Goal: Task Accomplishment & Management: Complete application form

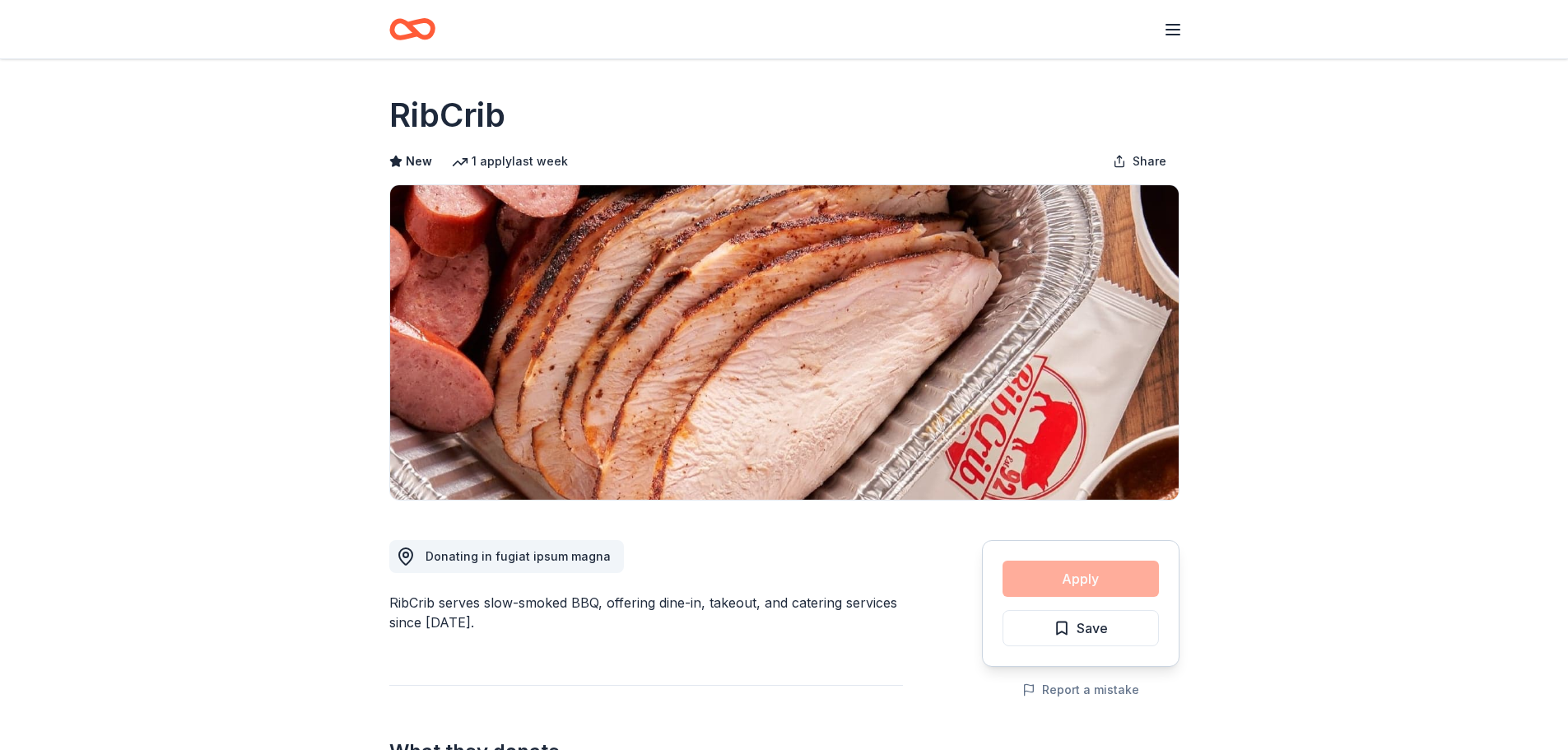
scroll to position [1354, 0]
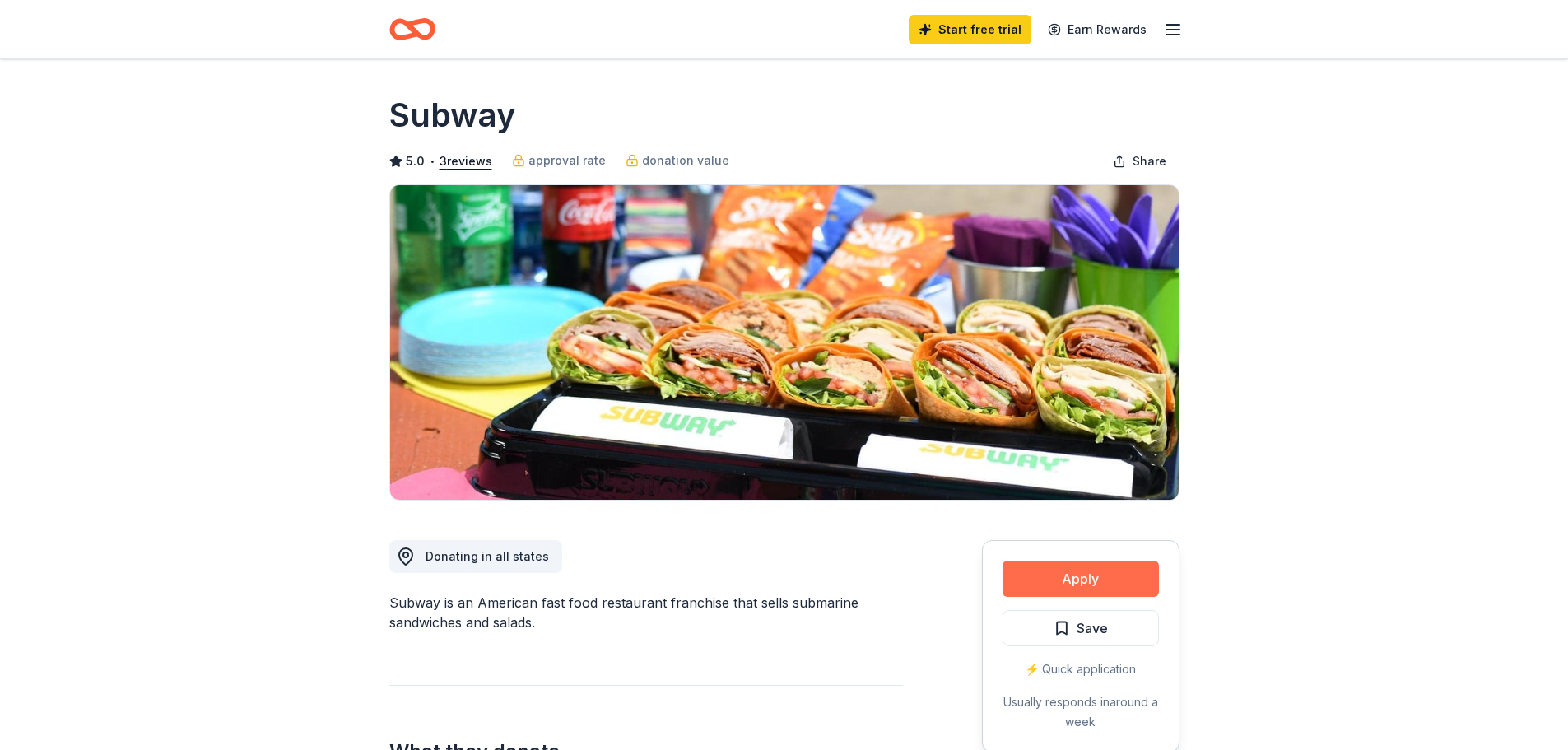
click at [1089, 581] on button "Apply" at bounding box center [1081, 578] width 157 height 36
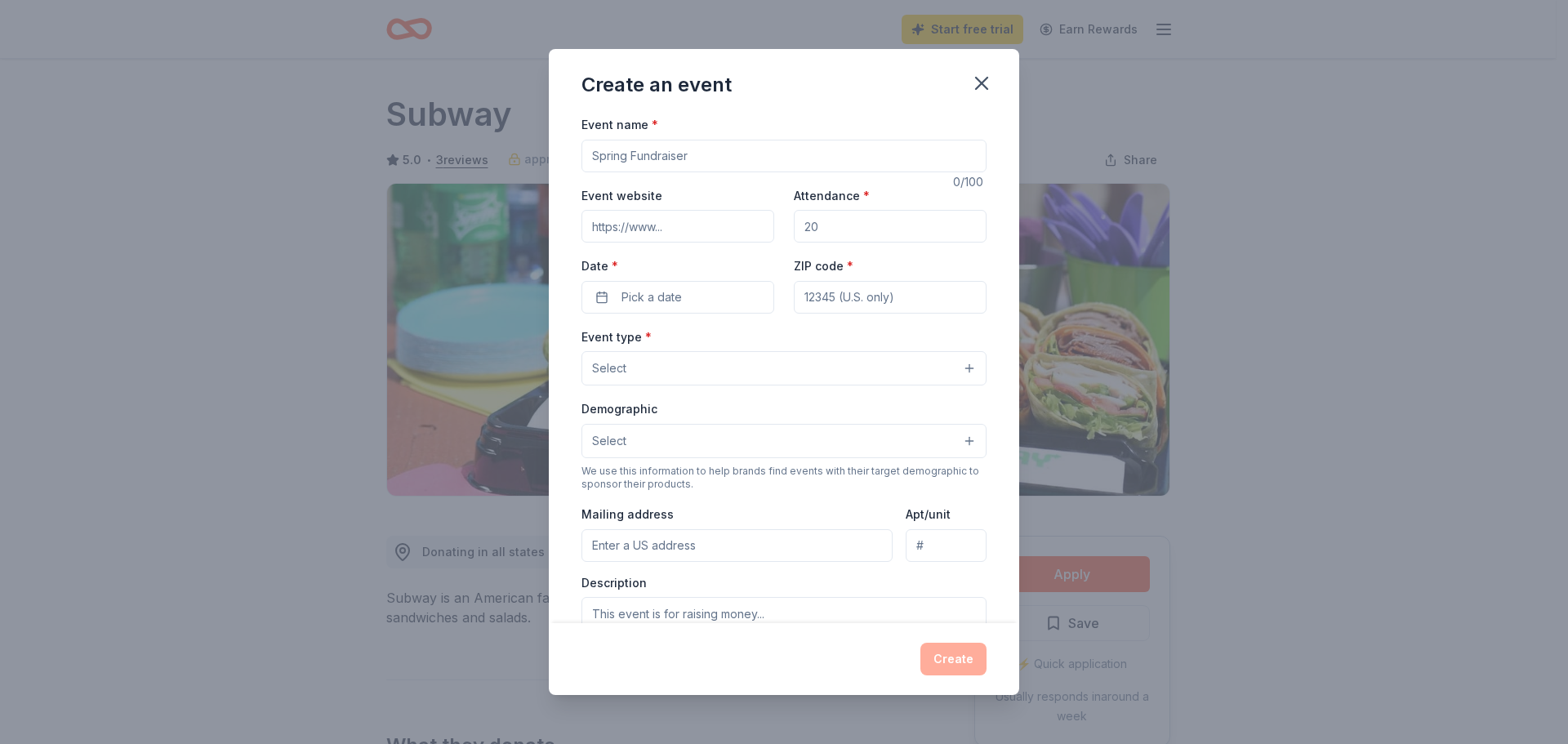
click at [665, 161] on input "Event name *" at bounding box center [783, 156] width 405 height 33
type input "U"
type input "Silent Auction fundraiser"
click at [672, 218] on input "Event website" at bounding box center [677, 226] width 192 height 33
click at [839, 229] on input "Attendance *" at bounding box center [890, 226] width 192 height 33
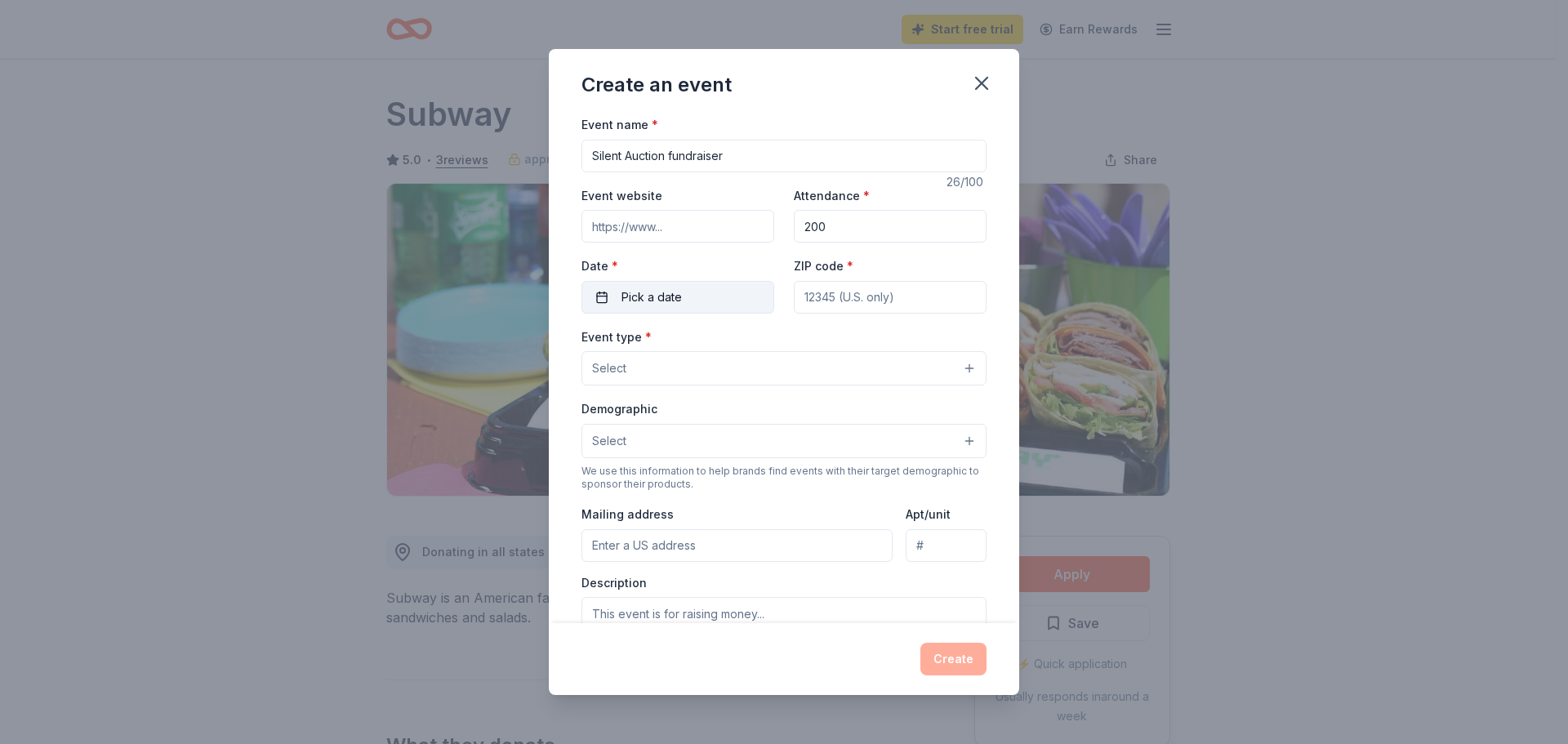
type input "200"
click at [681, 295] on button "Pick a date" at bounding box center [677, 297] width 192 height 33
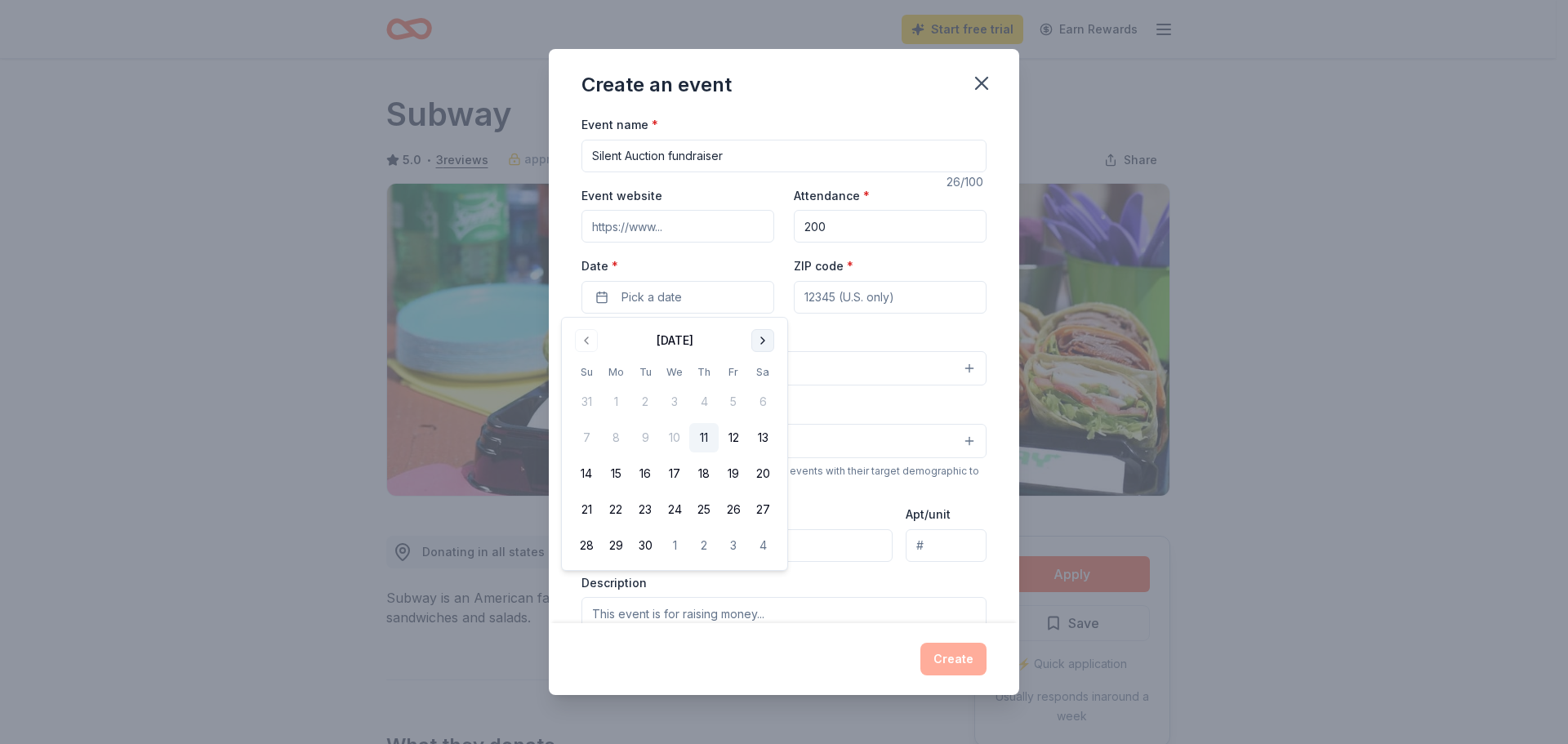
click at [762, 334] on button "Go to next month" at bounding box center [763, 341] width 23 height 23
click at [618, 549] on button "27" at bounding box center [616, 545] width 29 height 29
click at [882, 292] on input "ZIP code *" at bounding box center [890, 297] width 192 height 33
click at [909, 291] on input "5" at bounding box center [890, 297] width 192 height 33
type input "57108"
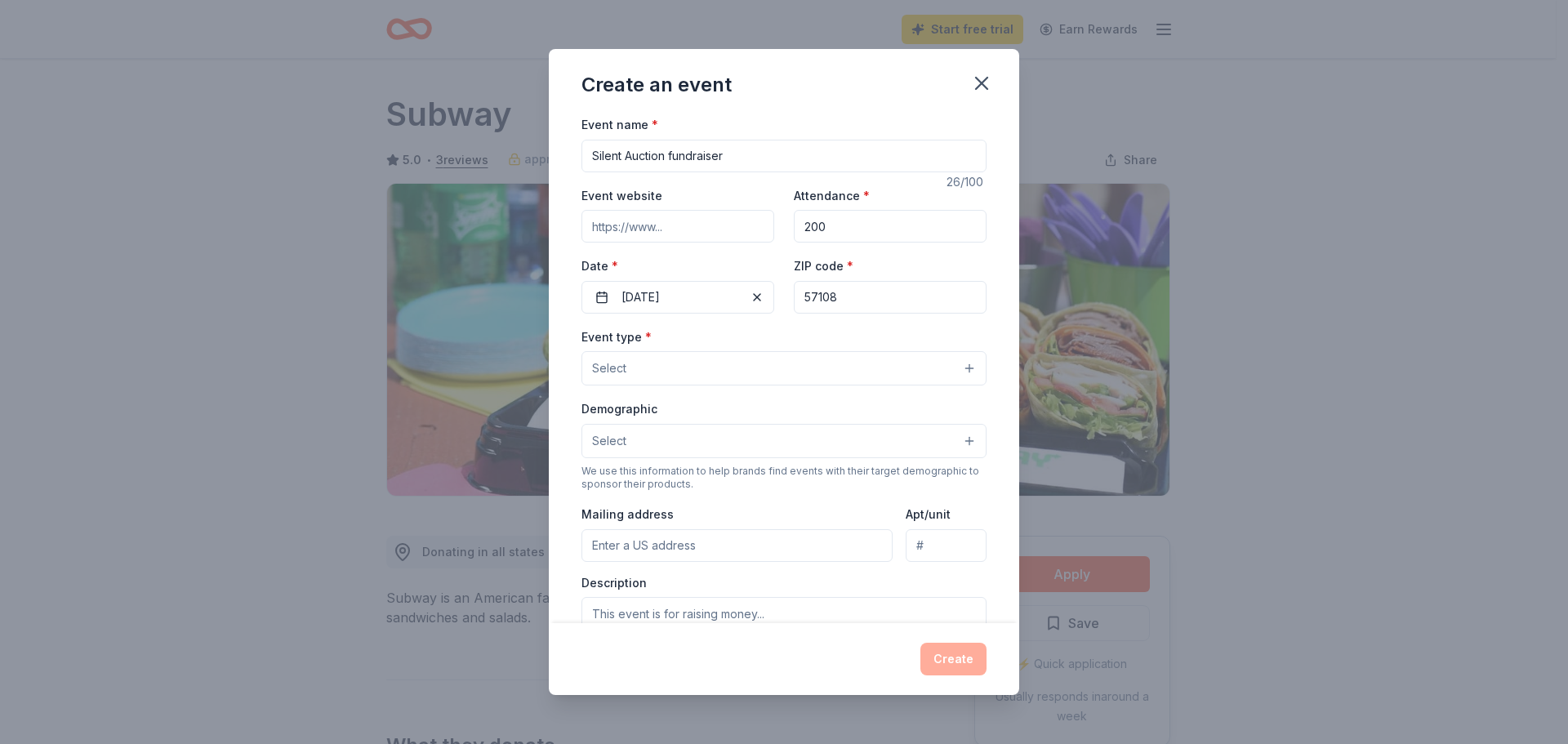
click at [709, 361] on button "Select" at bounding box center [783, 367] width 405 height 34
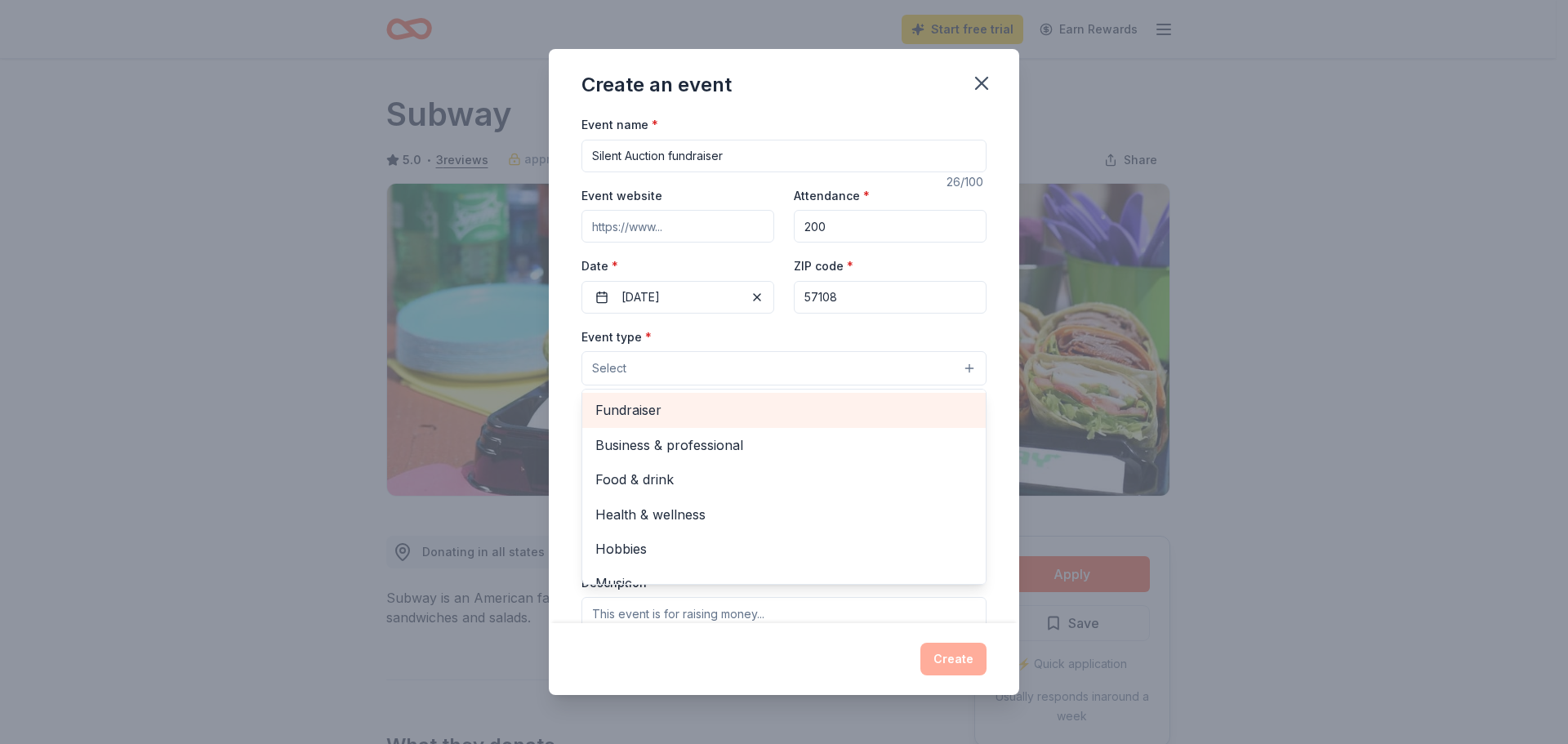
click at [660, 411] on span "Fundraiser" at bounding box center [784, 410] width 377 height 21
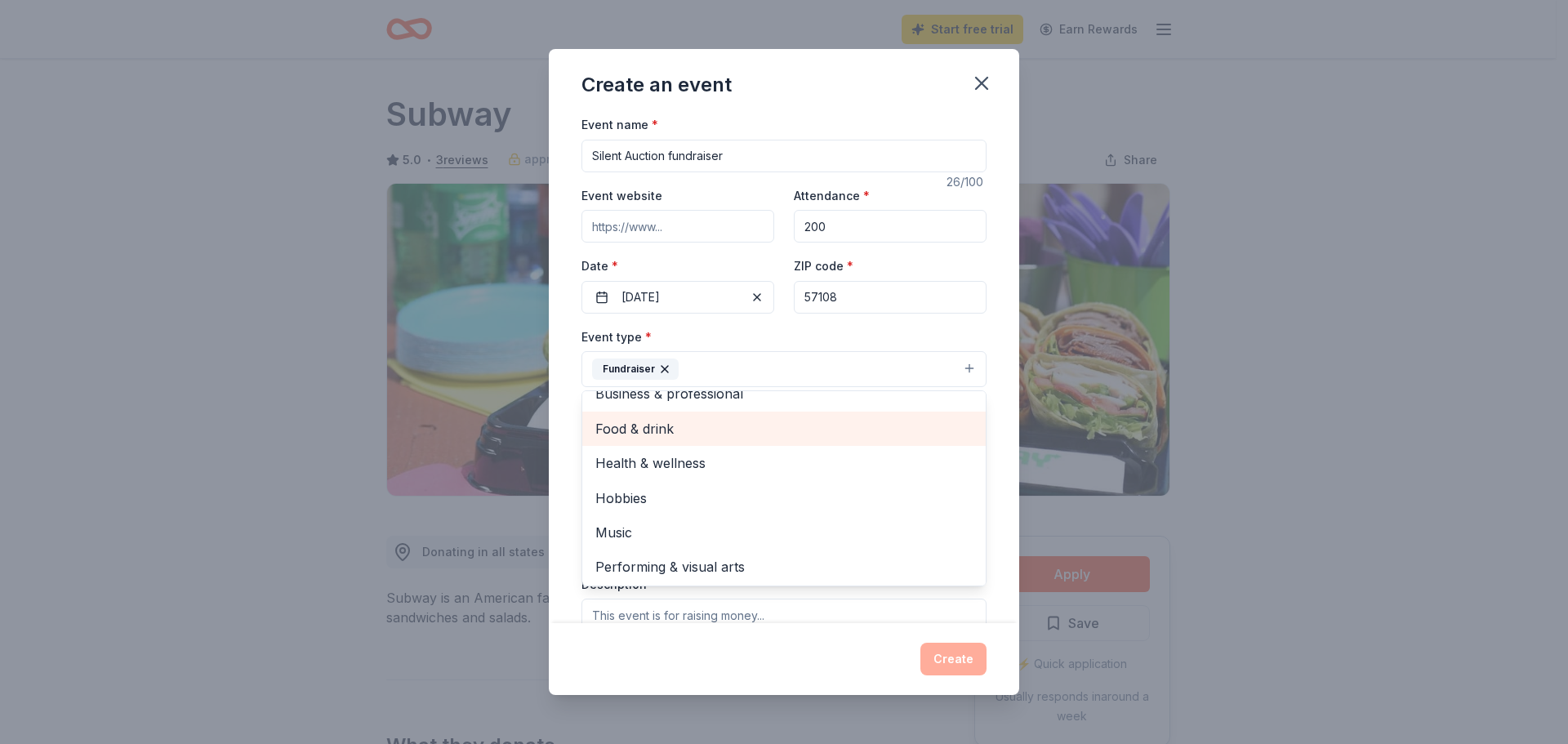
scroll to position [19, 0]
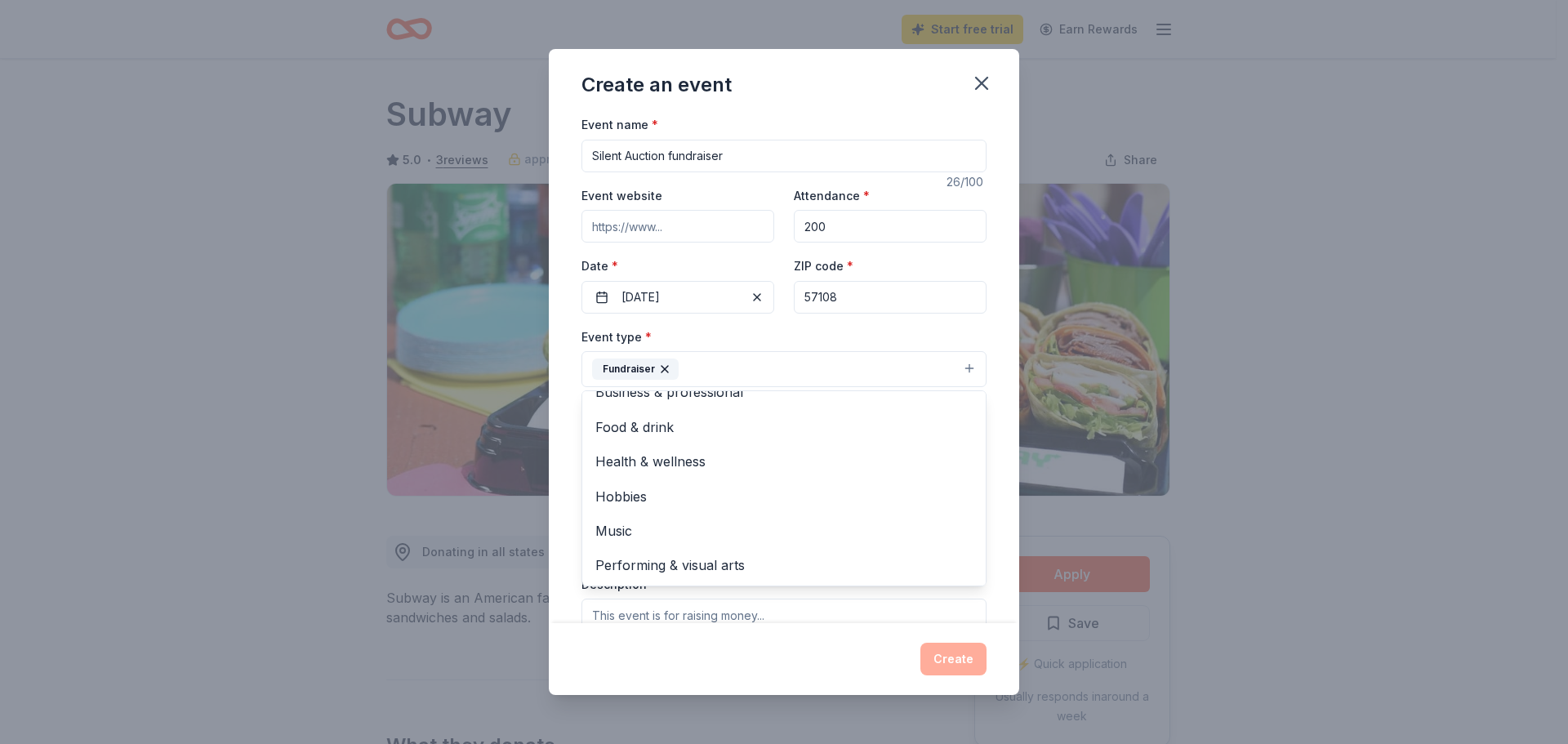
click at [991, 355] on div "Event name * Silent Auction fundraiser 26 /100 Event website Attendance * 200 D…" at bounding box center [784, 369] width 470 height 509
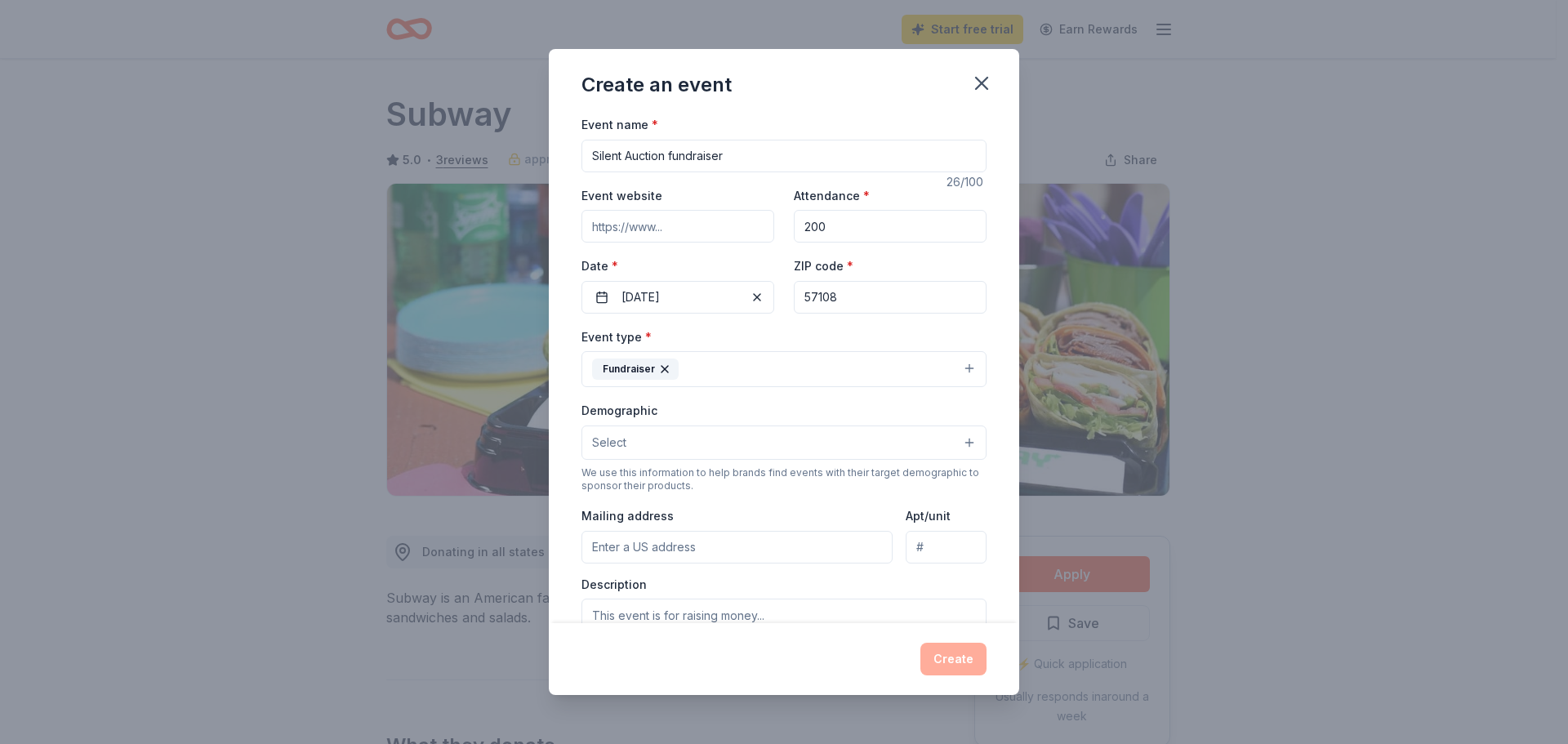
click at [929, 444] on button "Select" at bounding box center [783, 442] width 405 height 34
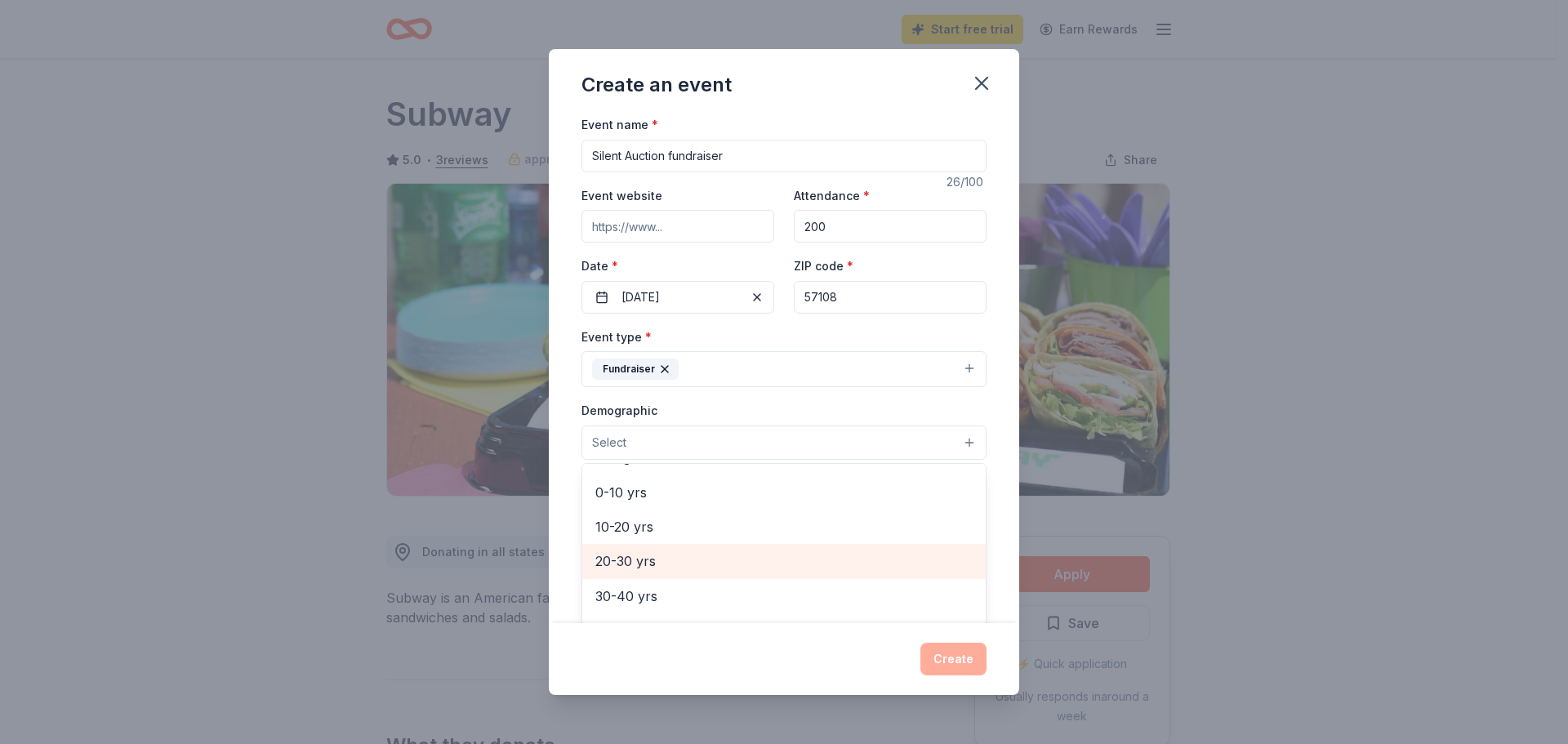
scroll to position [0, 0]
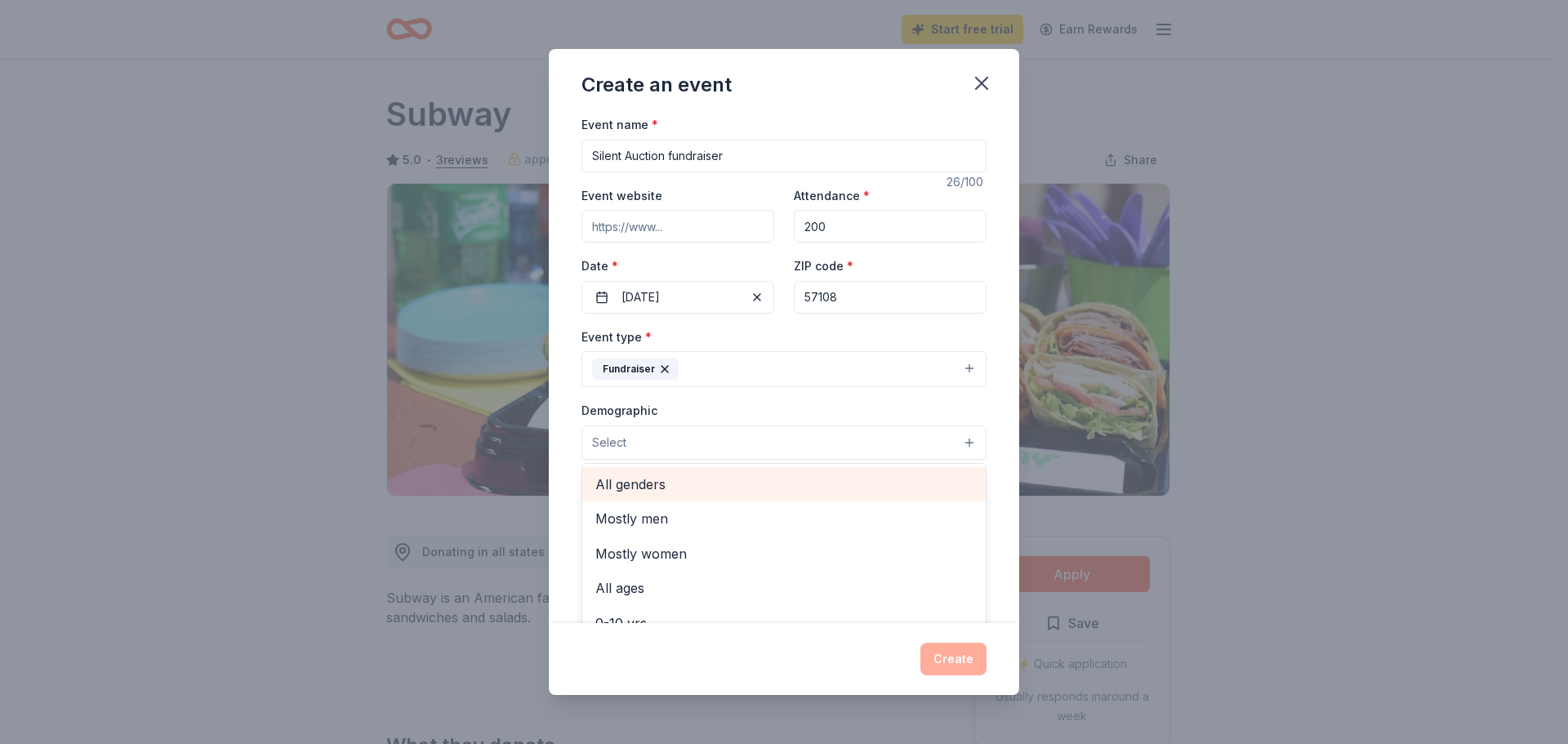
click at [663, 490] on span "All genders" at bounding box center [784, 484] width 377 height 21
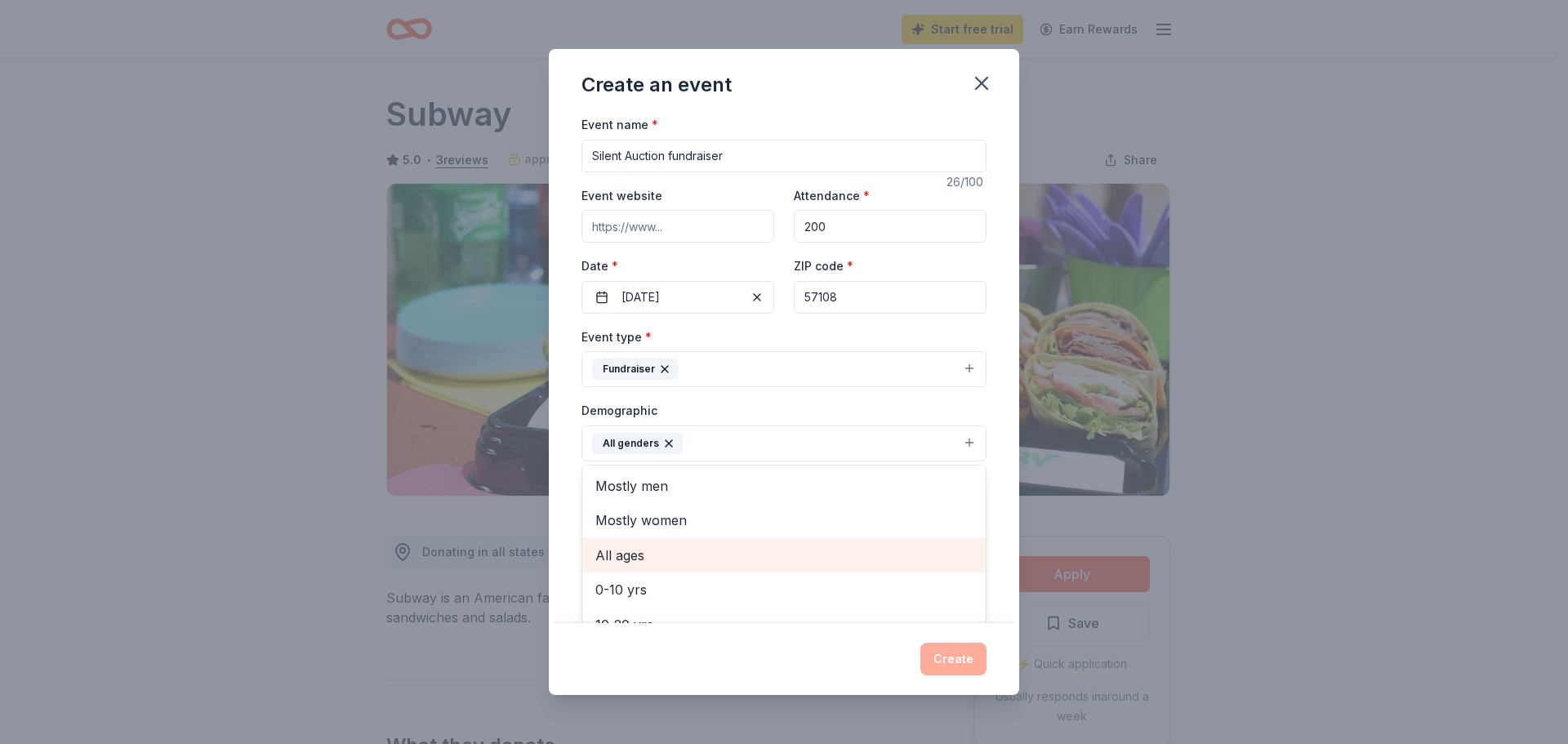
click at [634, 555] on span "All ages" at bounding box center [784, 556] width 377 height 21
click at [988, 433] on div "Event name * Silent Auction fundraiser 26 /100 Event website Attendance * 200 D…" at bounding box center [784, 369] width 470 height 509
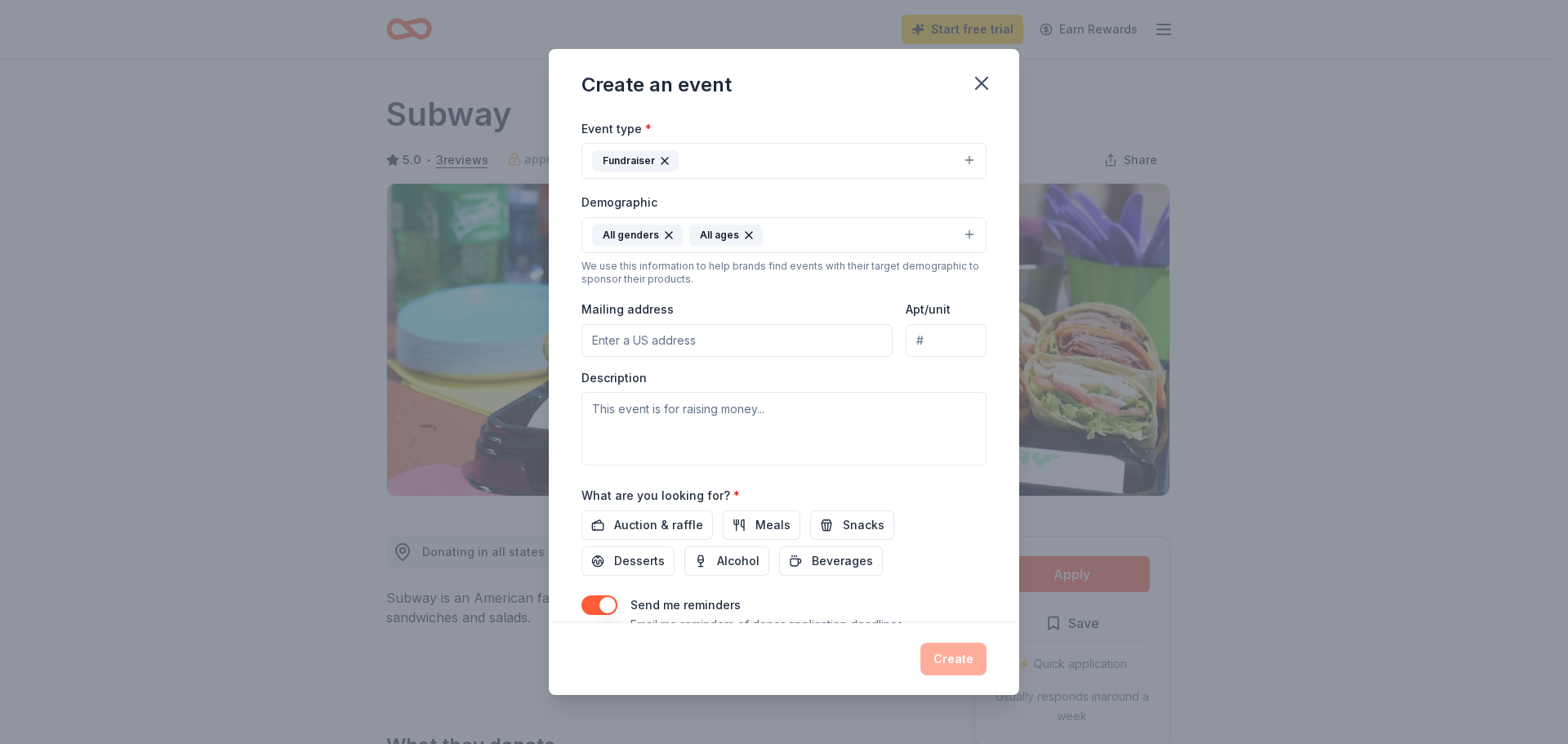
scroll to position [245, 0]
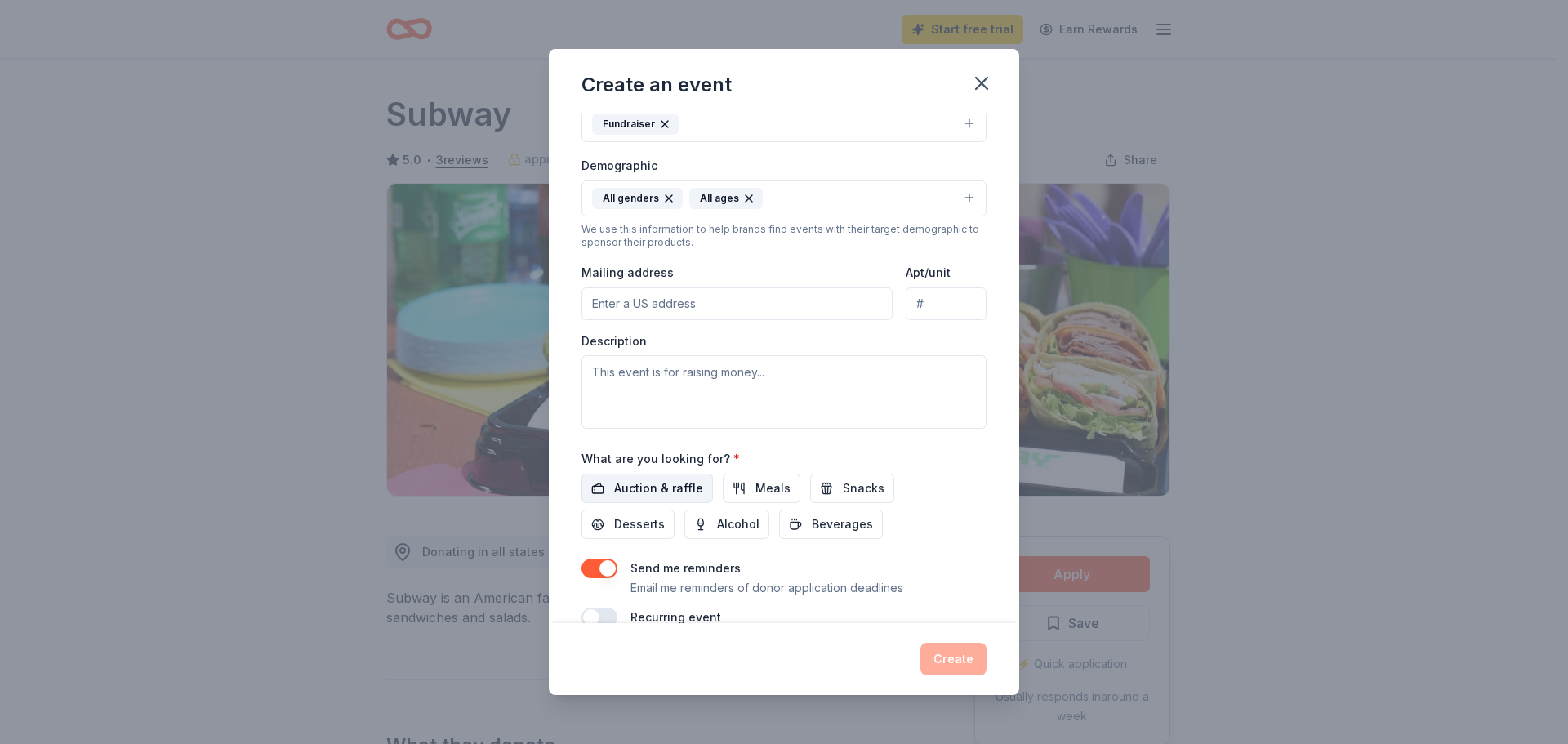
click at [670, 486] on span "Auction & raffle" at bounding box center [659, 488] width 89 height 19
click at [771, 491] on span "Meals" at bounding box center [772, 488] width 35 height 19
click at [850, 485] on span "Snacks" at bounding box center [863, 488] width 42 height 19
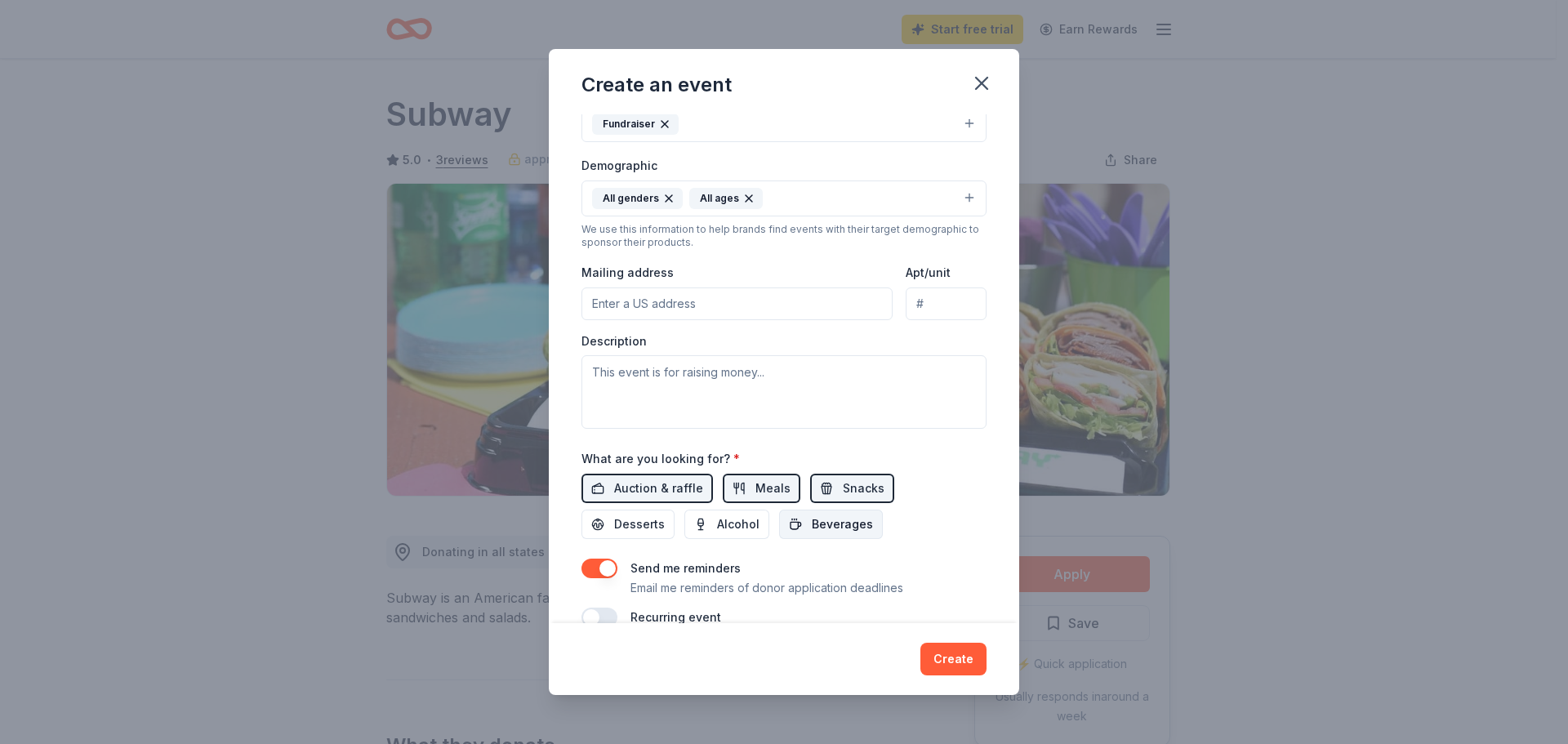
click at [814, 518] on span "Beverages" at bounding box center [841, 524] width 61 height 19
click at [729, 527] on span "Alcohol" at bounding box center [738, 524] width 43 height 19
click at [611, 523] on button "Desserts" at bounding box center [628, 524] width 93 height 29
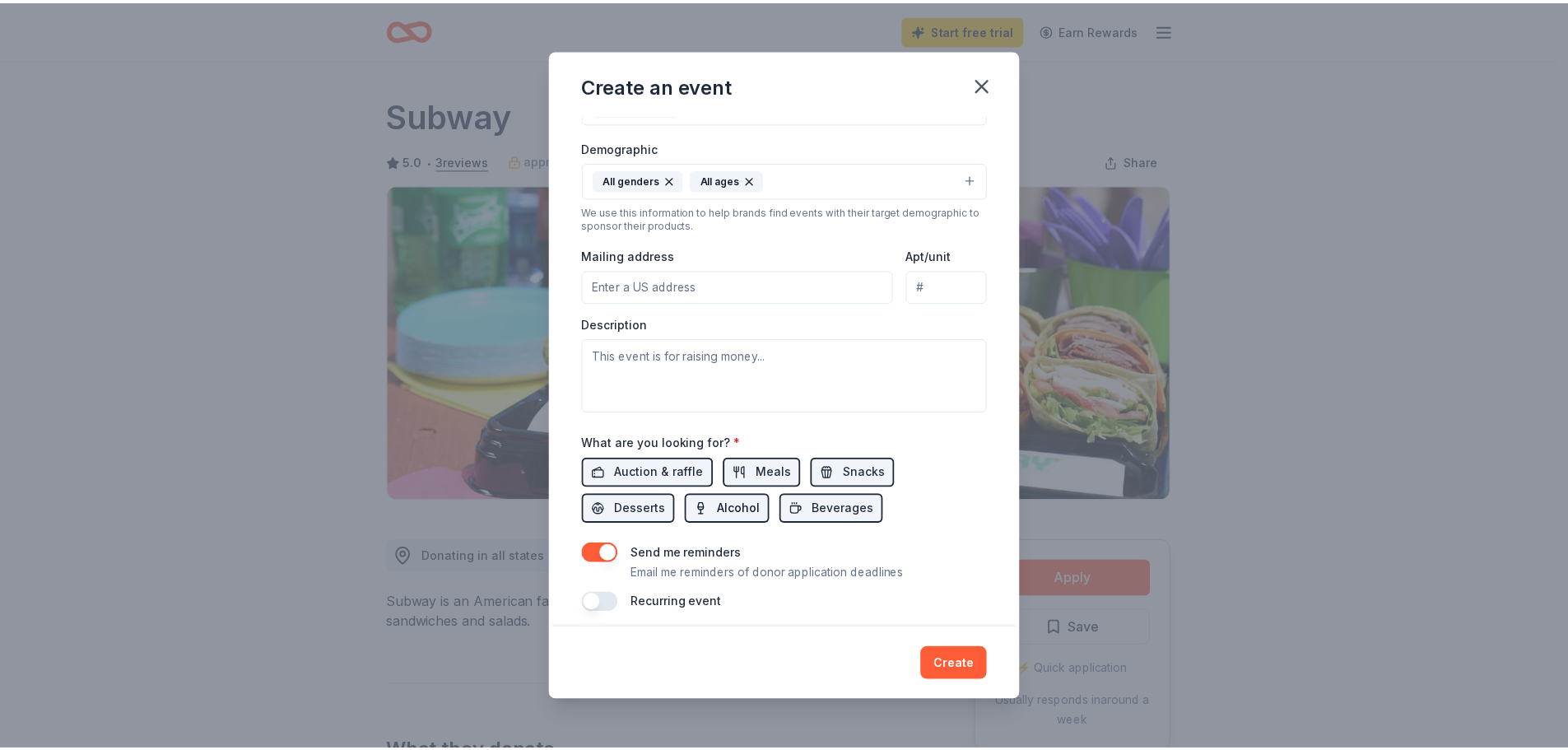
scroll to position [277, 0]
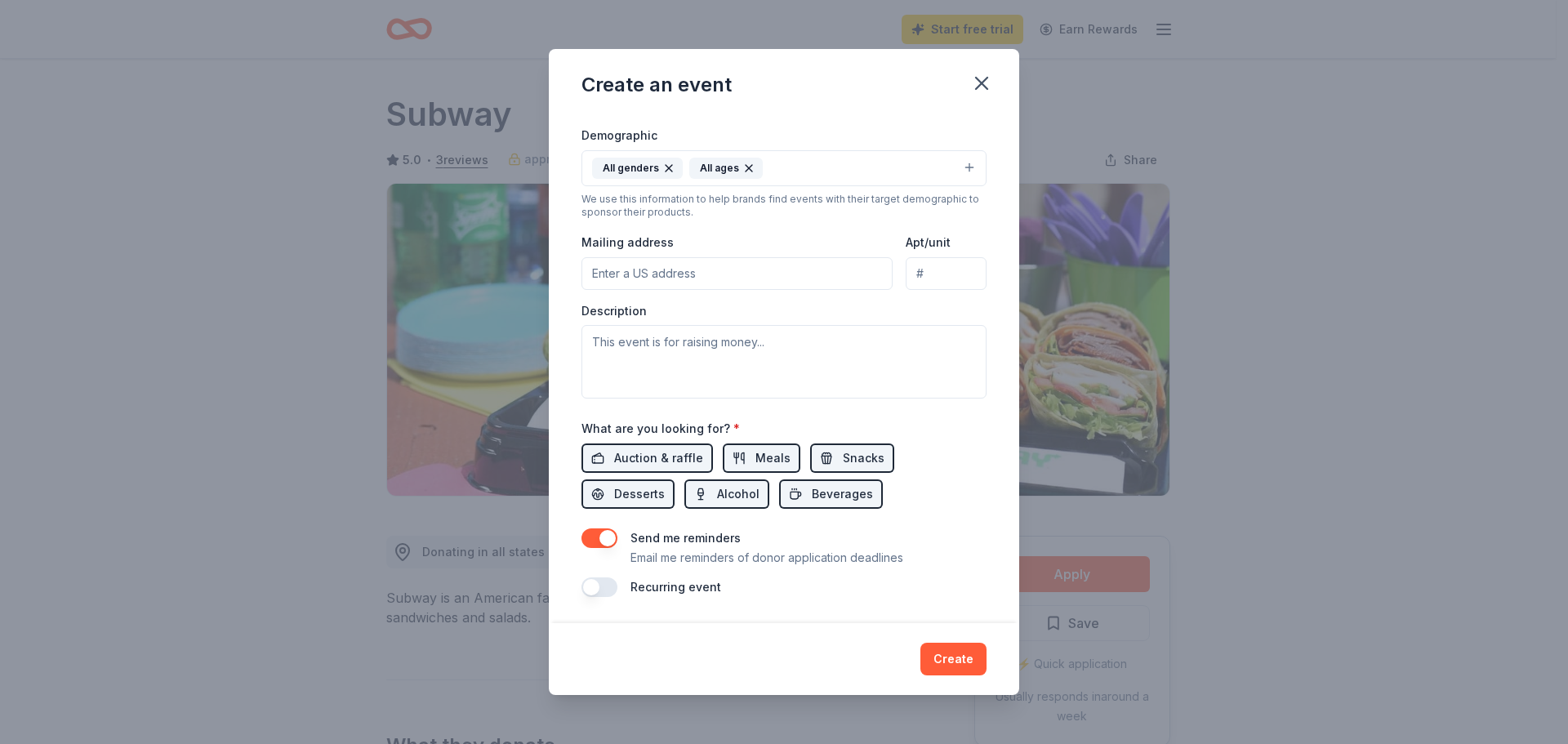
click at [598, 537] on button "button" at bounding box center [598, 538] width 36 height 19
click at [936, 653] on button "Create" at bounding box center [953, 659] width 66 height 33
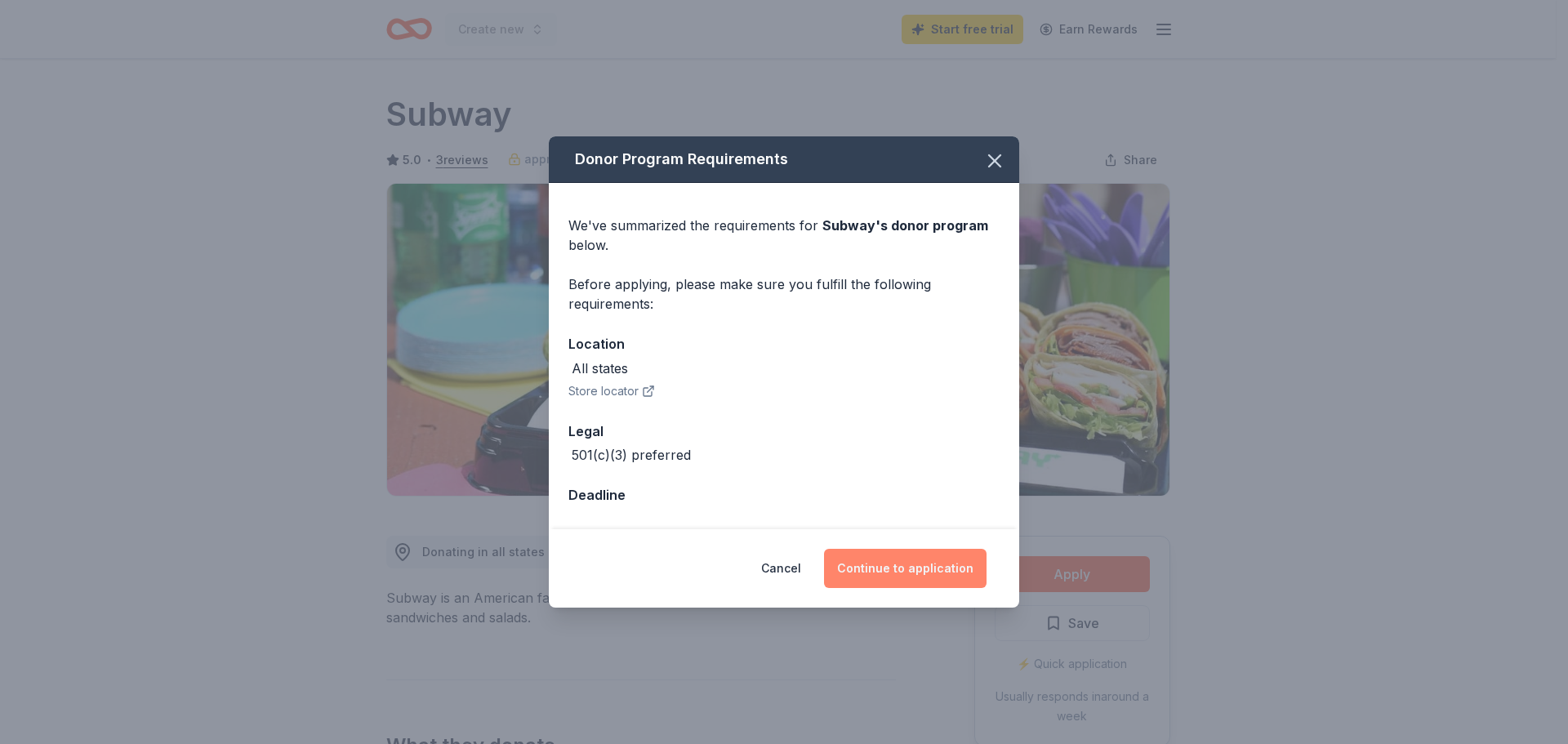
click at [923, 574] on button "Continue to application" at bounding box center [904, 568] width 162 height 39
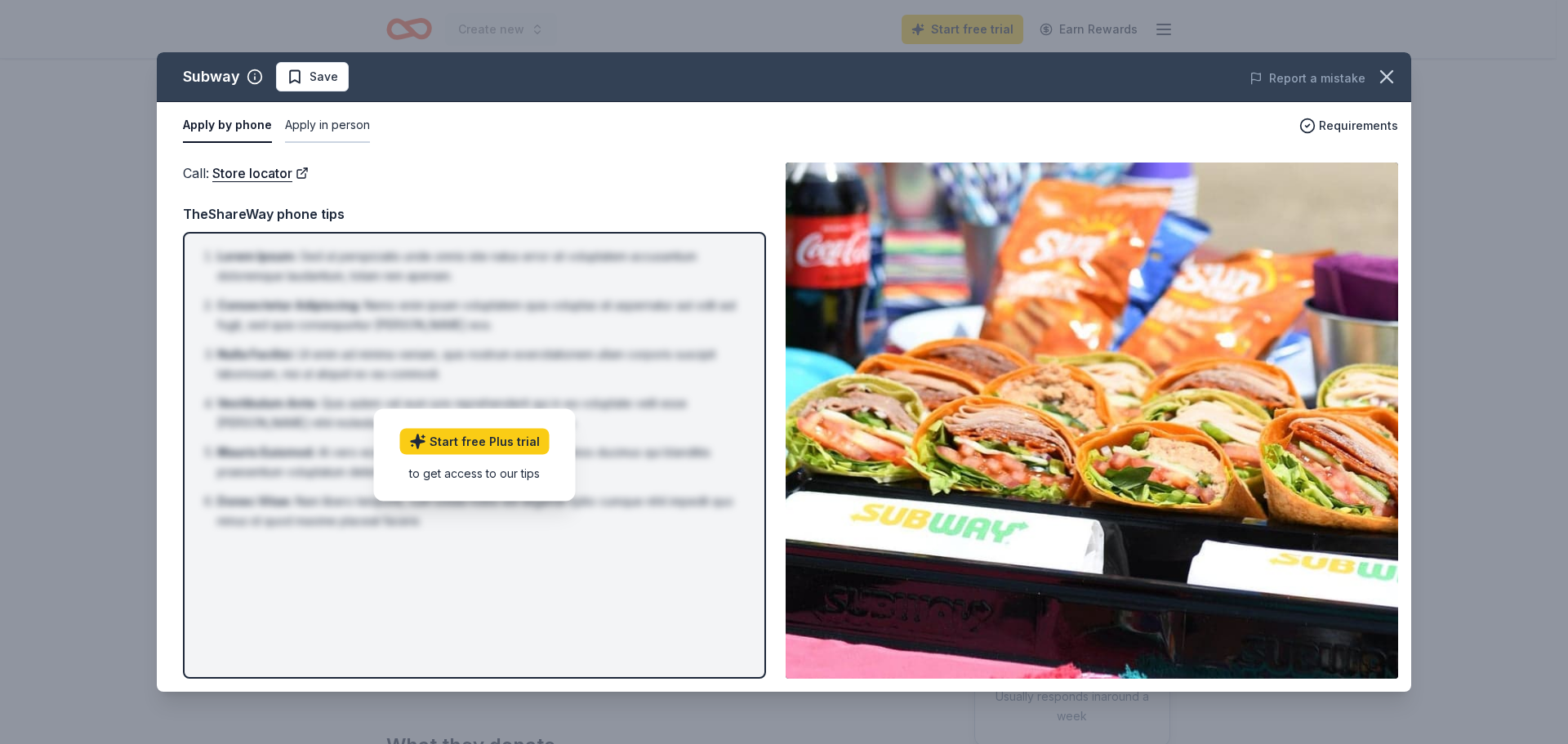
click at [330, 125] on button "Apply in person" at bounding box center [326, 125] width 85 height 34
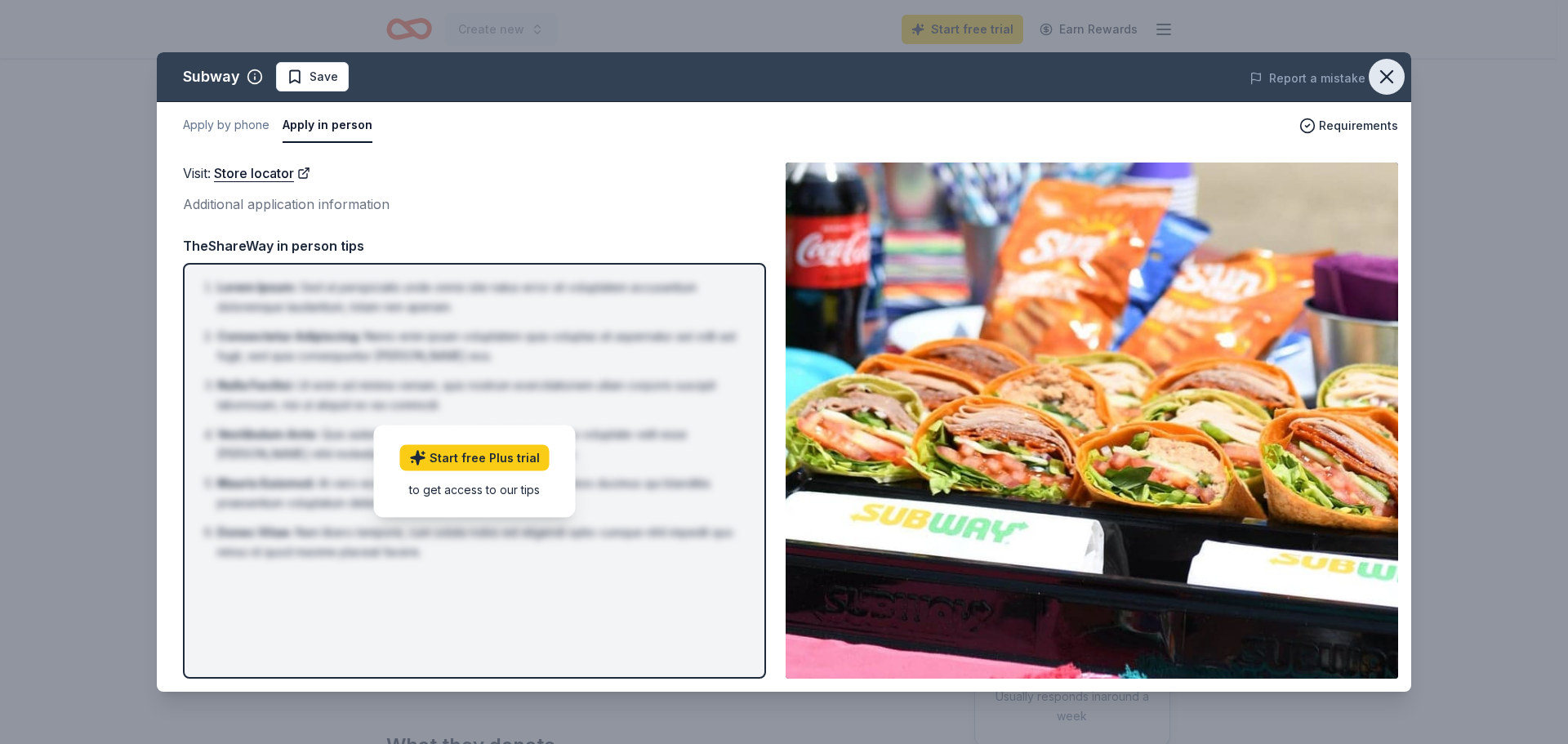
click at [1389, 79] on icon "button" at bounding box center [1386, 77] width 23 height 23
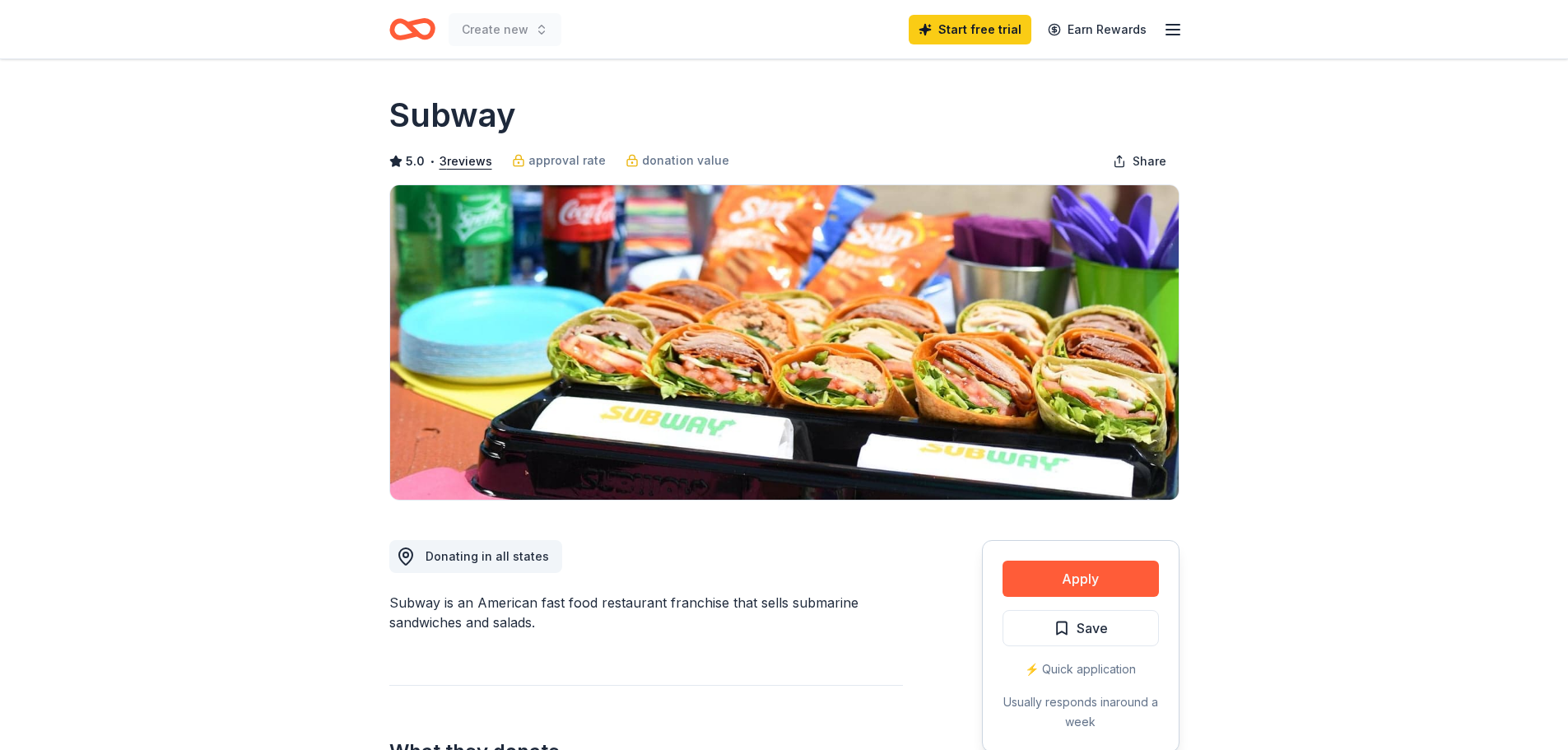
click at [410, 30] on icon "Home" at bounding box center [419, 28] width 25 height 17
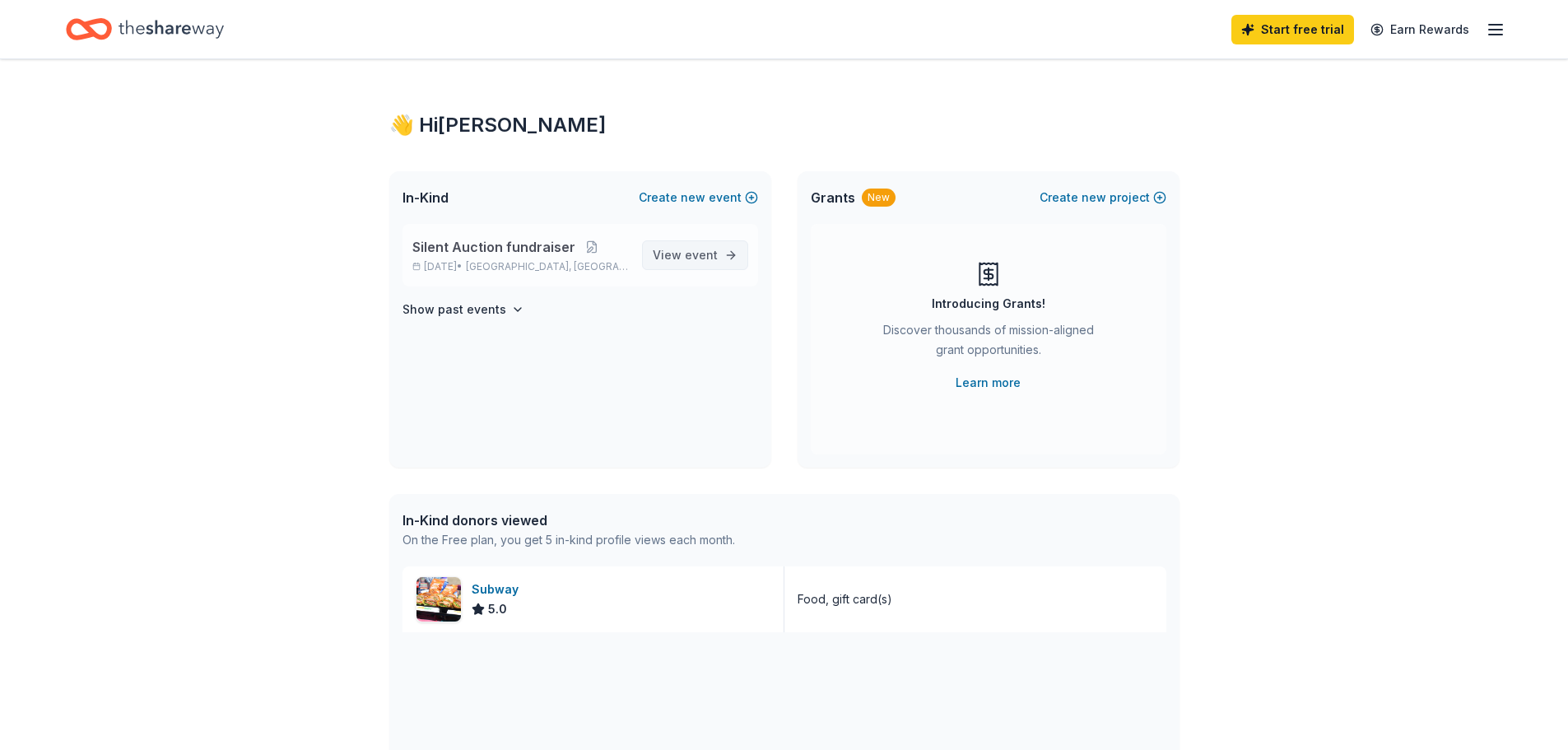
click at [688, 258] on span "event" at bounding box center [701, 255] width 33 height 14
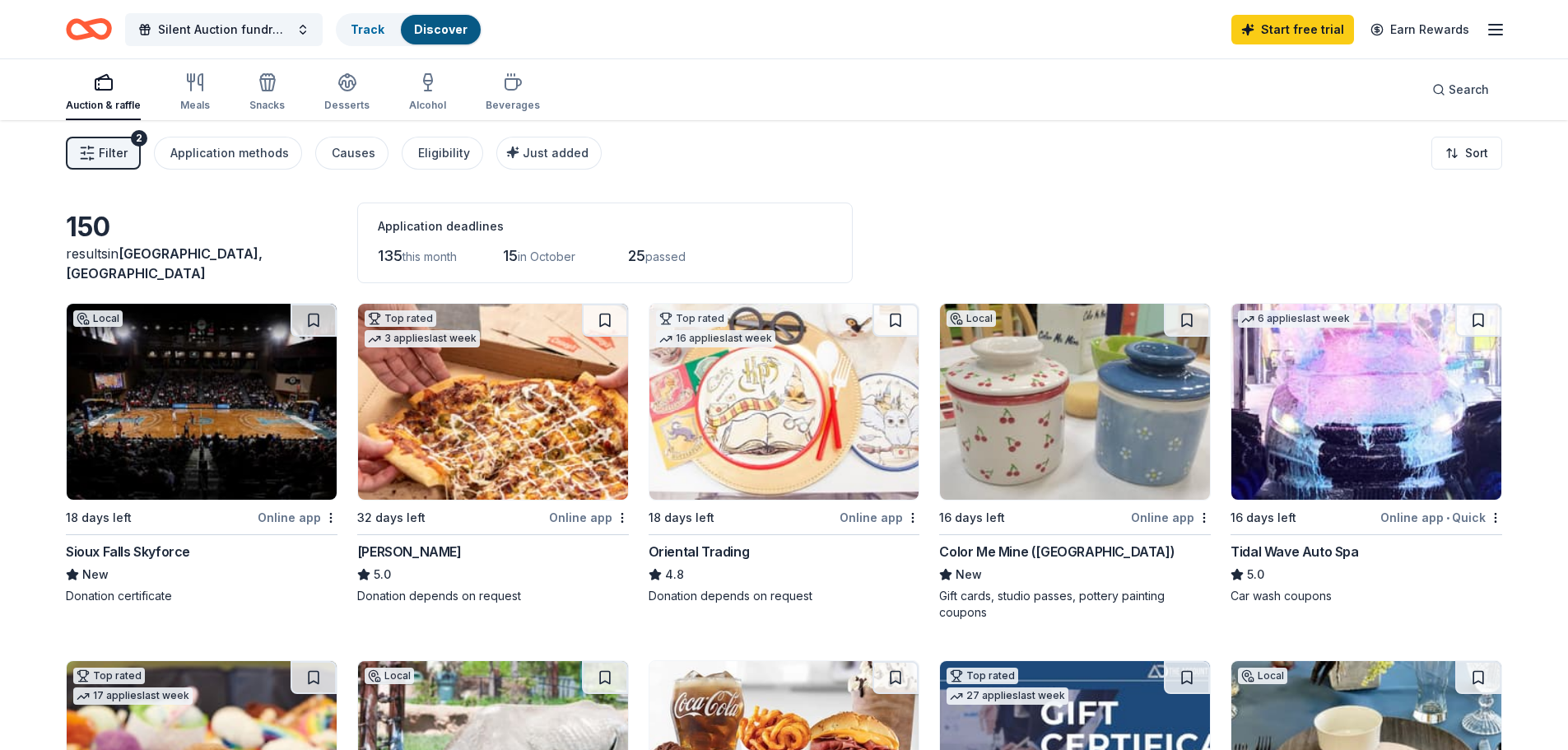
click at [212, 429] on img at bounding box center [202, 401] width 270 height 196
click at [152, 417] on img at bounding box center [202, 401] width 270 height 196
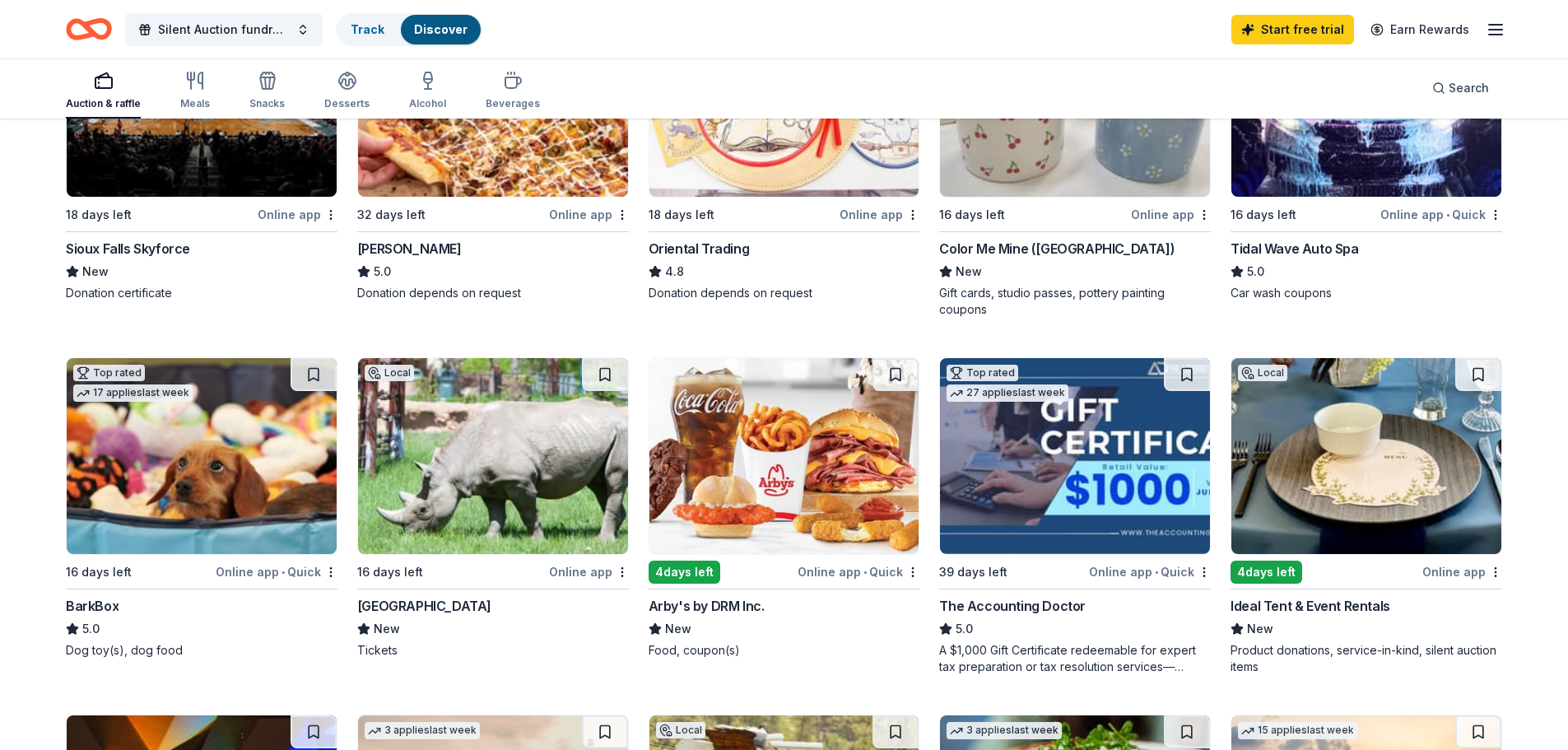
scroll to position [329, 0]
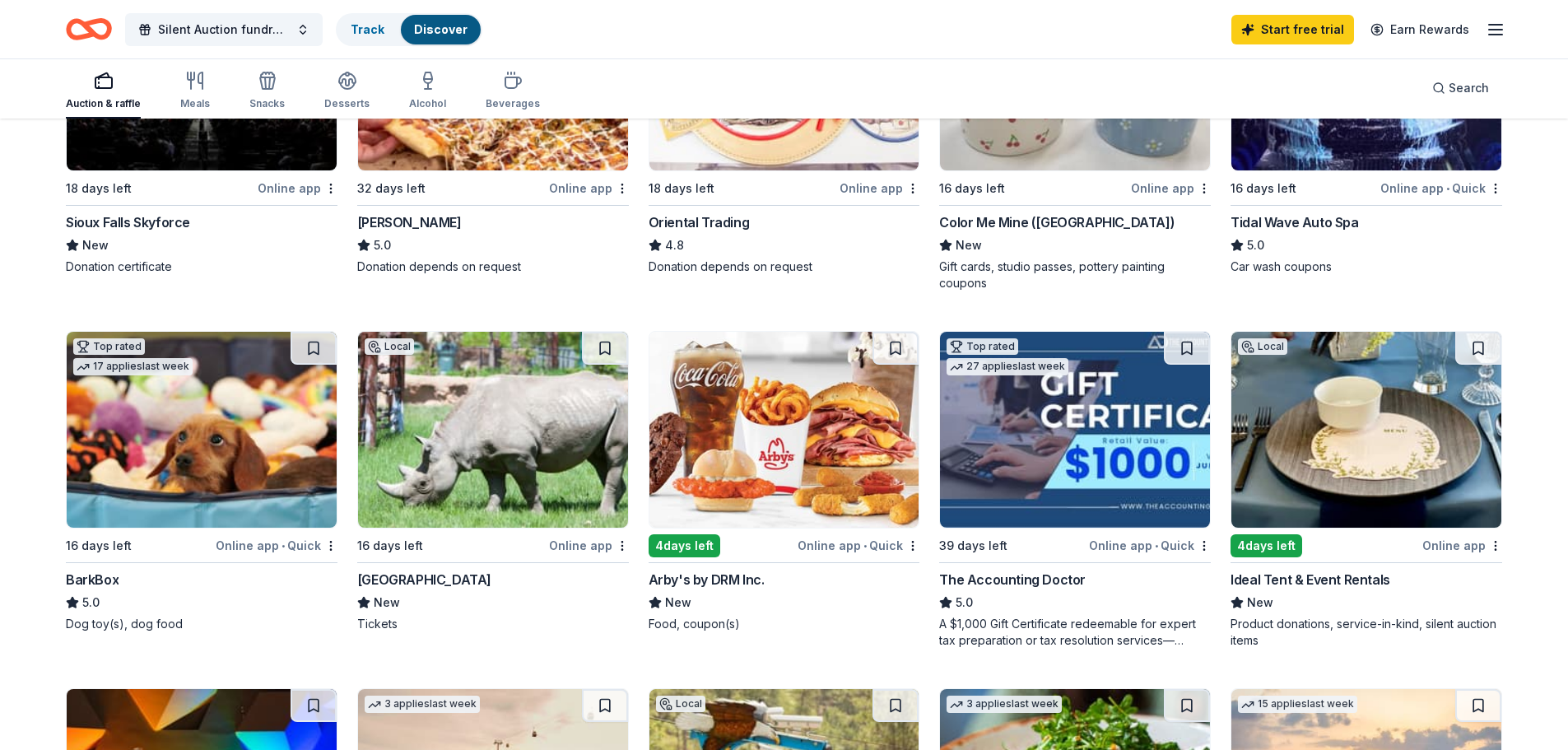
click at [248, 454] on img at bounding box center [202, 430] width 270 height 196
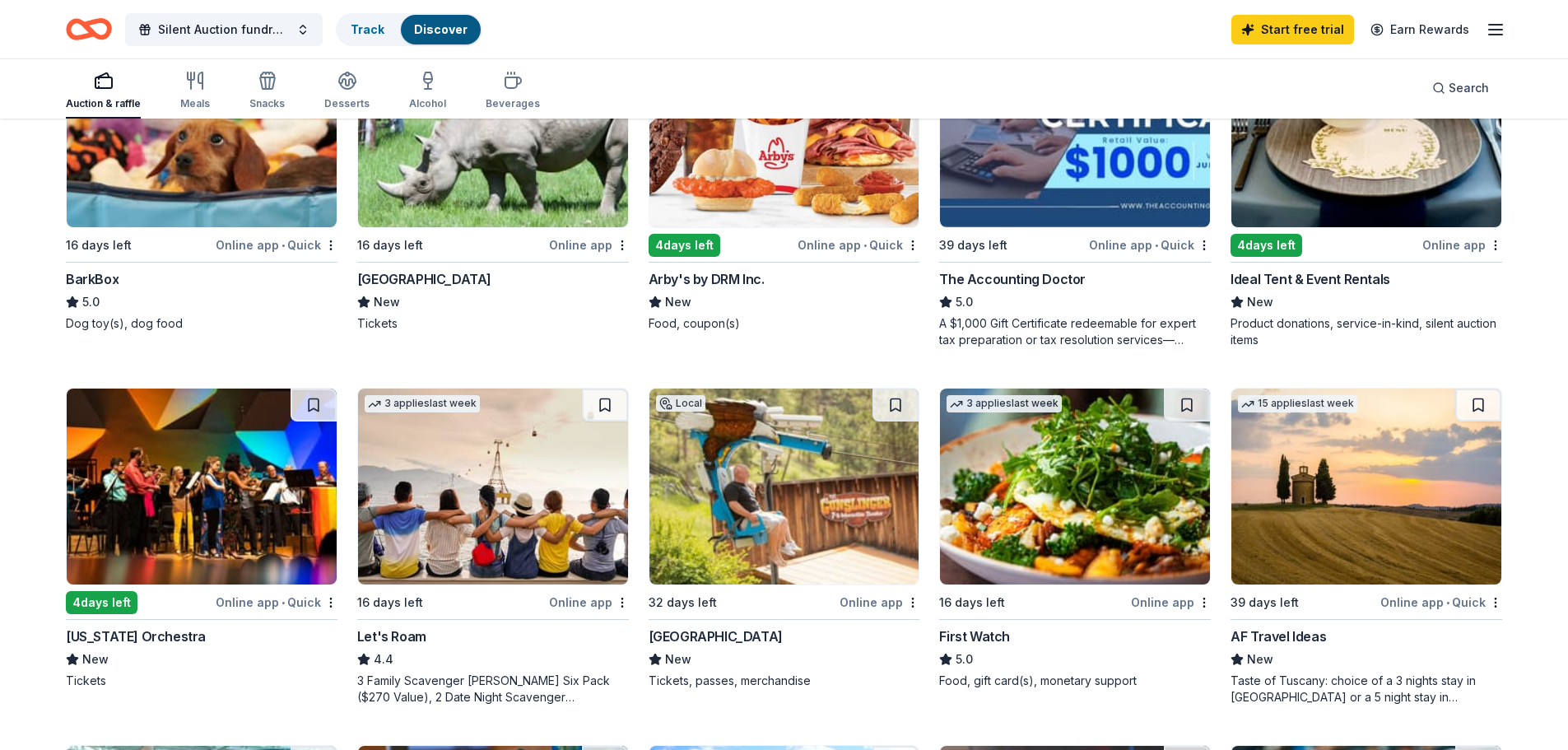
scroll to position [658, 0]
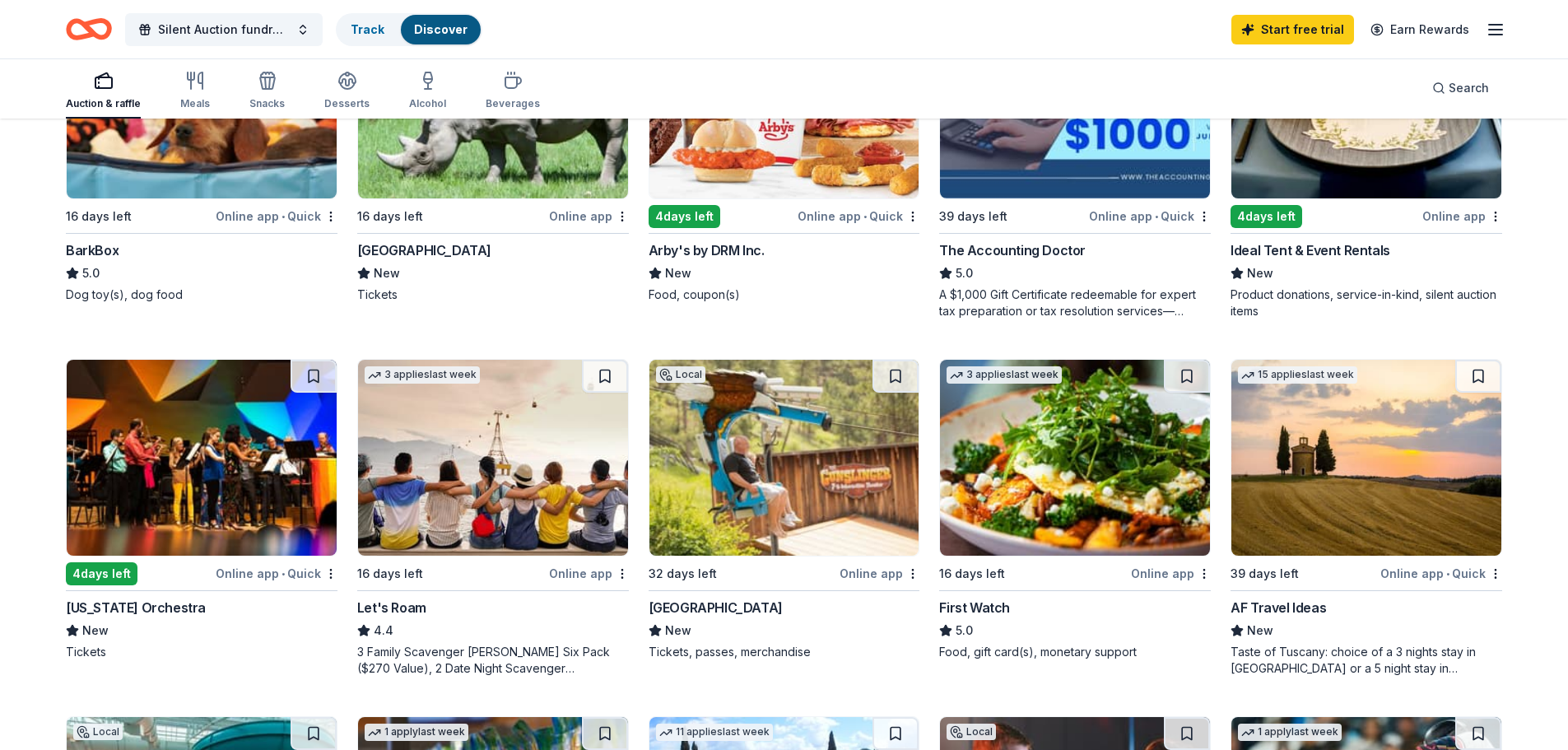
click at [1346, 488] on img at bounding box center [1366, 457] width 270 height 196
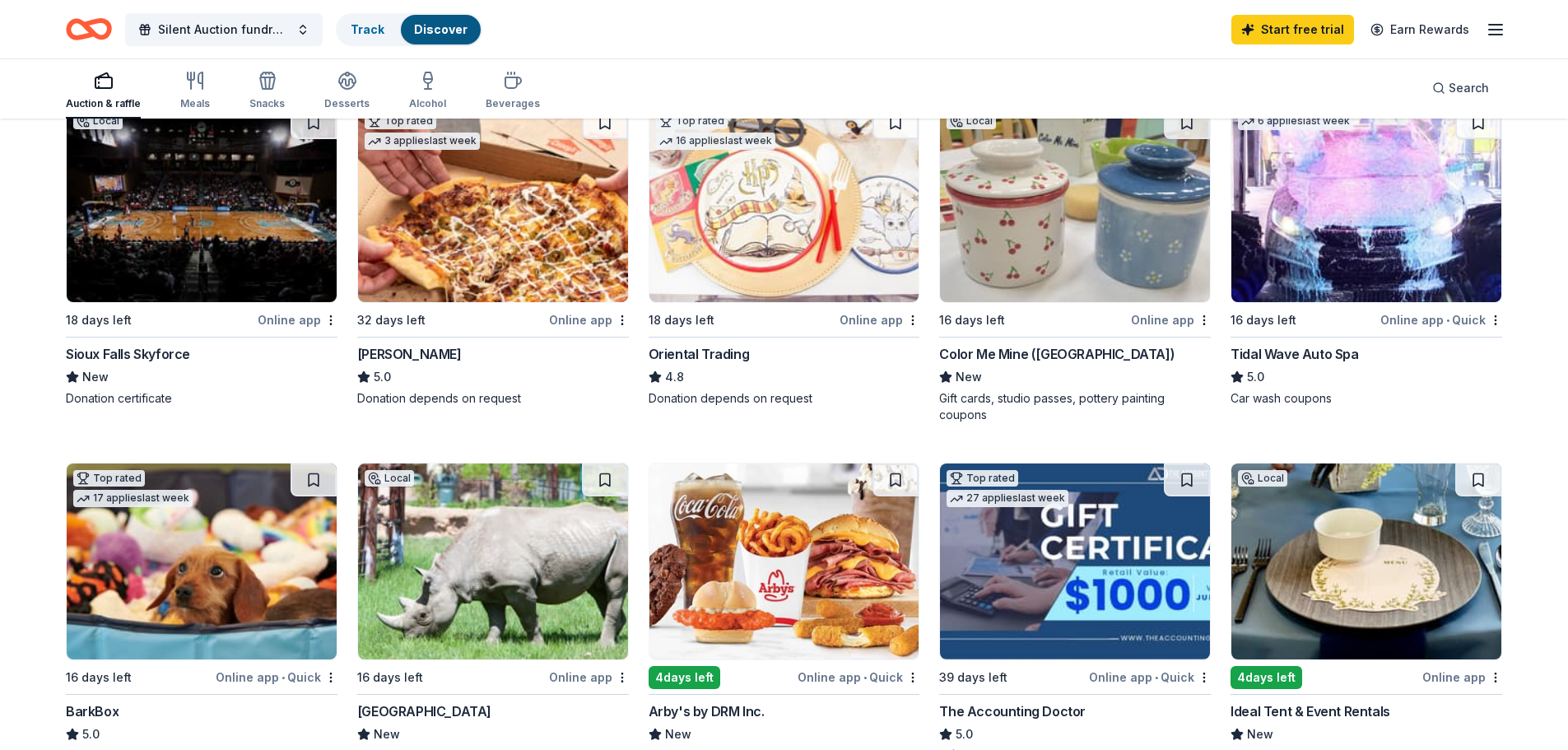
scroll to position [164, 0]
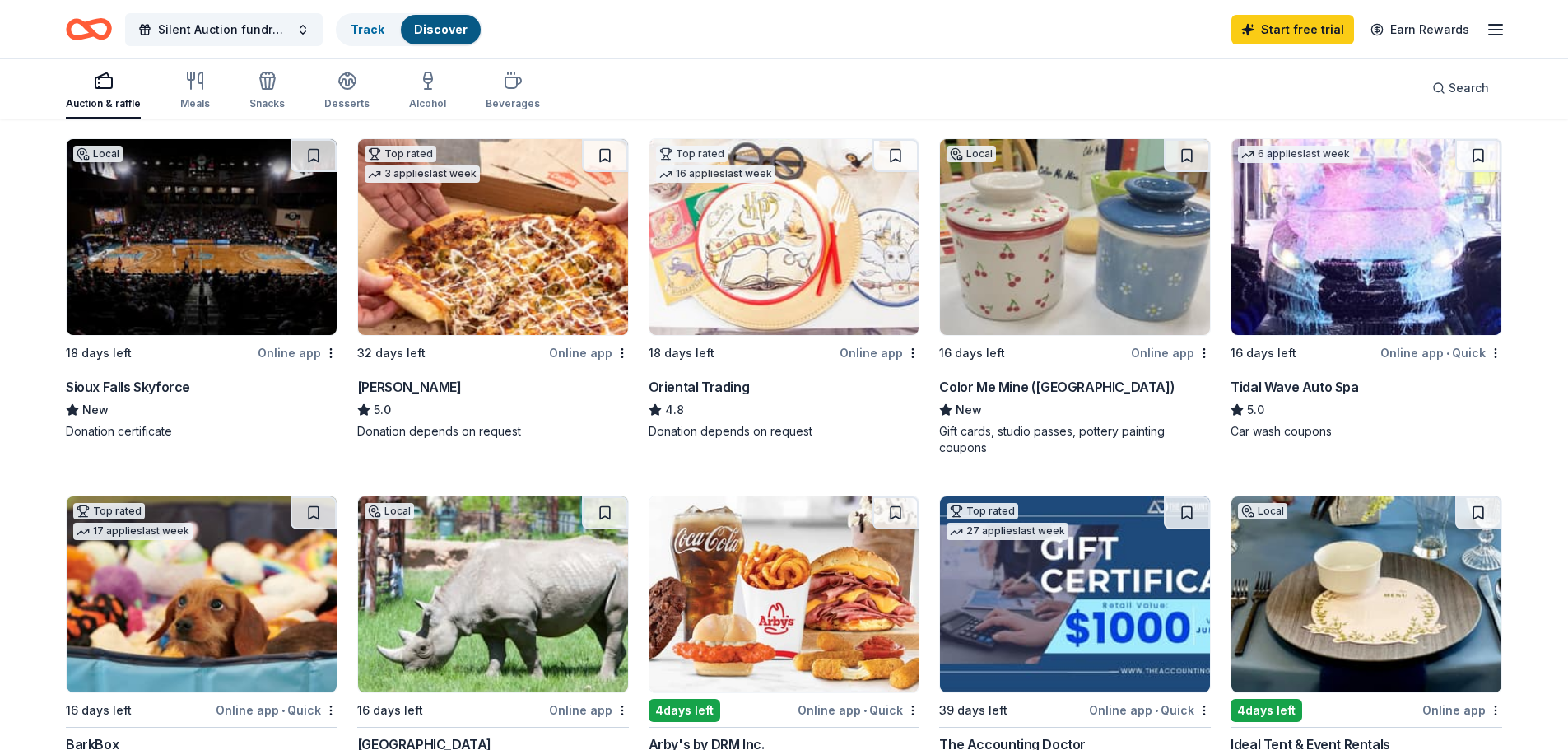
click at [475, 261] on img at bounding box center [494, 237] width 270 height 196
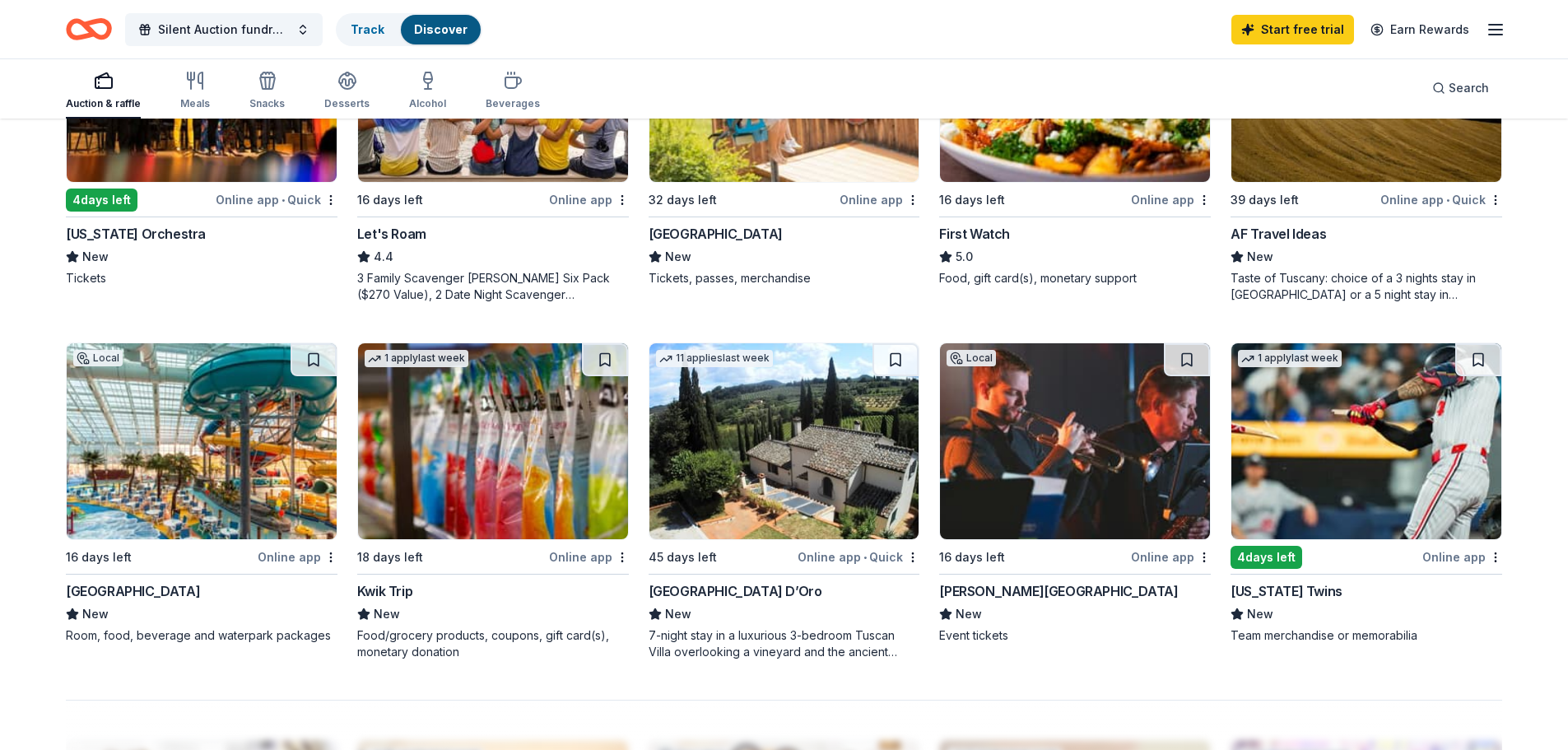
scroll to position [1070, 0]
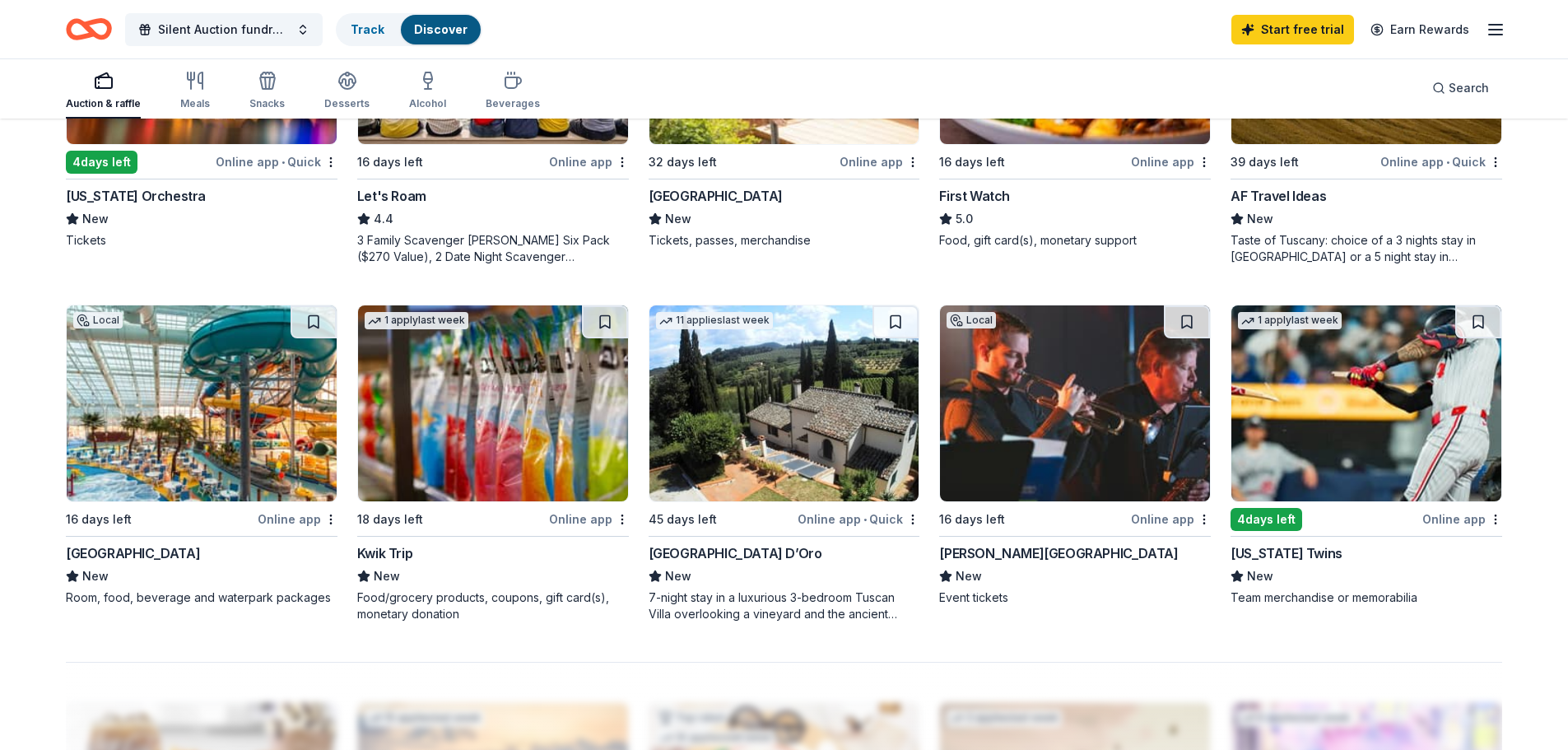
click at [1332, 430] on img at bounding box center [1366, 403] width 270 height 196
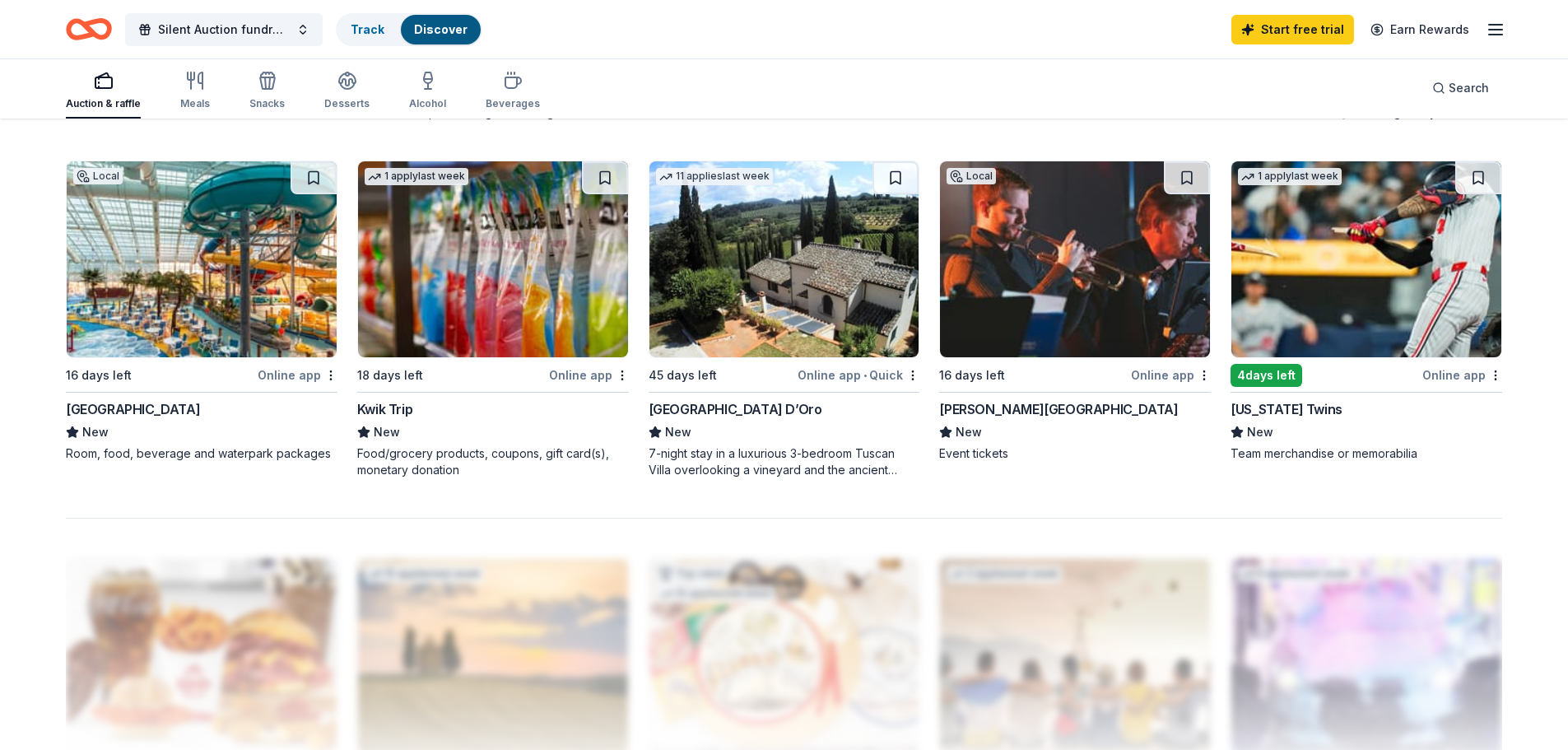
scroll to position [1235, 0]
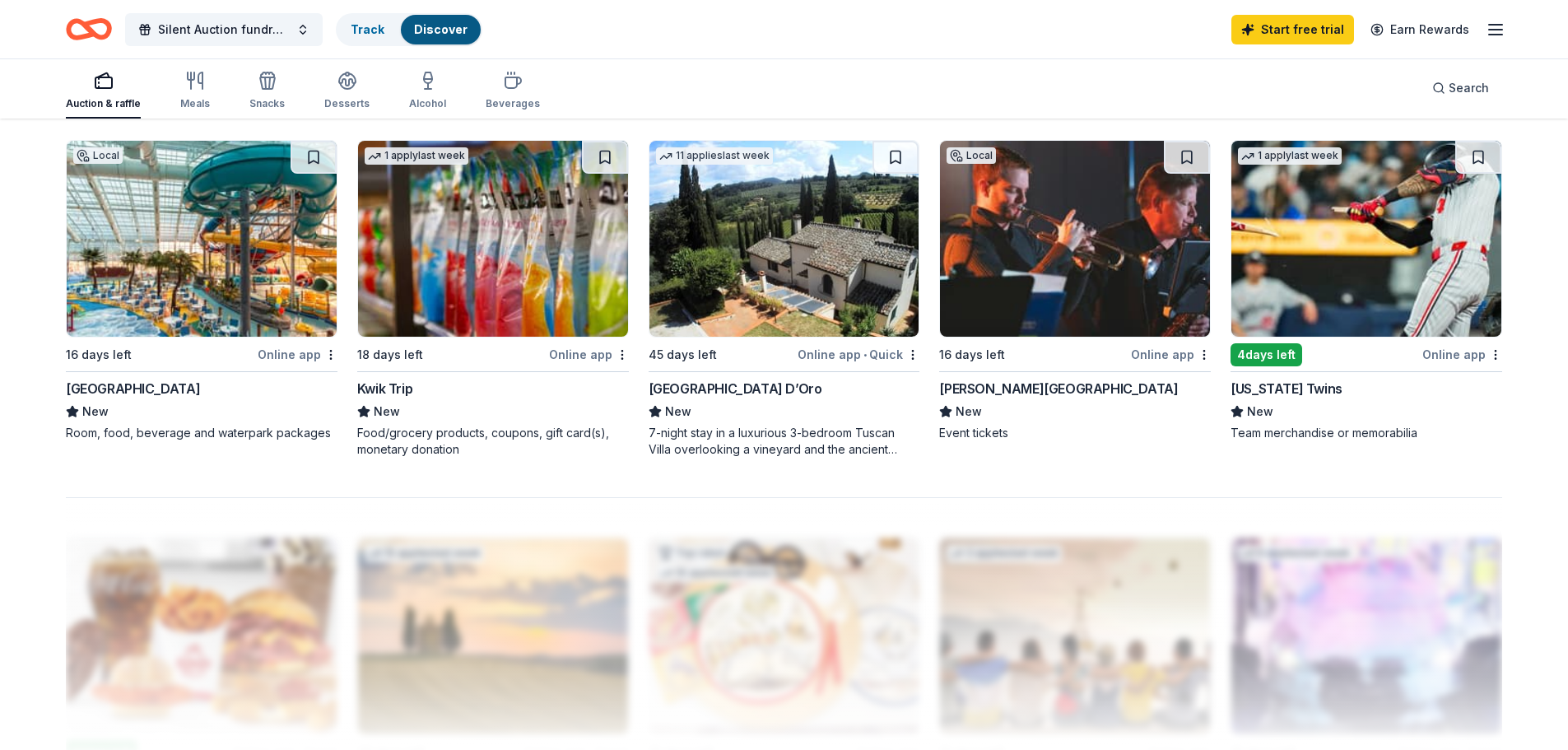
click at [1079, 266] on img at bounding box center [1075, 239] width 270 height 196
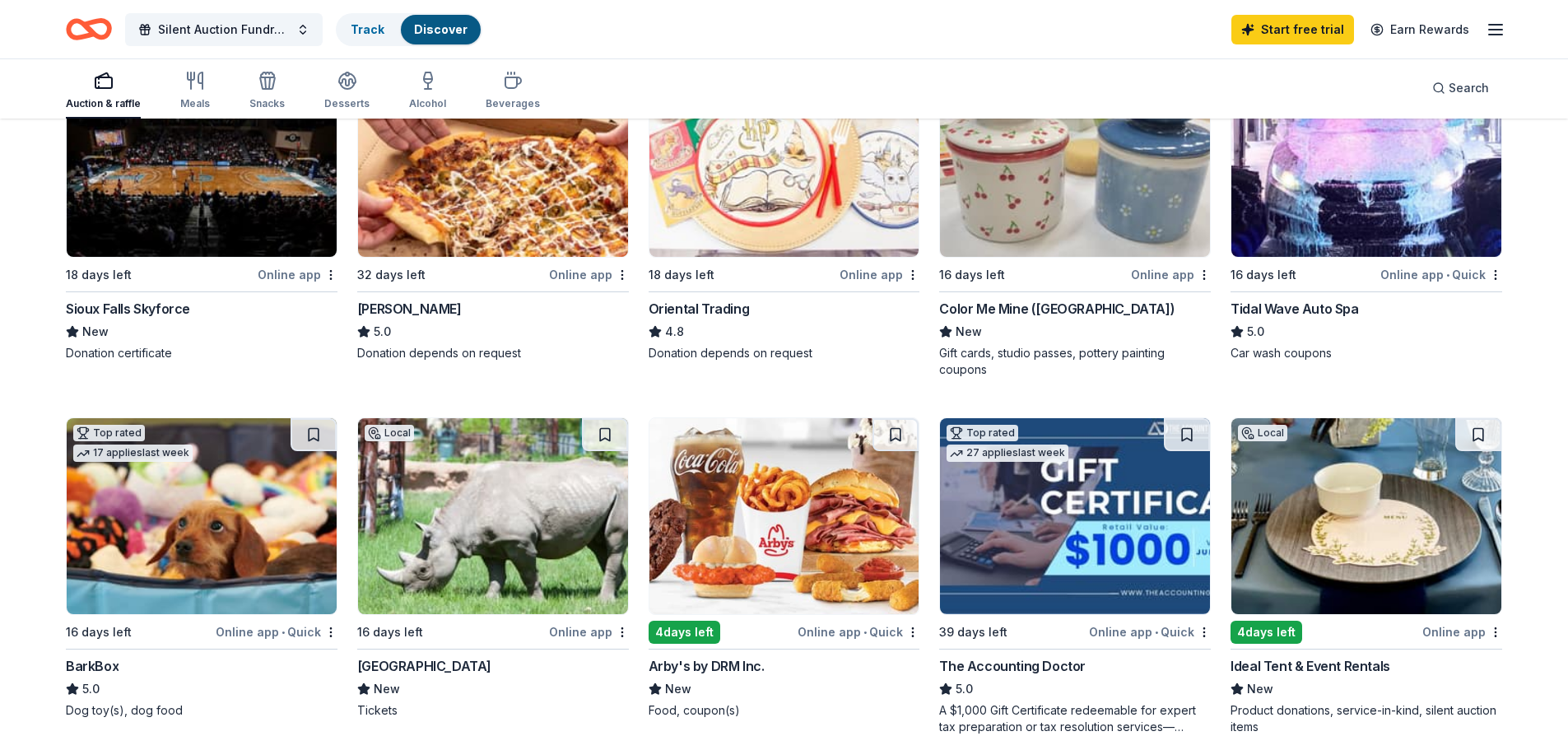
scroll to position [0, 0]
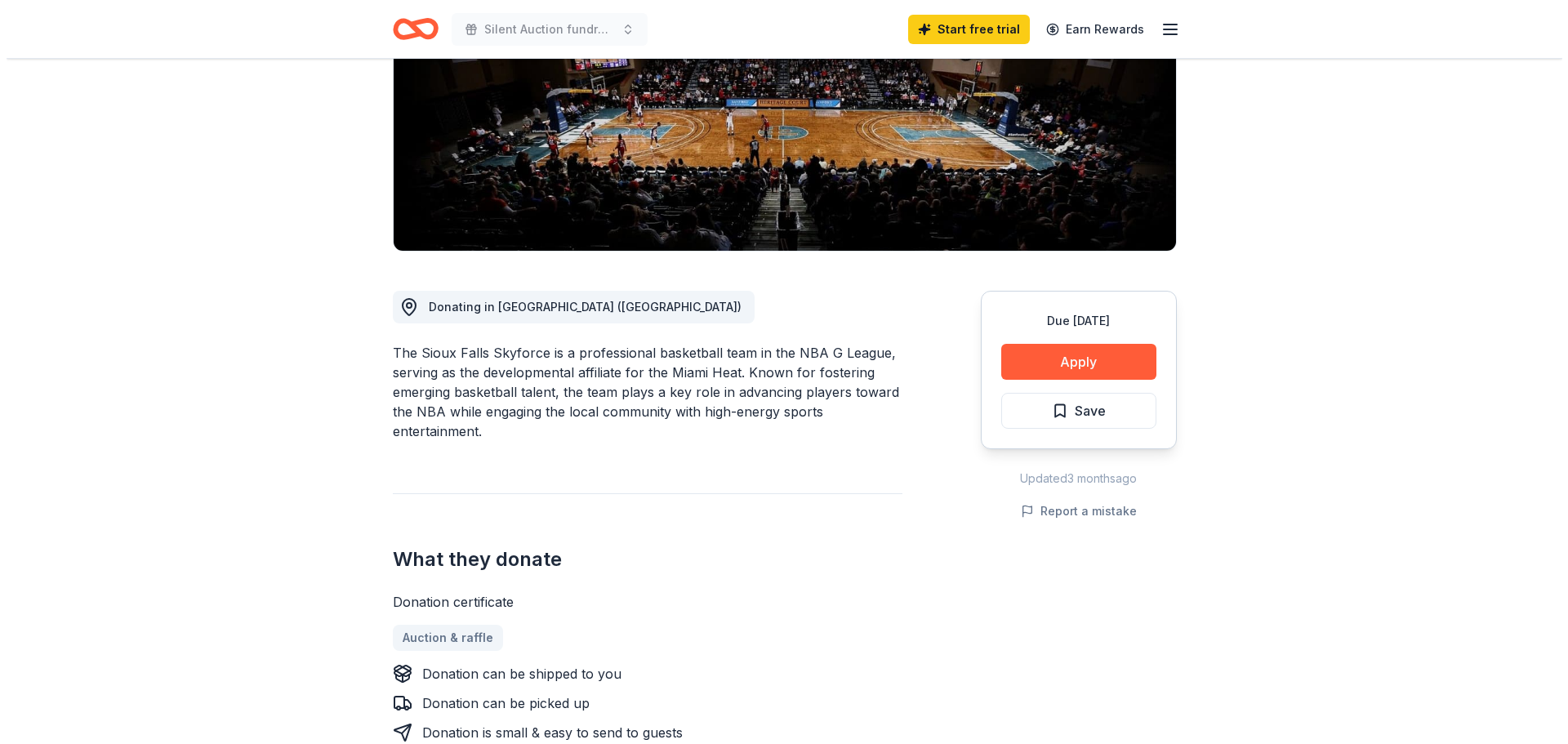
scroll to position [82, 0]
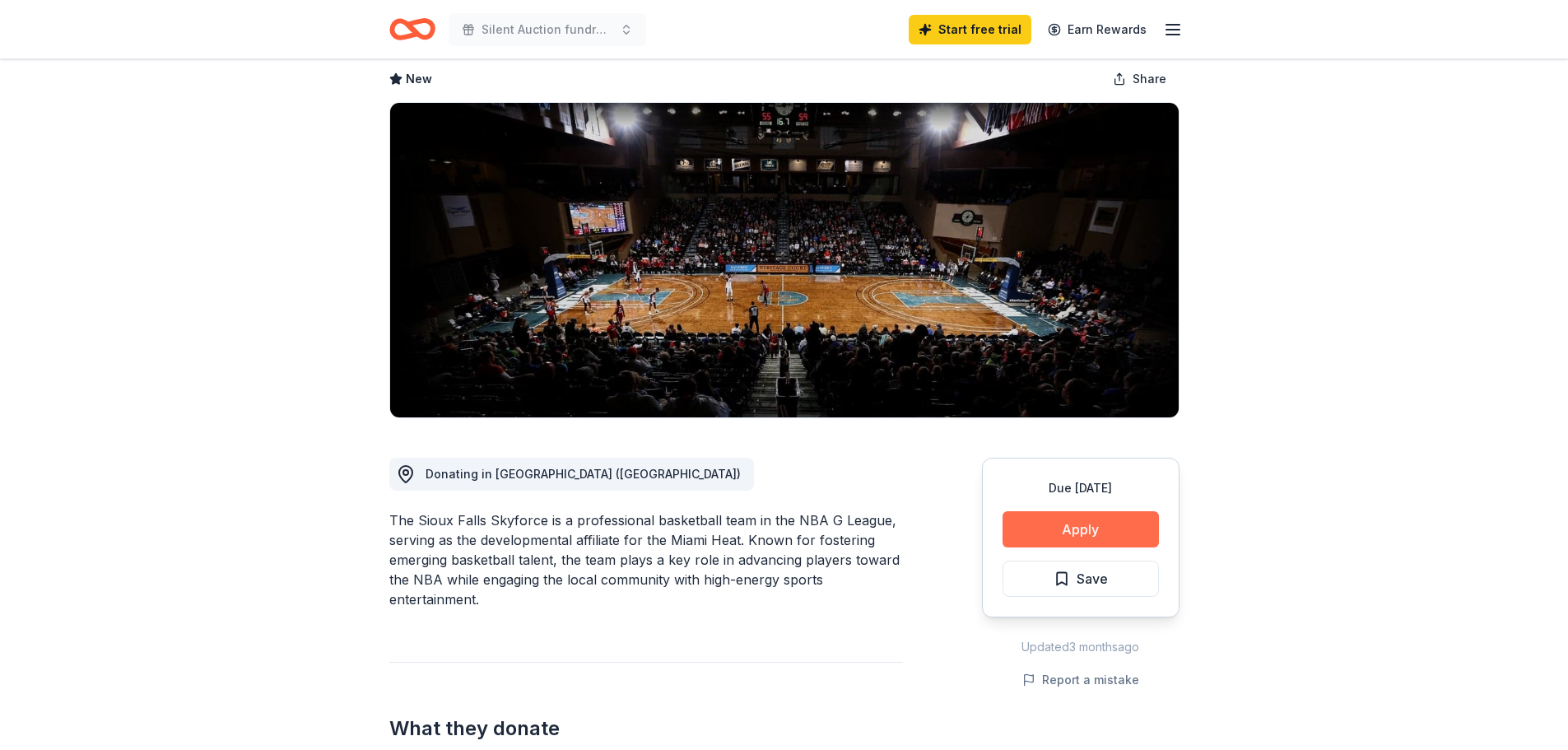
click at [1062, 527] on button "Apply" at bounding box center [1081, 529] width 157 height 36
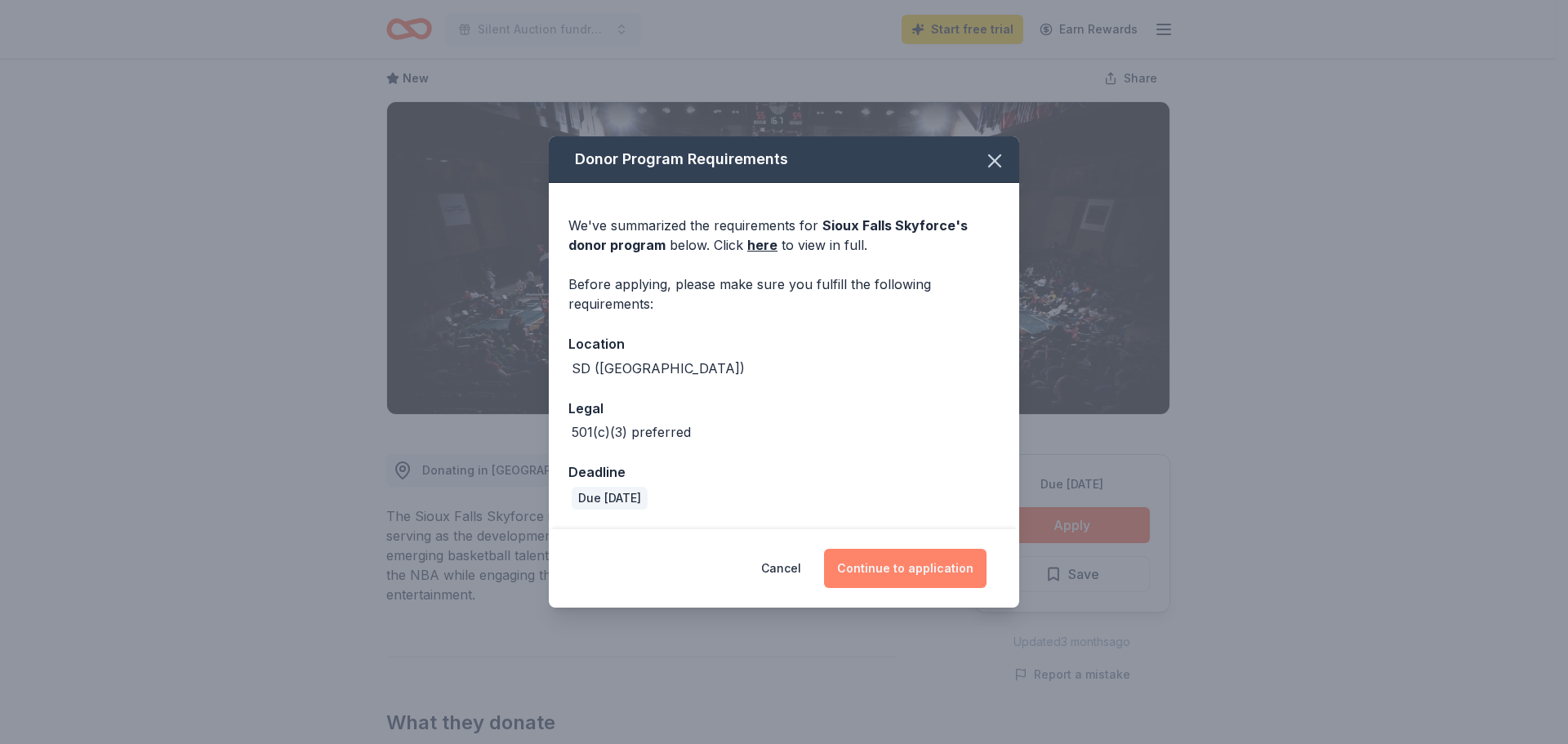
click at [937, 560] on button "Continue to application" at bounding box center [904, 568] width 162 height 39
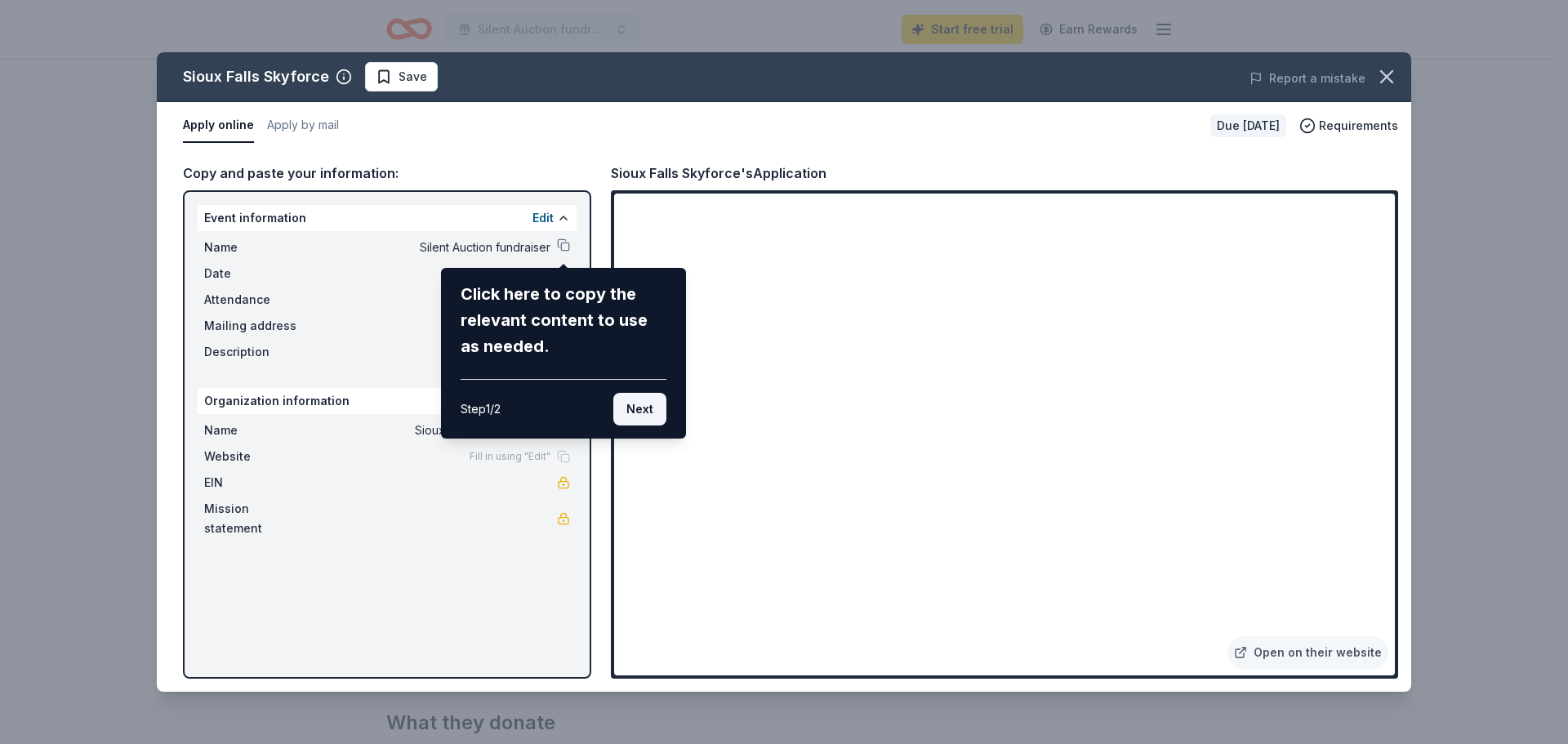
click at [627, 407] on button "Next" at bounding box center [639, 409] width 53 height 33
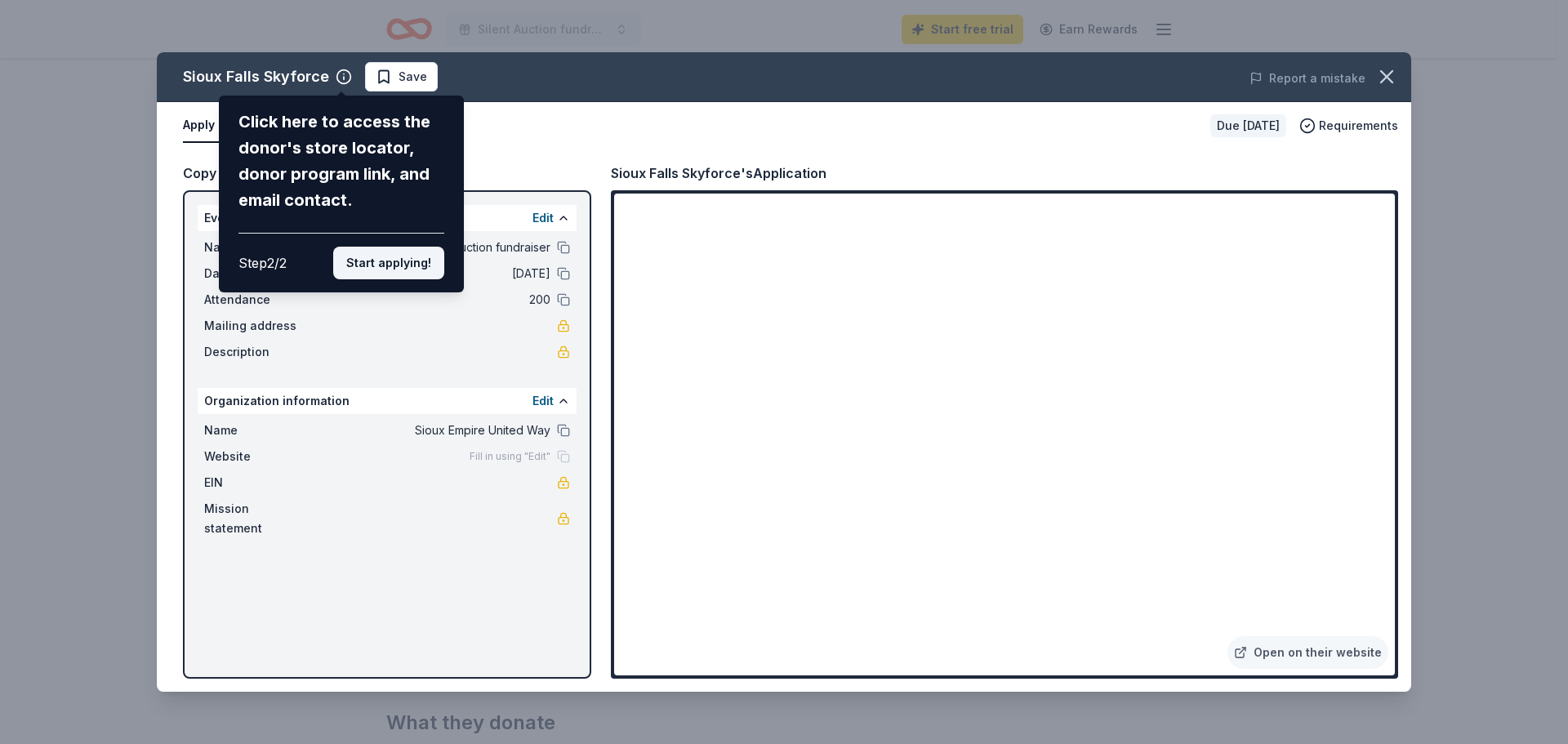
click at [375, 260] on button "Start applying!" at bounding box center [389, 263] width 111 height 33
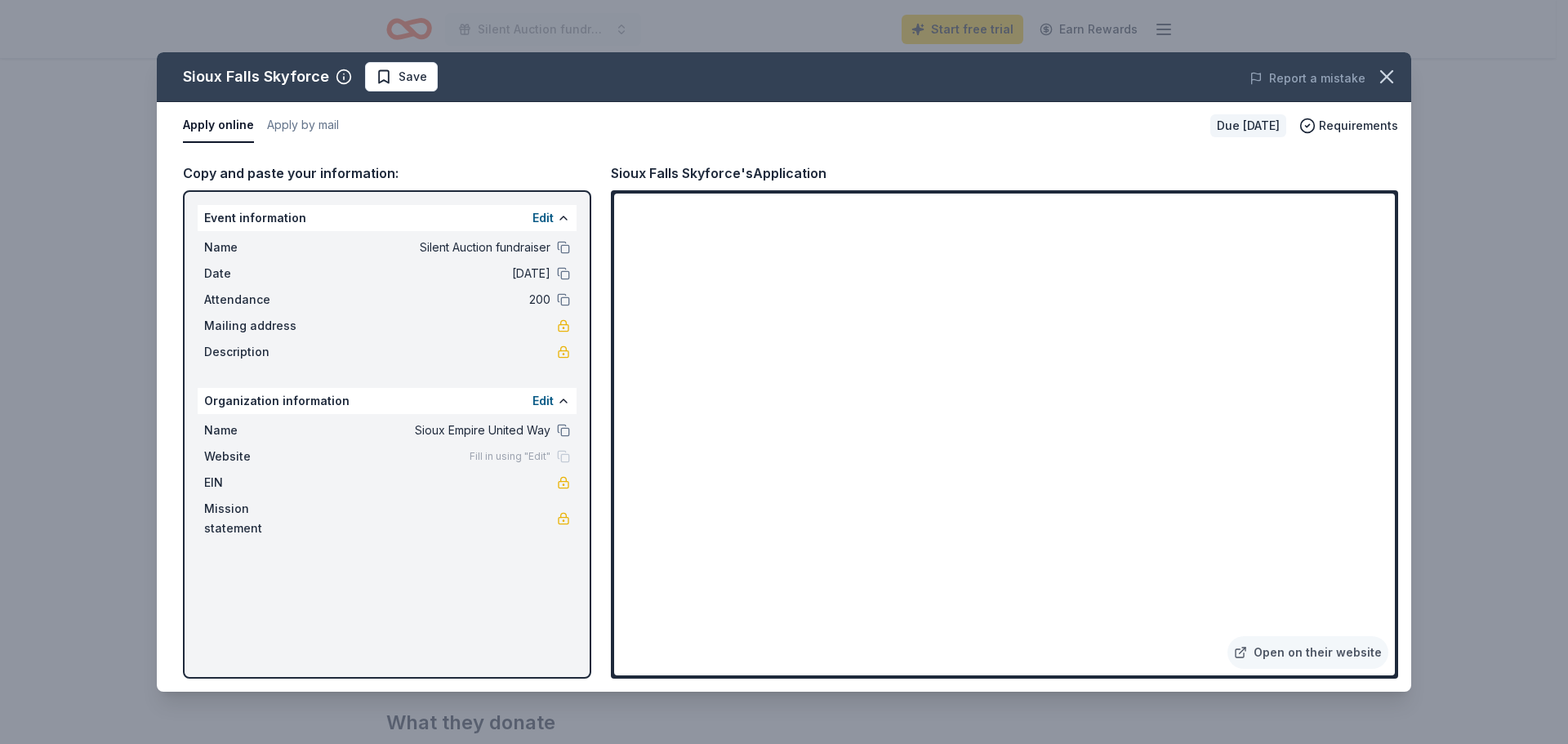
click at [556, 396] on div "Edit" at bounding box center [551, 401] width 38 height 19
click at [563, 429] on button at bounding box center [562, 429] width 13 height 13
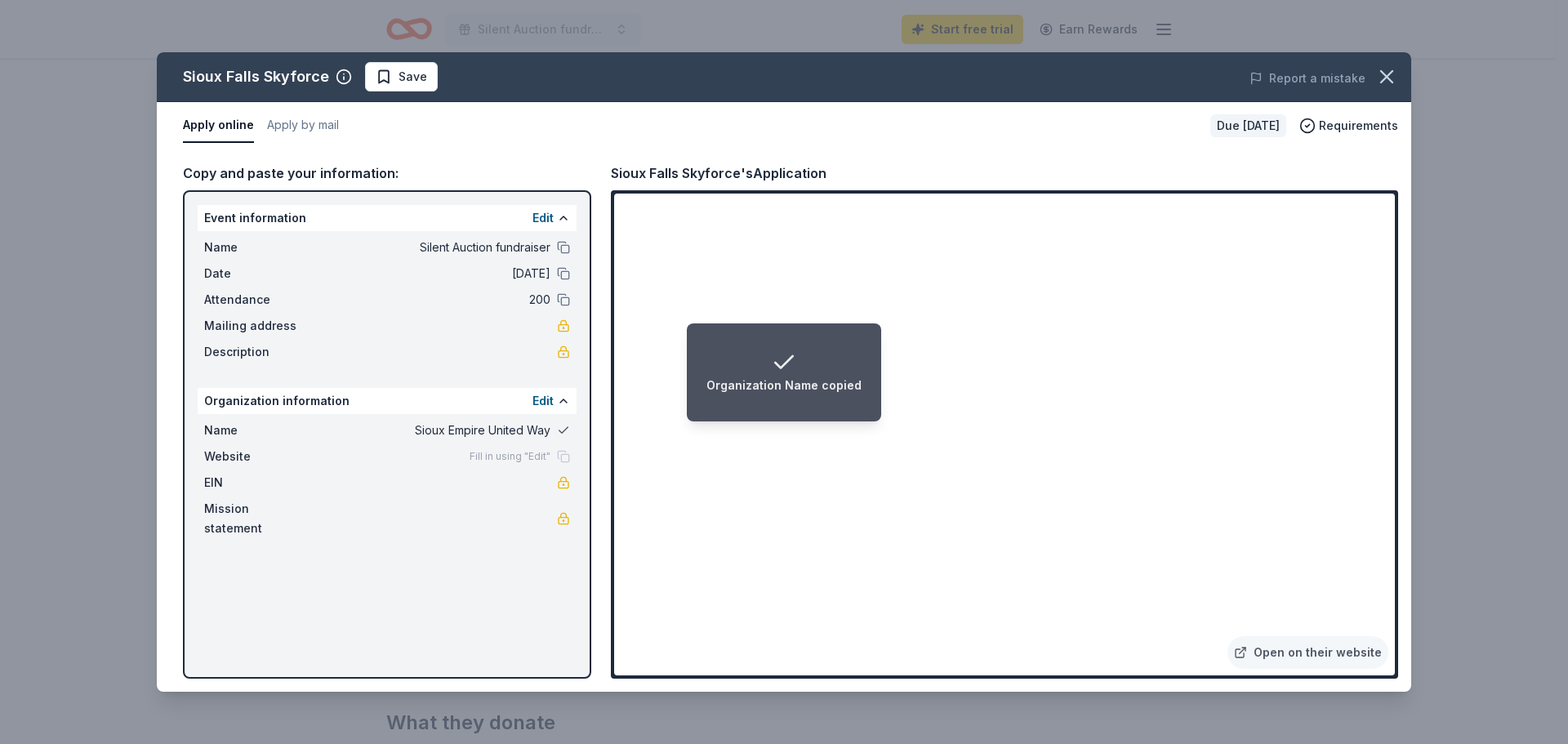
click at [563, 429] on button at bounding box center [562, 429] width 13 height 13
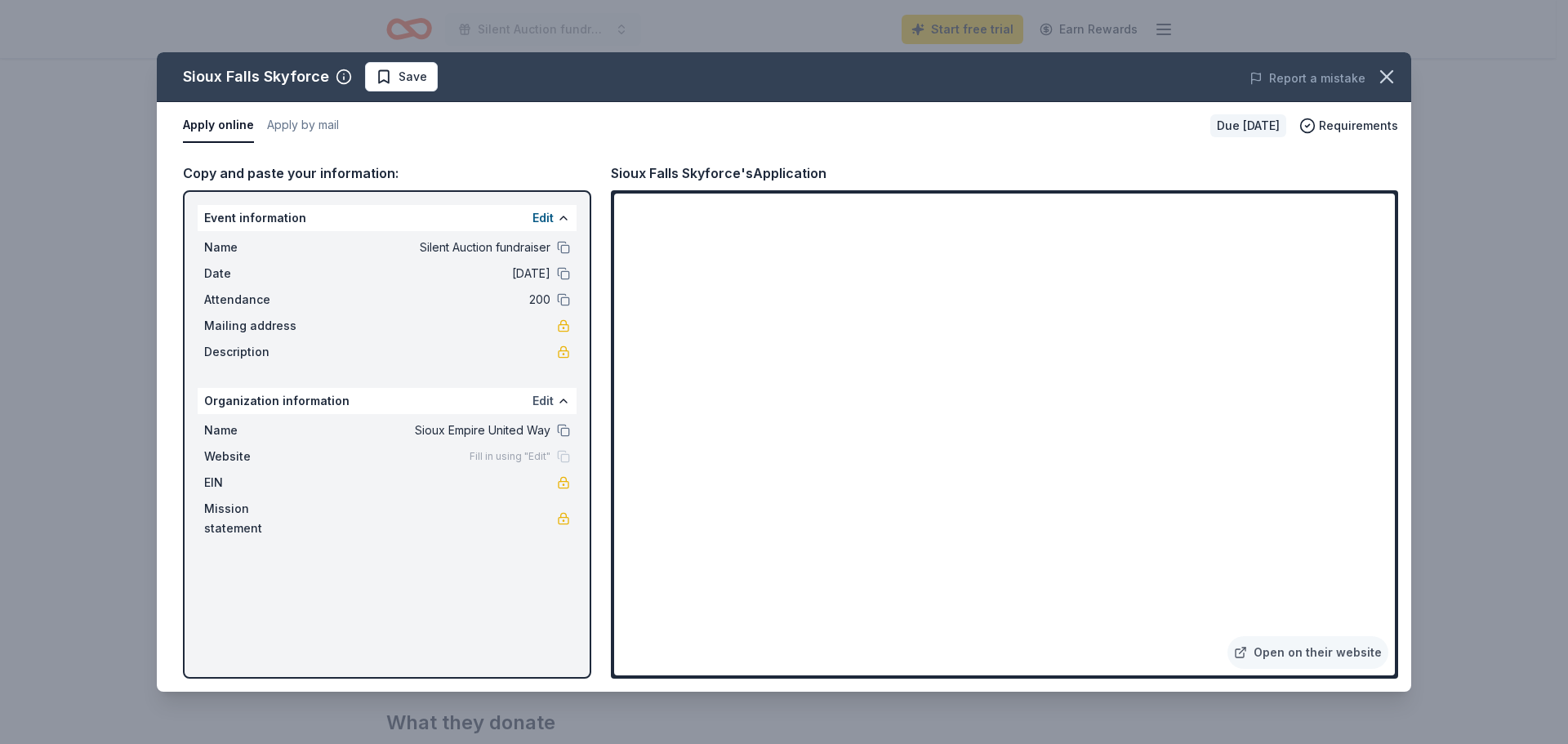
click at [542, 400] on button "Edit" at bounding box center [543, 401] width 21 height 19
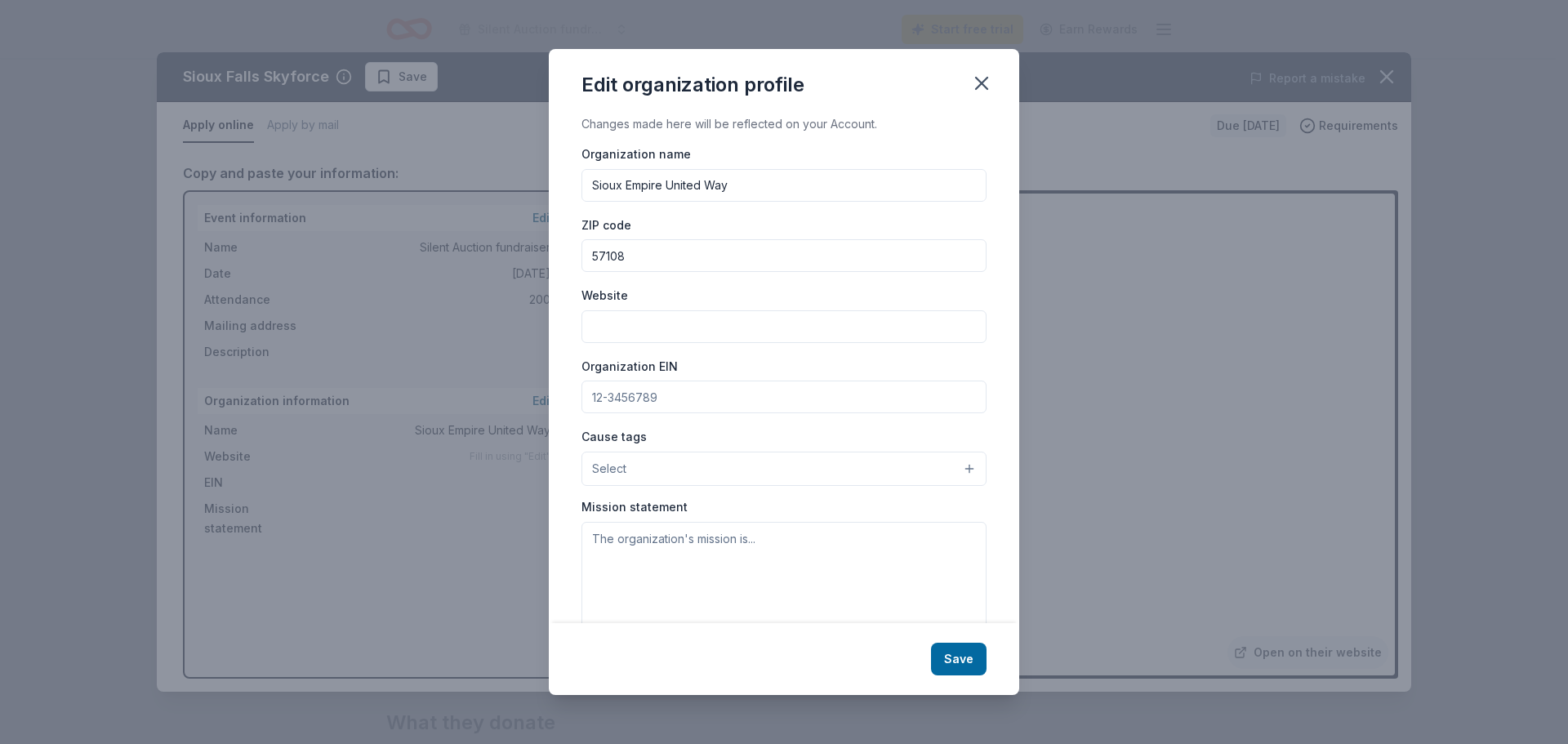
click at [732, 187] on input "Sioux Empire United Way" at bounding box center [783, 186] width 405 height 33
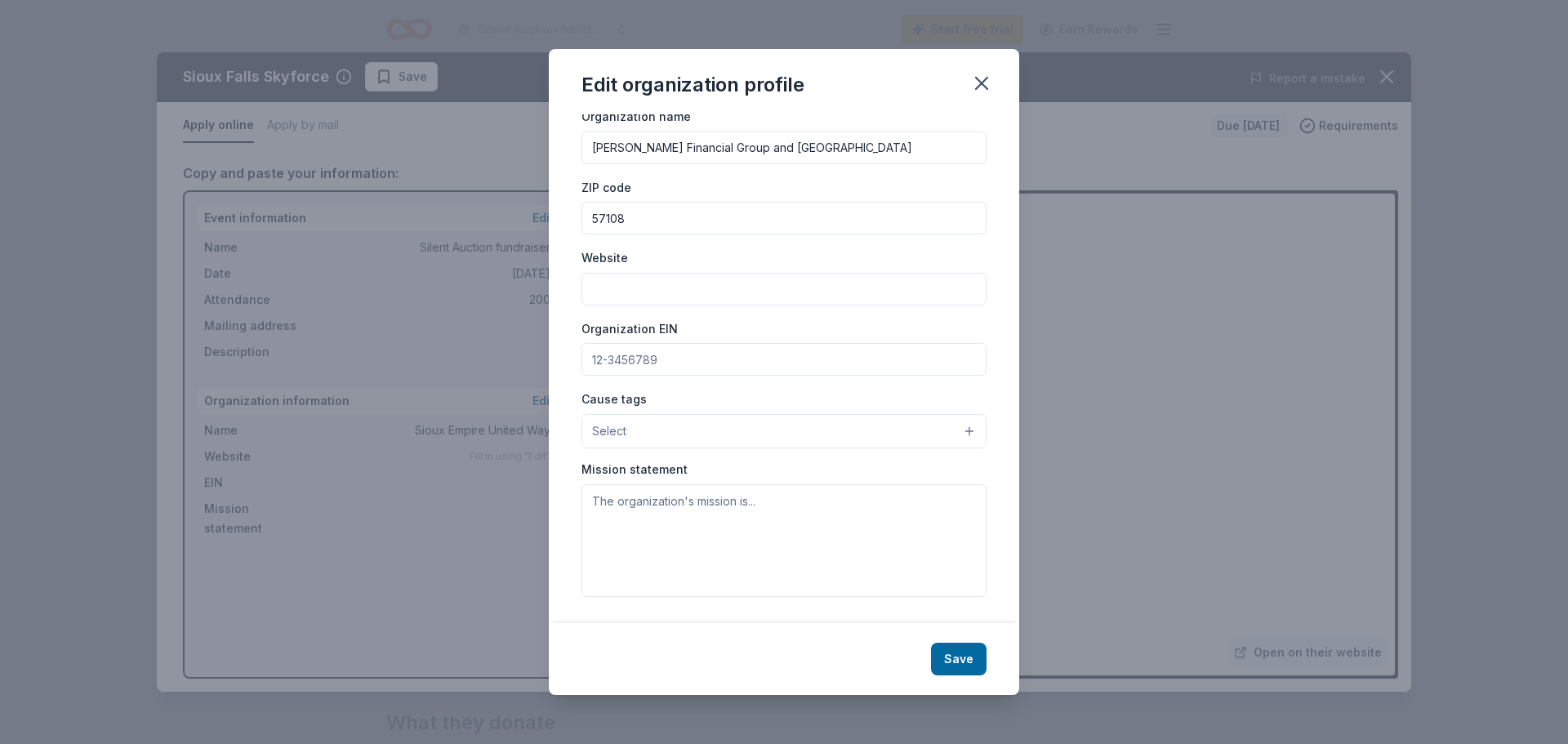
scroll to position [0, 0]
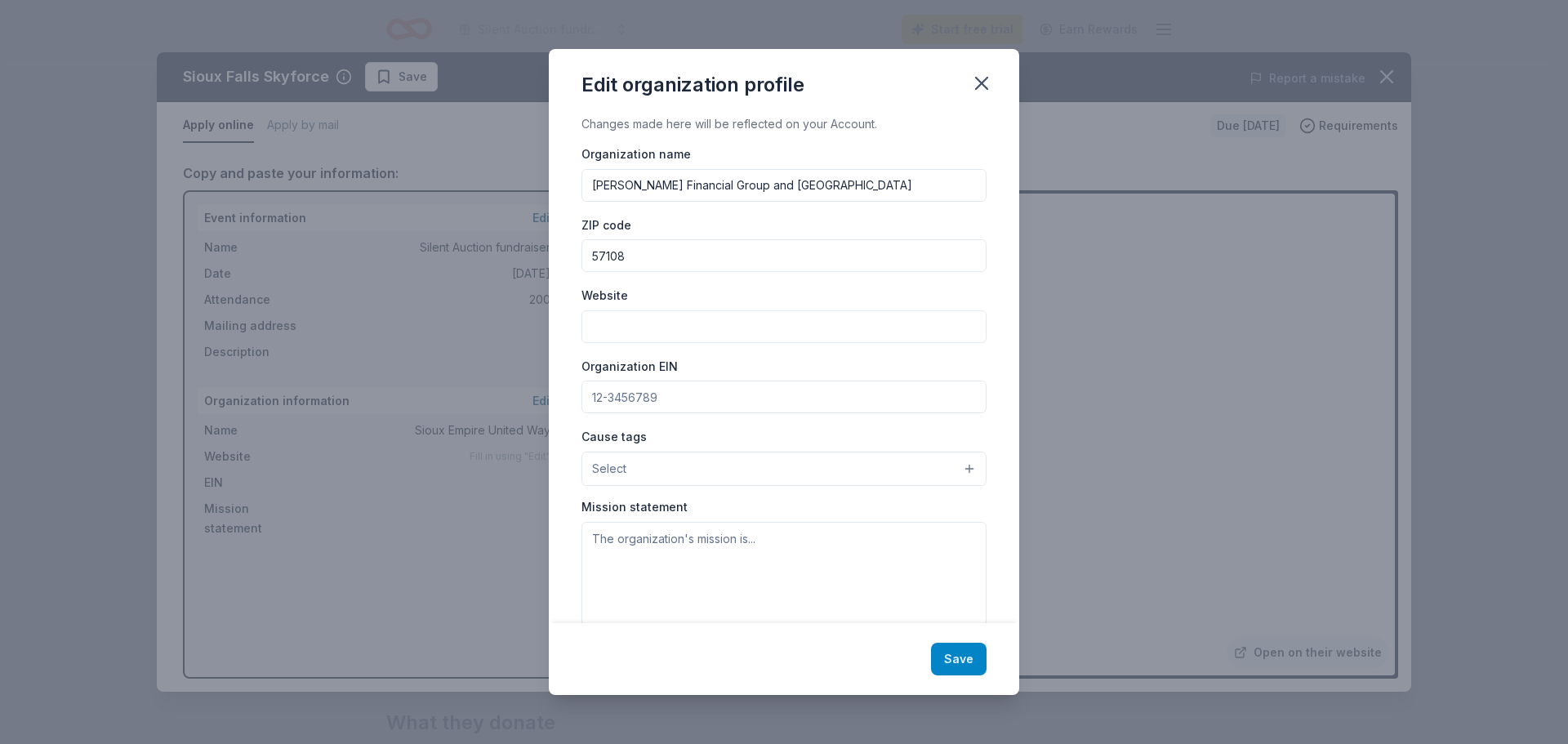
type input "Sammons Financial Group and Sioux Empire United Way"
click at [963, 658] on button "Save" at bounding box center [958, 659] width 55 height 33
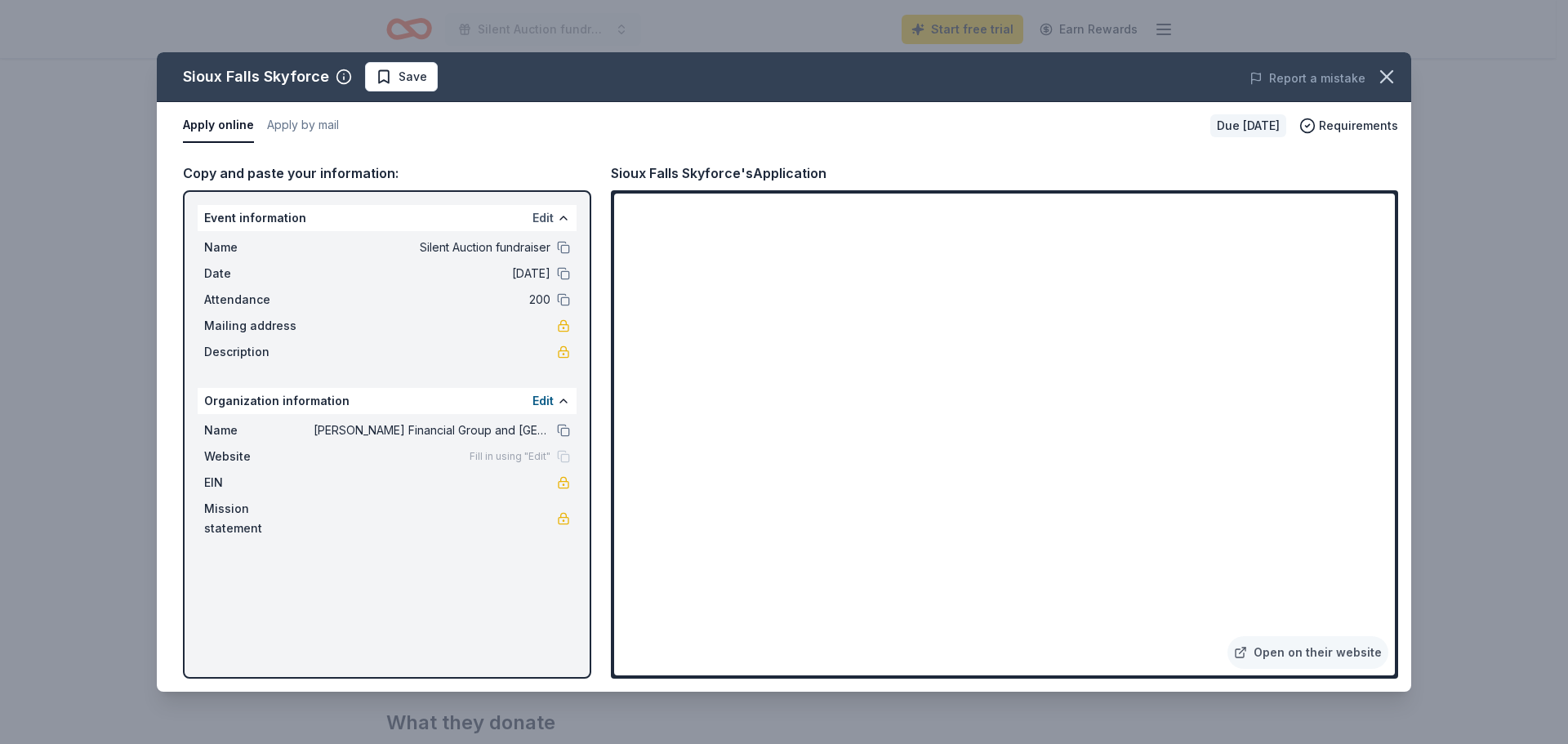
click at [544, 211] on button "Edit" at bounding box center [543, 218] width 21 height 19
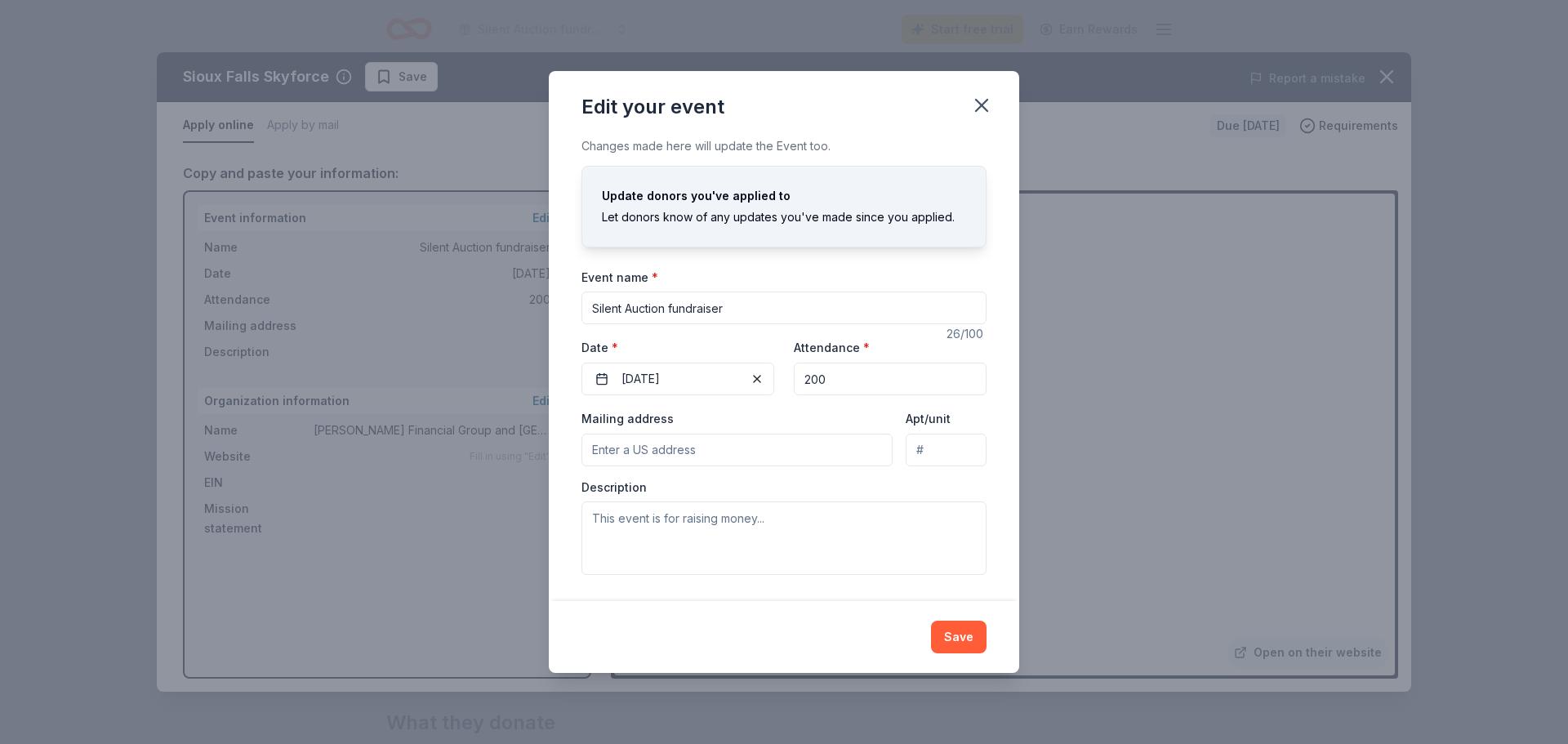
click at [674, 299] on input "Silent Auction fundraiser" at bounding box center [783, 308] width 405 height 33
click at [739, 314] on input "Silent Auction Fundraiser" at bounding box center [783, 308] width 405 height 33
type input "Silent Auction Fundraiser for SEUW"
click at [613, 520] on textarea at bounding box center [783, 538] width 405 height 74
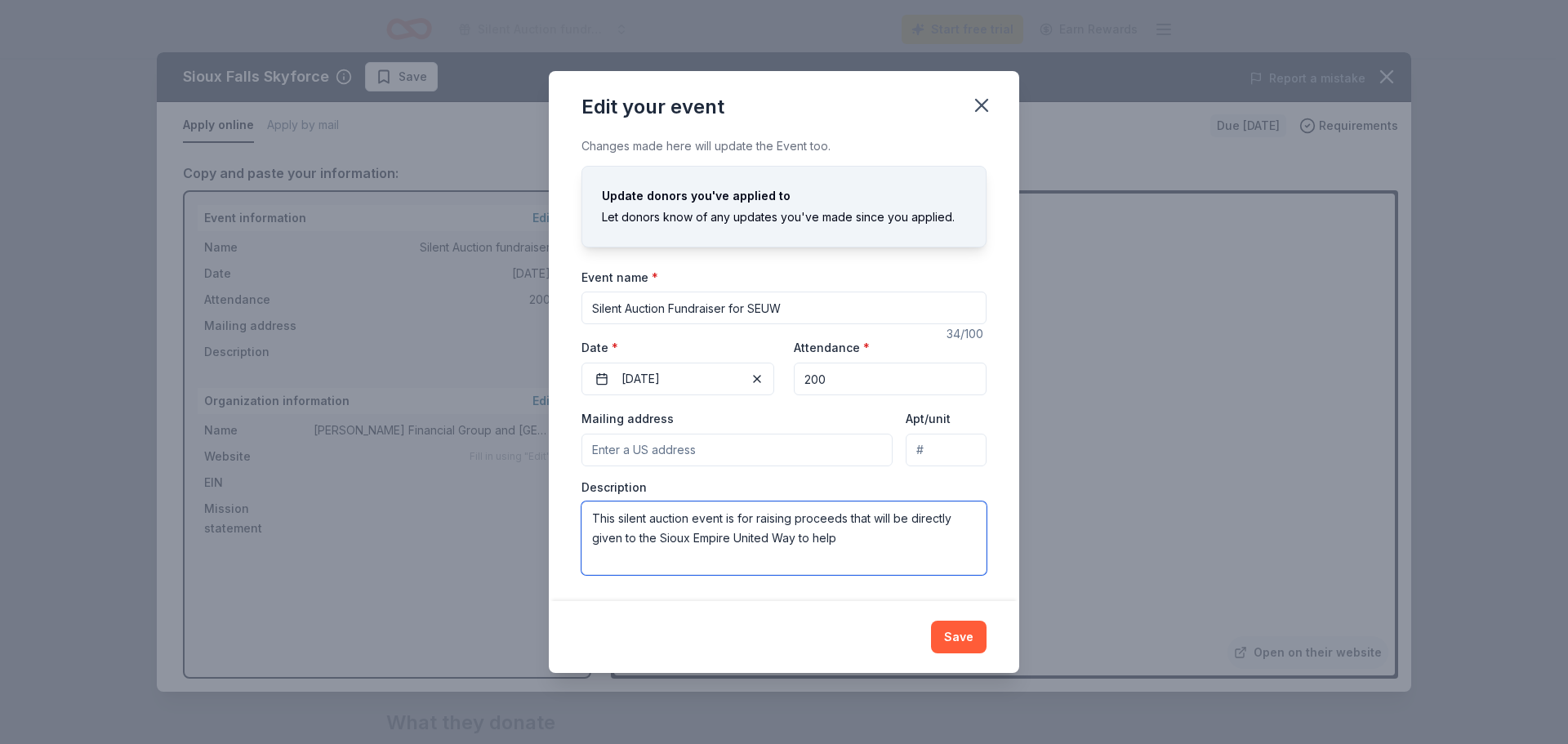
click at [855, 538] on textarea "This silent auction event is for raising proceeds that will be directly given t…" at bounding box center [783, 538] width 405 height 74
drag, startPoint x: 834, startPoint y: 539, endPoint x: 801, endPoint y: 541, distance: 33.1
click at [801, 541] on textarea "This silent auction event is for raising proceeds that will be directly given t…" at bounding box center [783, 538] width 405 height 74
click at [797, 537] on textarea "This silent auction event is for raising proceeds that will be directly given t…" at bounding box center [783, 538] width 405 height 74
click at [875, 537] on textarea "This silent auction event is for raising proceeds that will be directly given t…" at bounding box center [783, 538] width 405 height 74
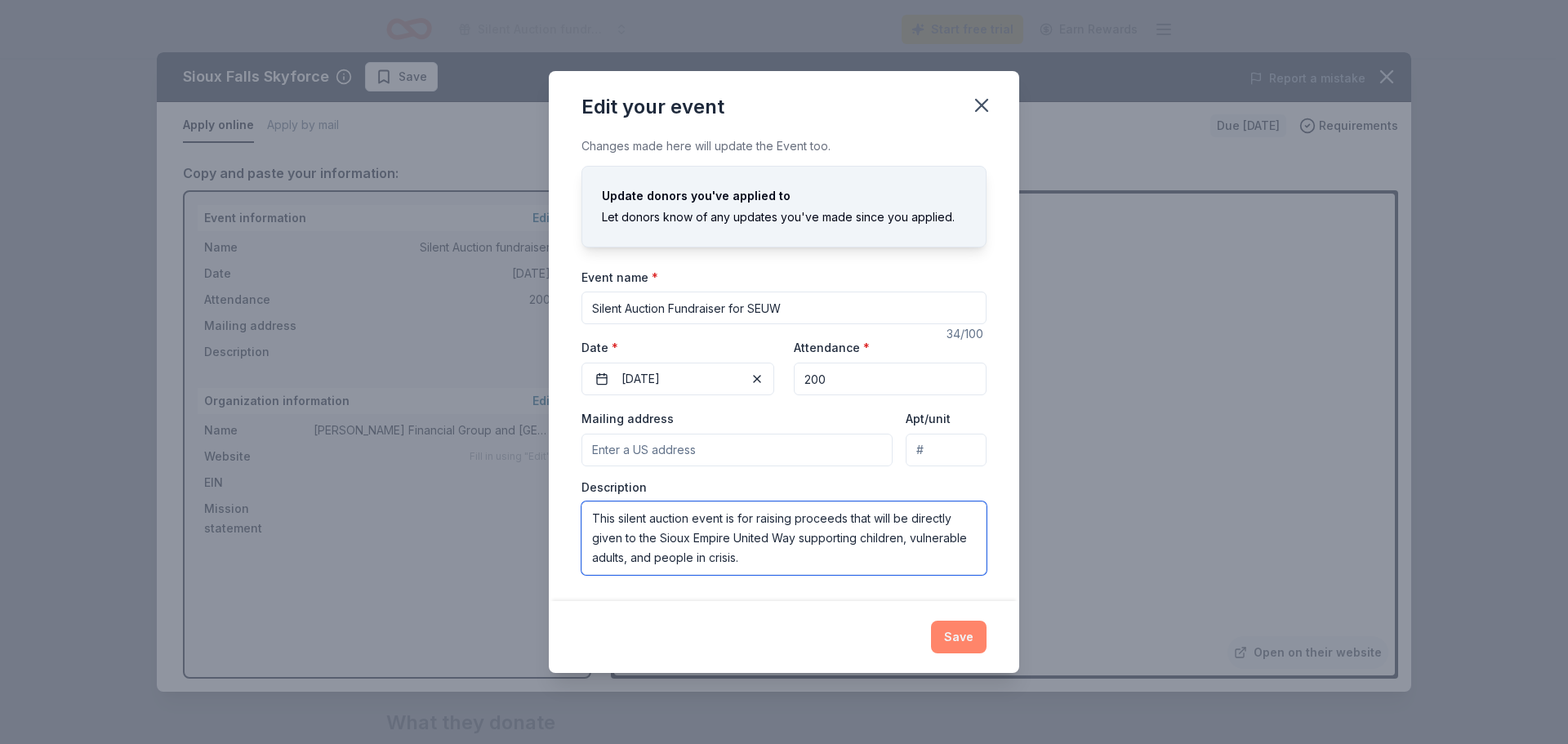
type textarea "This silent auction event is for raising proceeds that will be directly given t…"
click at [963, 637] on button "Save" at bounding box center [958, 637] width 55 height 33
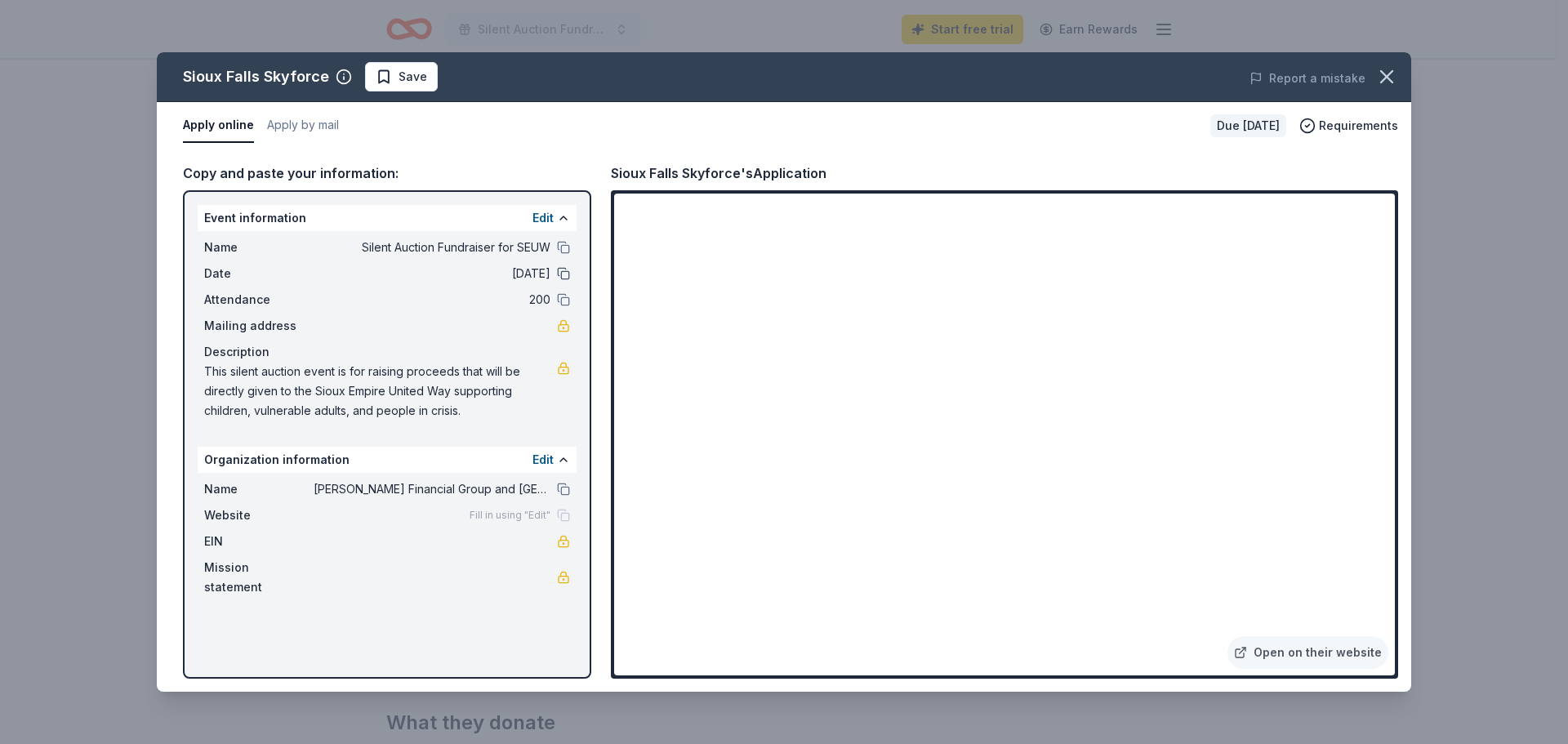
click at [561, 271] on button at bounding box center [562, 273] width 13 height 13
click at [470, 419] on span "This silent auction event is for raising proceeds that will be directly given t…" at bounding box center [380, 390] width 353 height 59
drag, startPoint x: 463, startPoint y: 408, endPoint x: 247, endPoint y: 385, distance: 217.2
click at [249, 385] on span "This silent auction event is for raising proceeds that will be directly given t…" at bounding box center [380, 390] width 353 height 59
drag, startPoint x: 210, startPoint y: 374, endPoint x: 299, endPoint y: 377, distance: 89.1
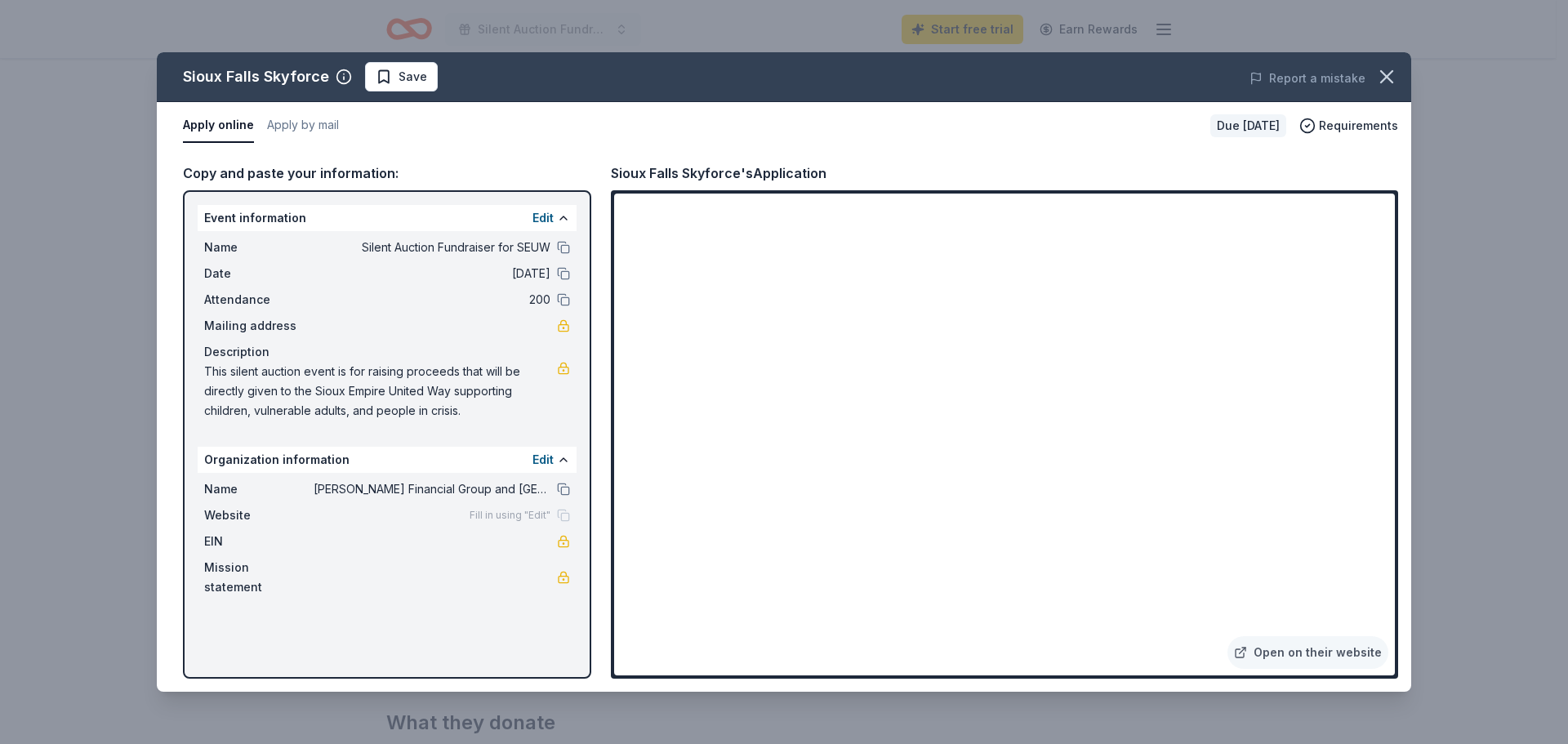
click at [298, 376] on span "This silent auction event is for raising proceeds that will be directly given t…" at bounding box center [380, 390] width 353 height 59
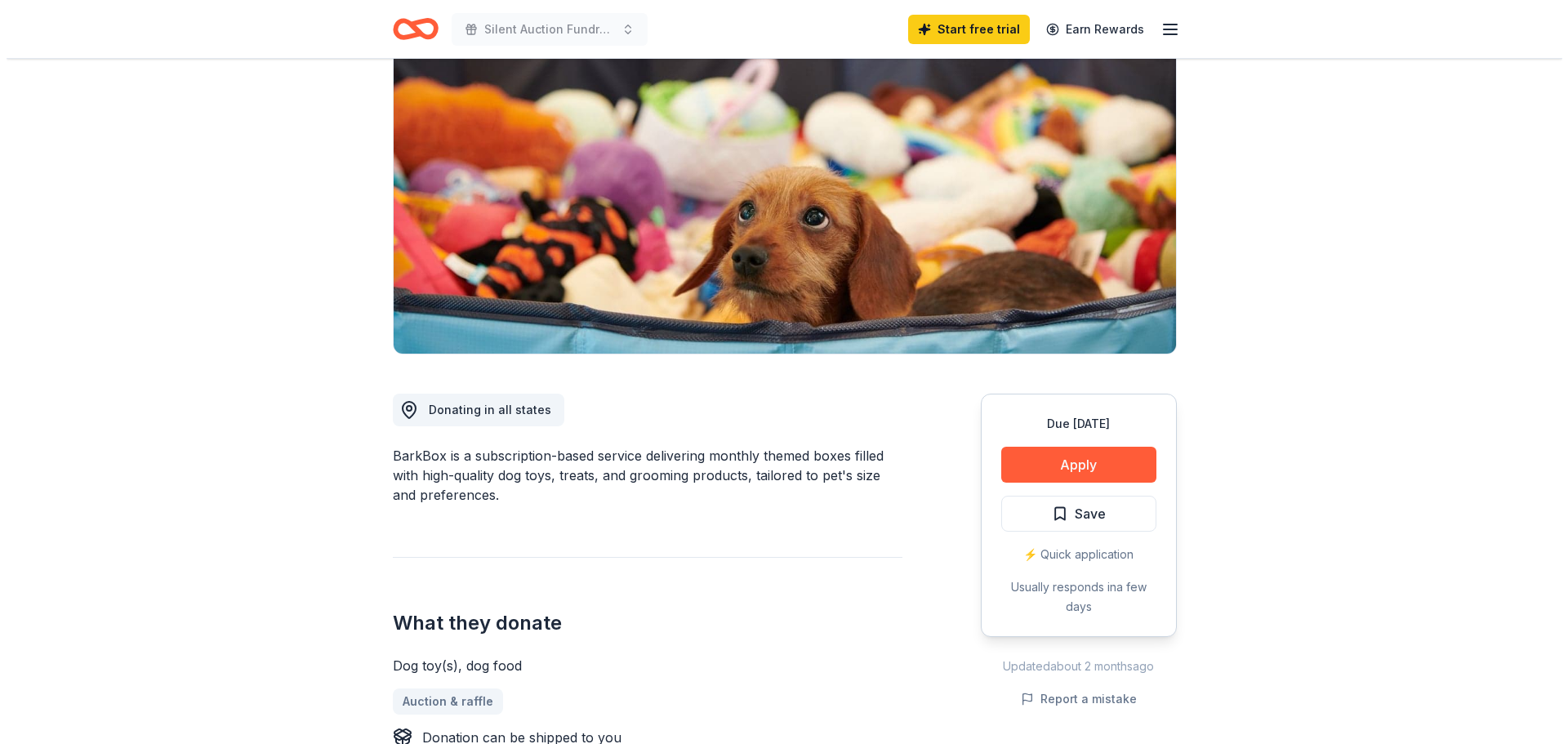
scroll to position [163, 0]
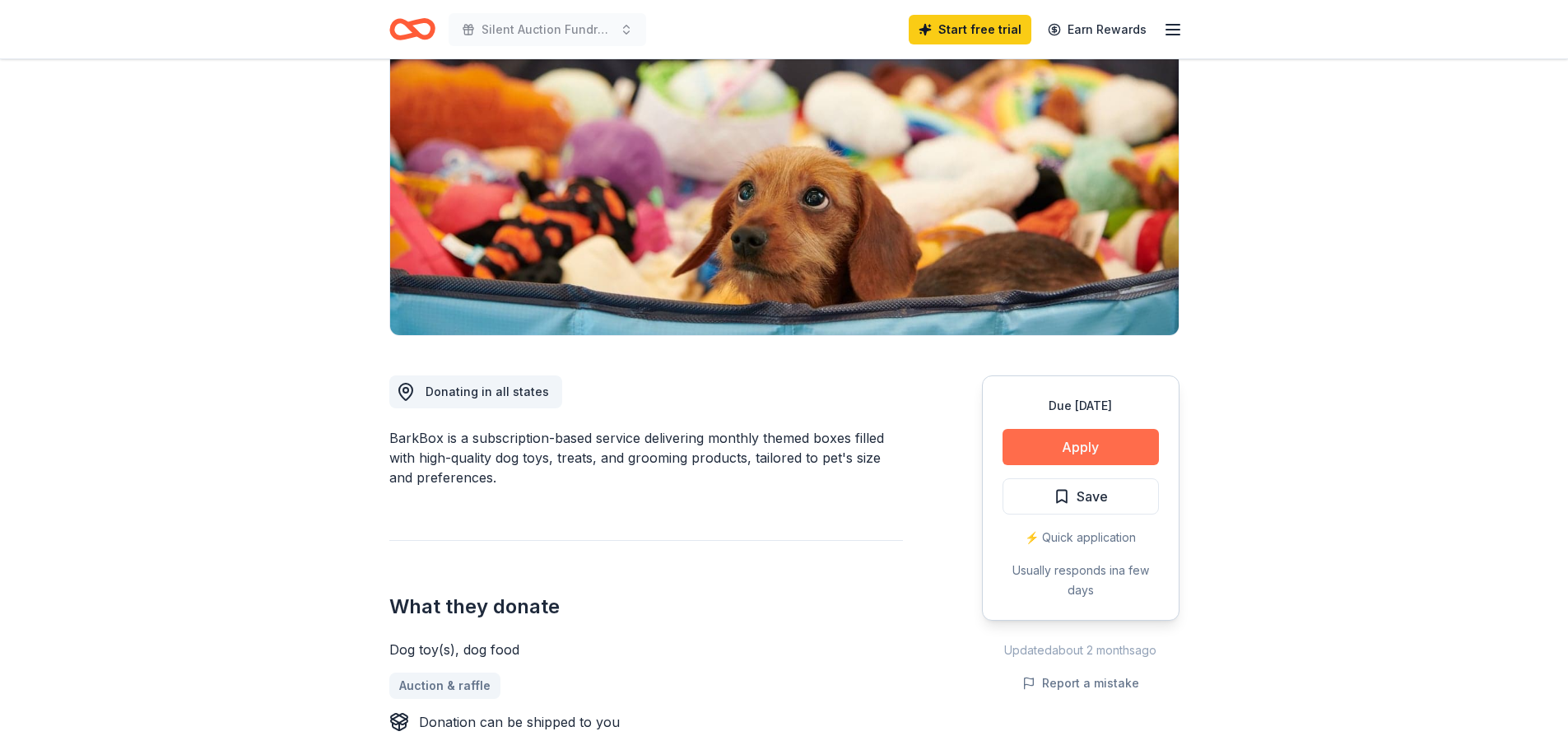
click at [1067, 445] on button "Apply" at bounding box center [1081, 446] width 157 height 36
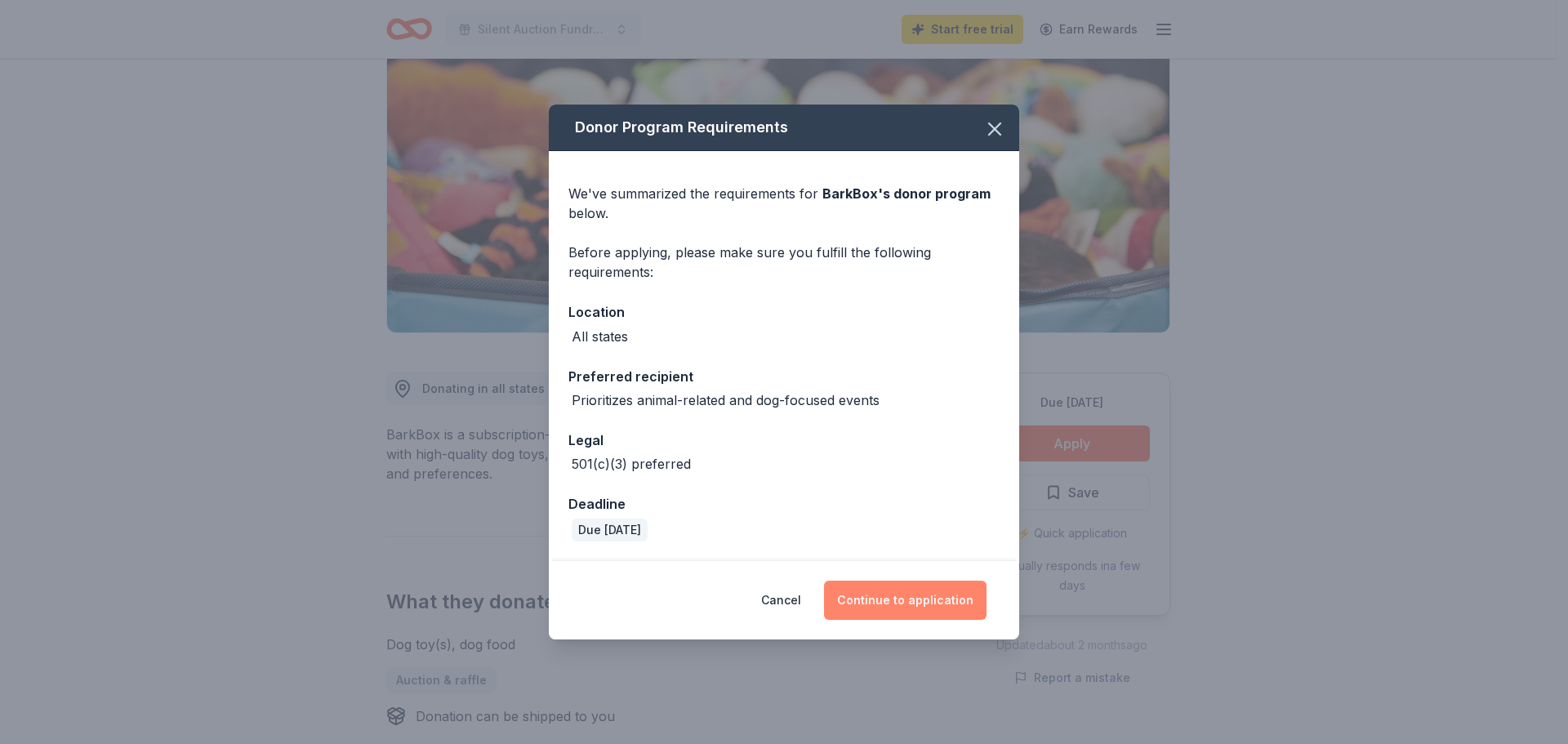
click at [895, 596] on button "Continue to application" at bounding box center [904, 600] width 162 height 39
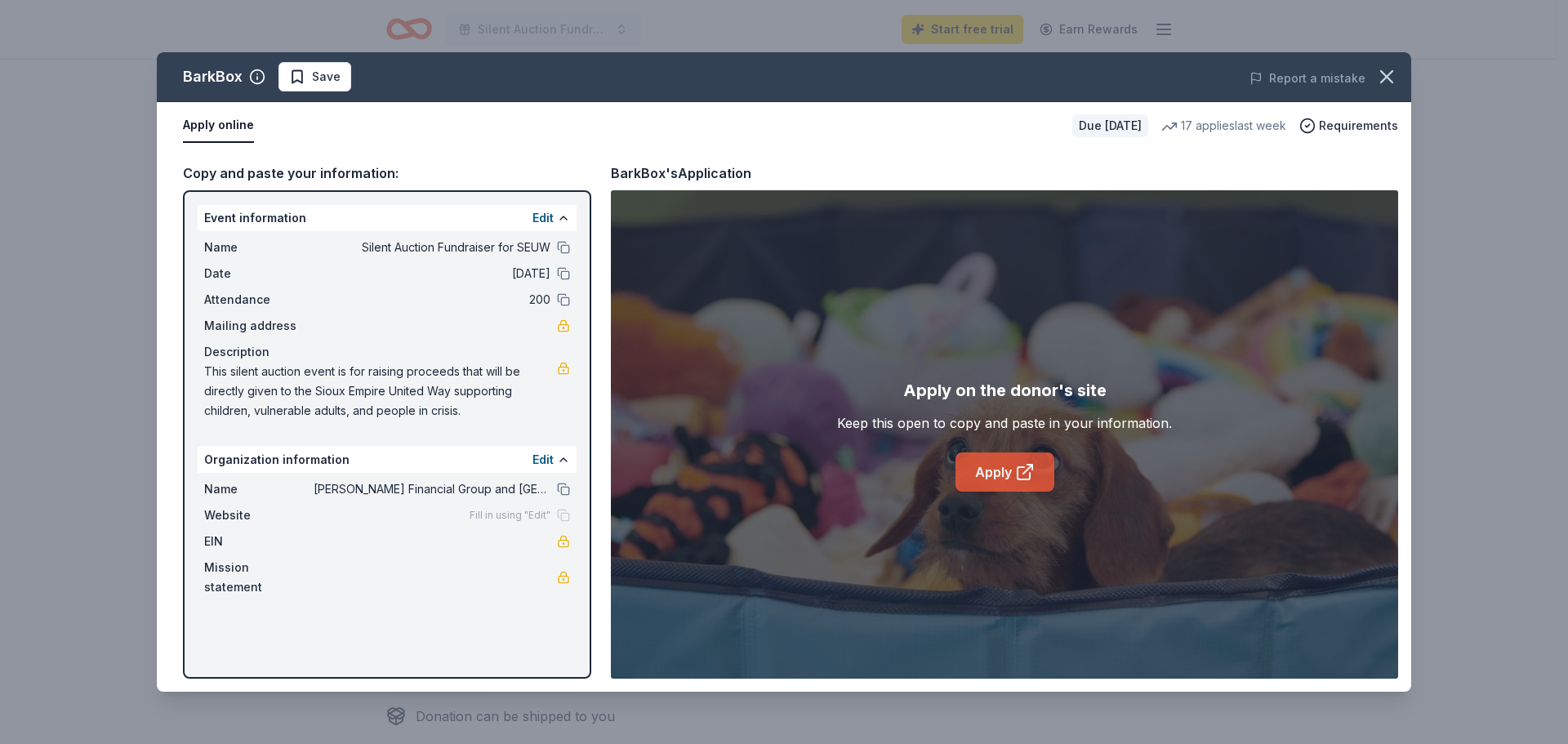
click at [997, 474] on link "Apply" at bounding box center [1005, 472] width 99 height 39
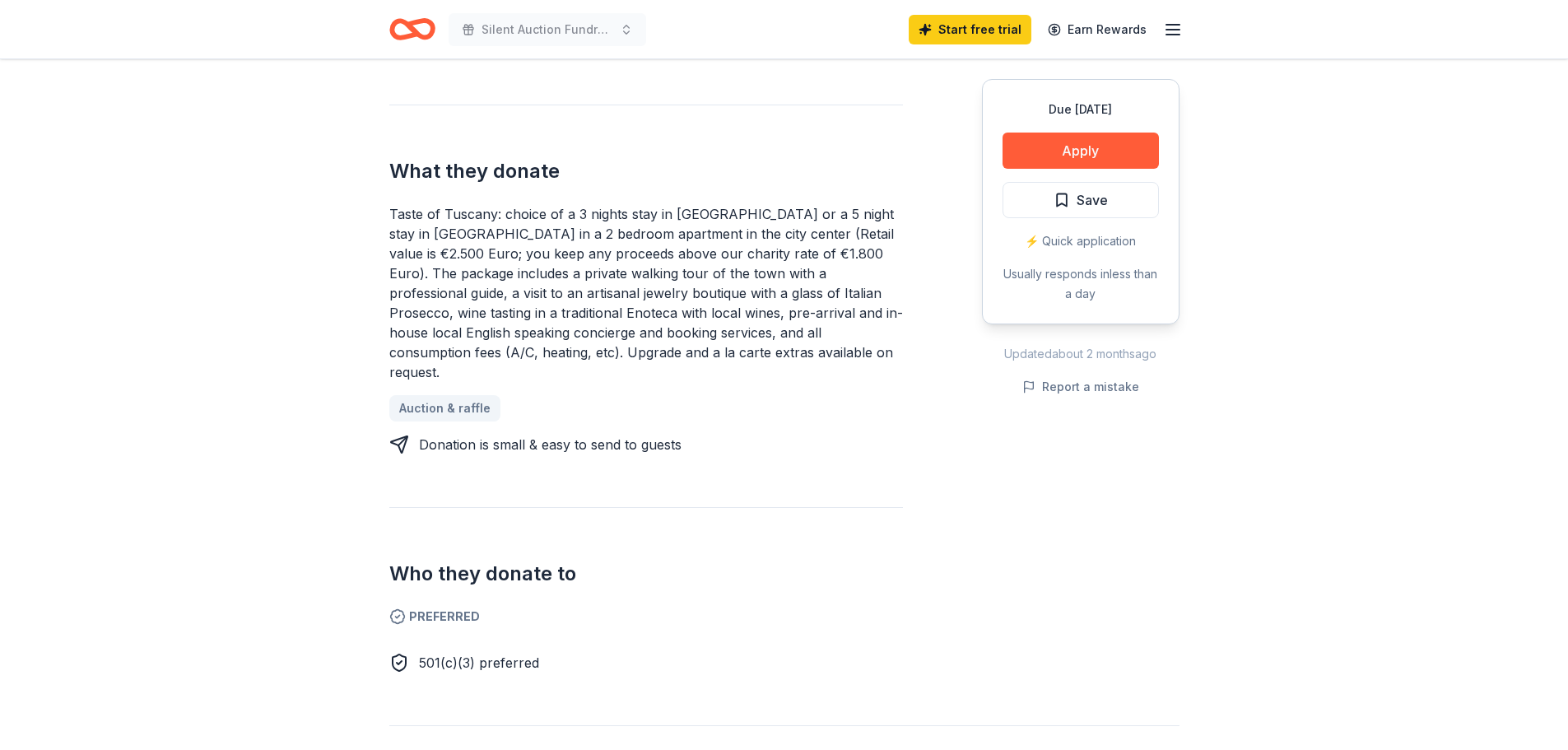
scroll to position [576, 0]
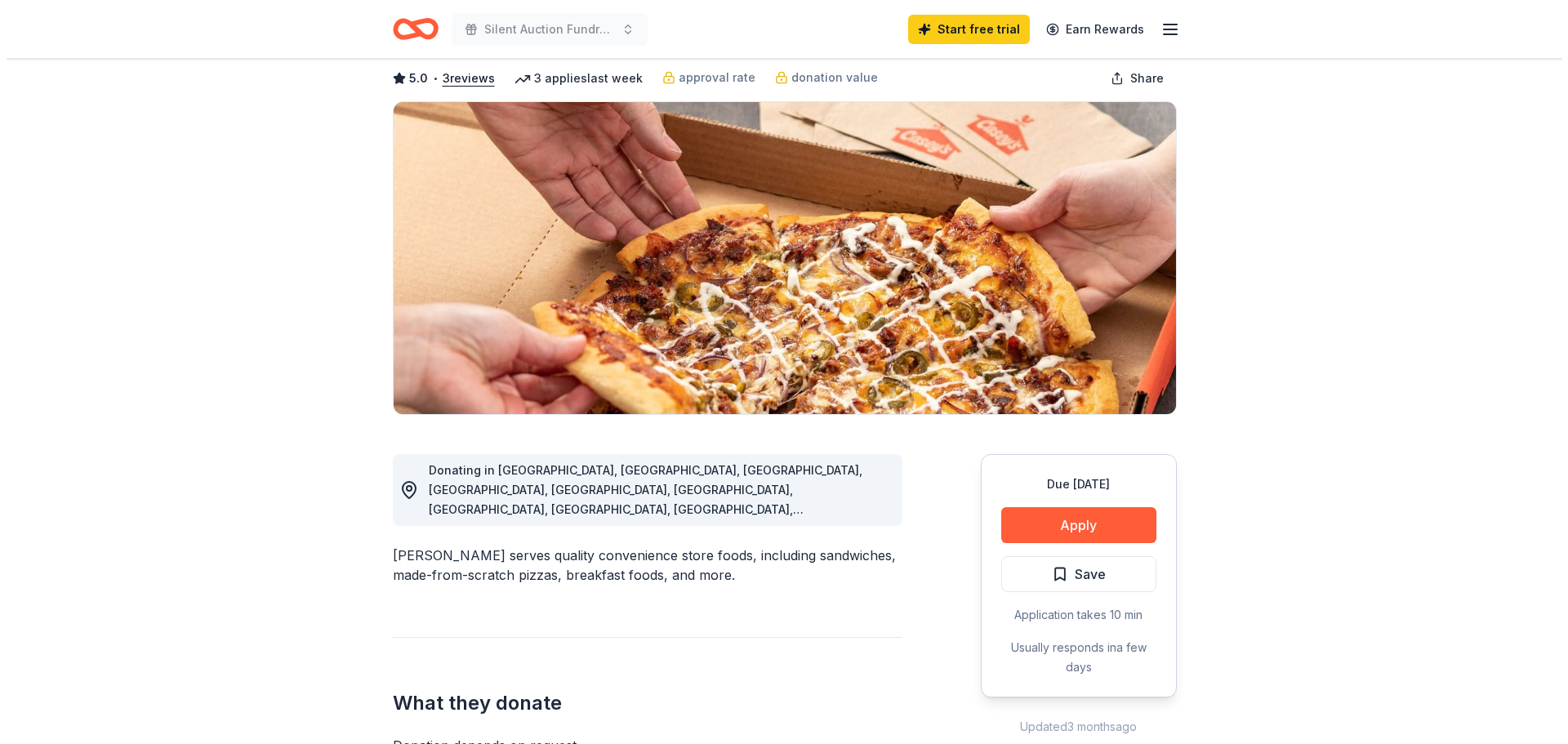
scroll to position [245, 0]
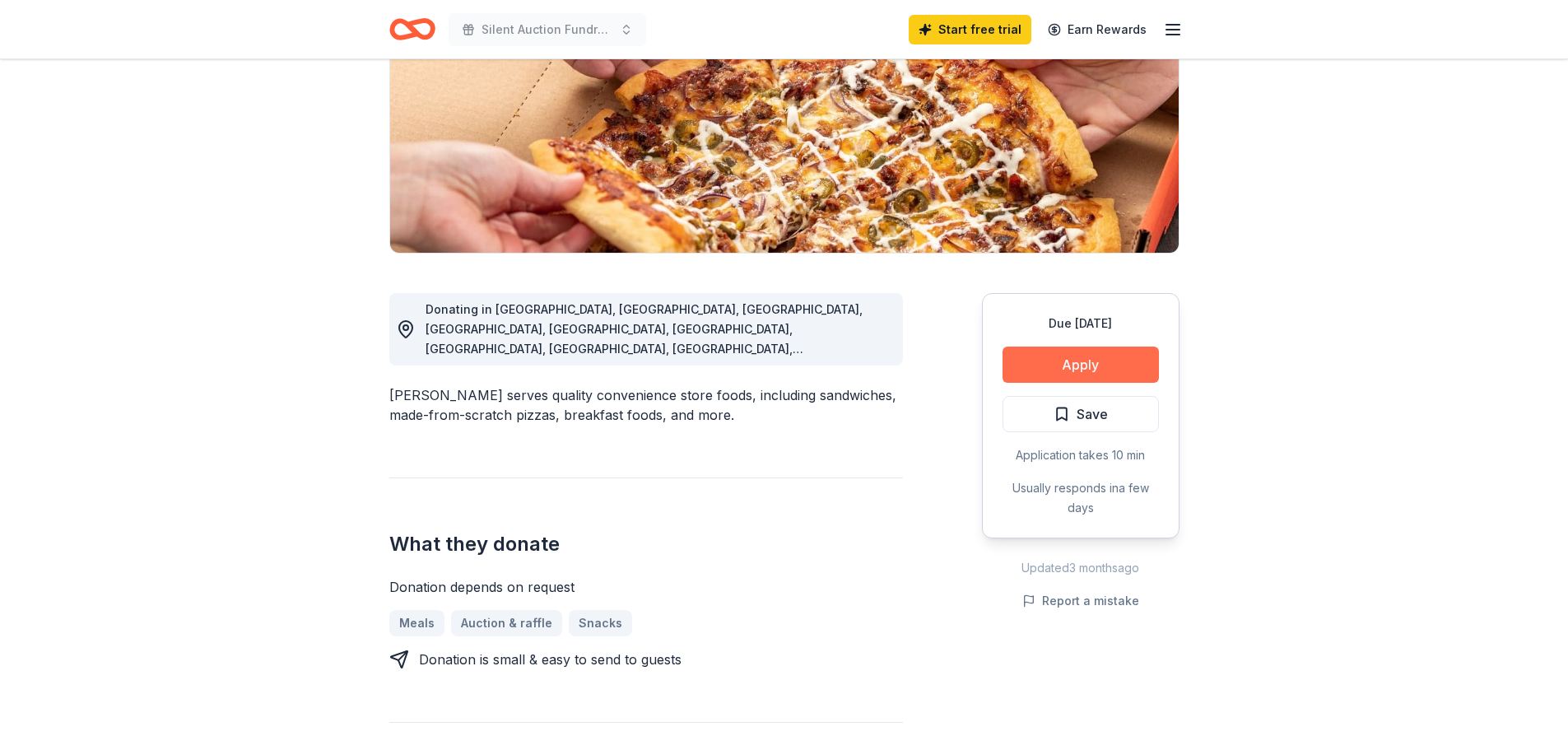
click at [1103, 363] on button "Apply" at bounding box center [1081, 364] width 157 height 36
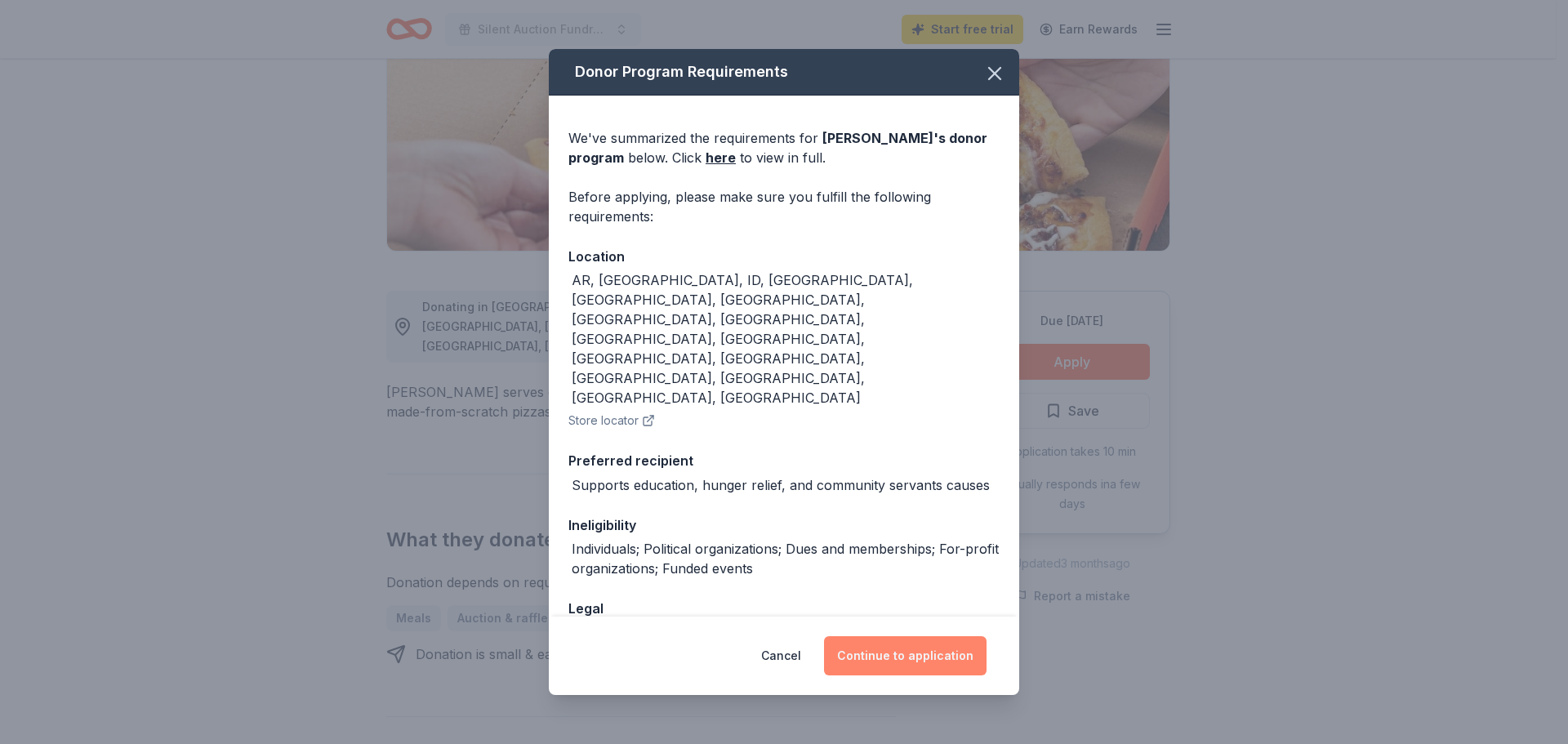
click at [885, 656] on button "Continue to application" at bounding box center [904, 656] width 162 height 39
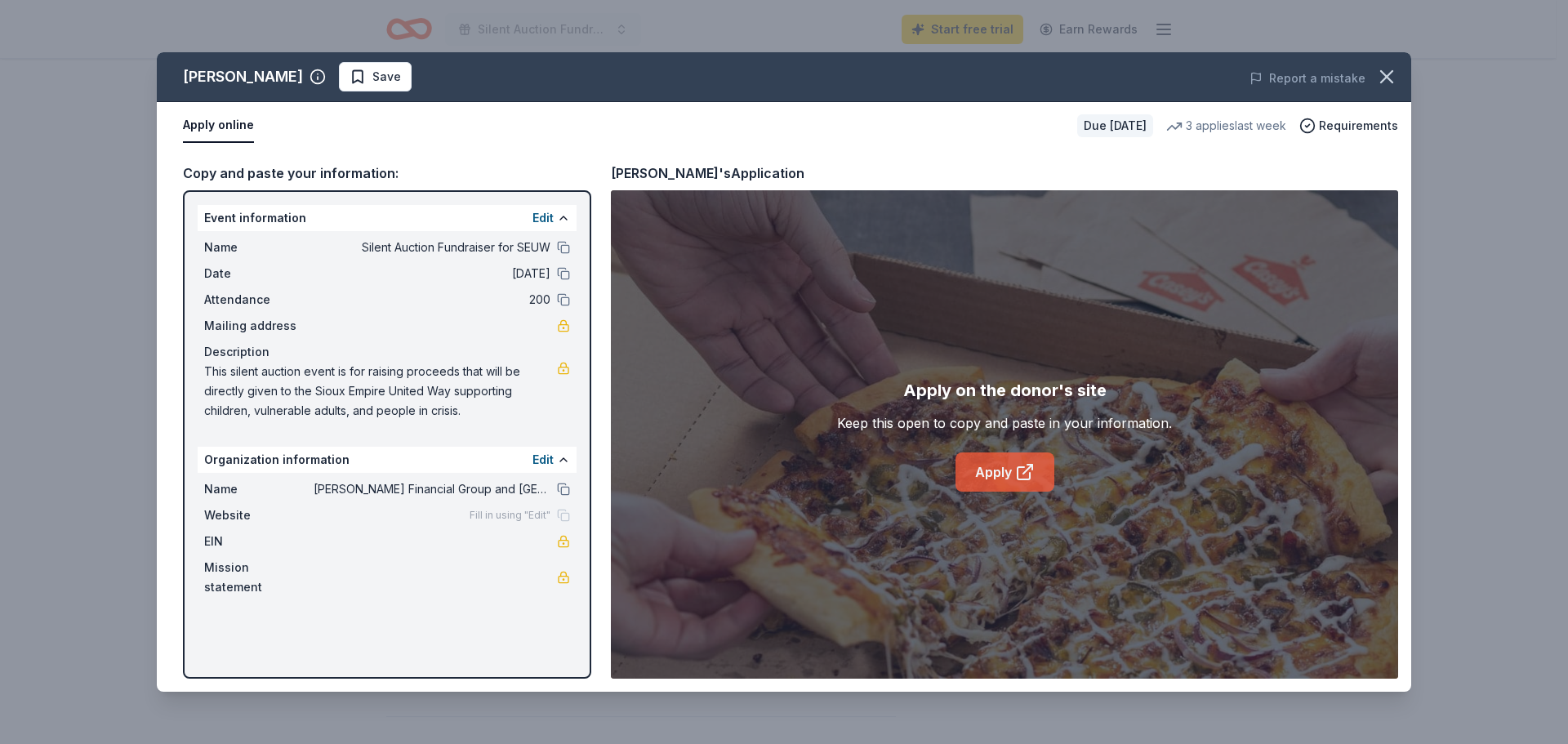
click at [1006, 468] on link "Apply" at bounding box center [1005, 472] width 99 height 39
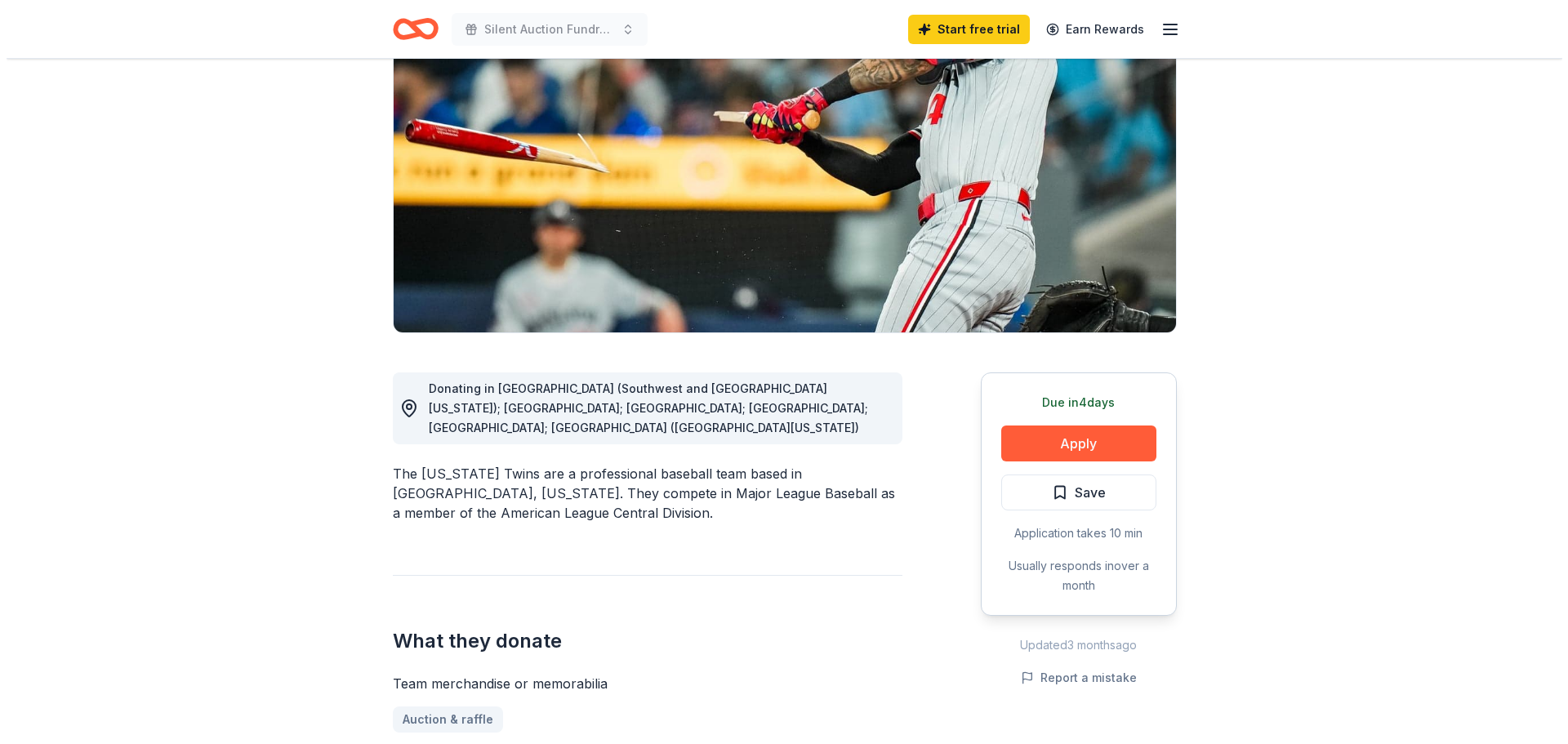
scroll to position [245, 0]
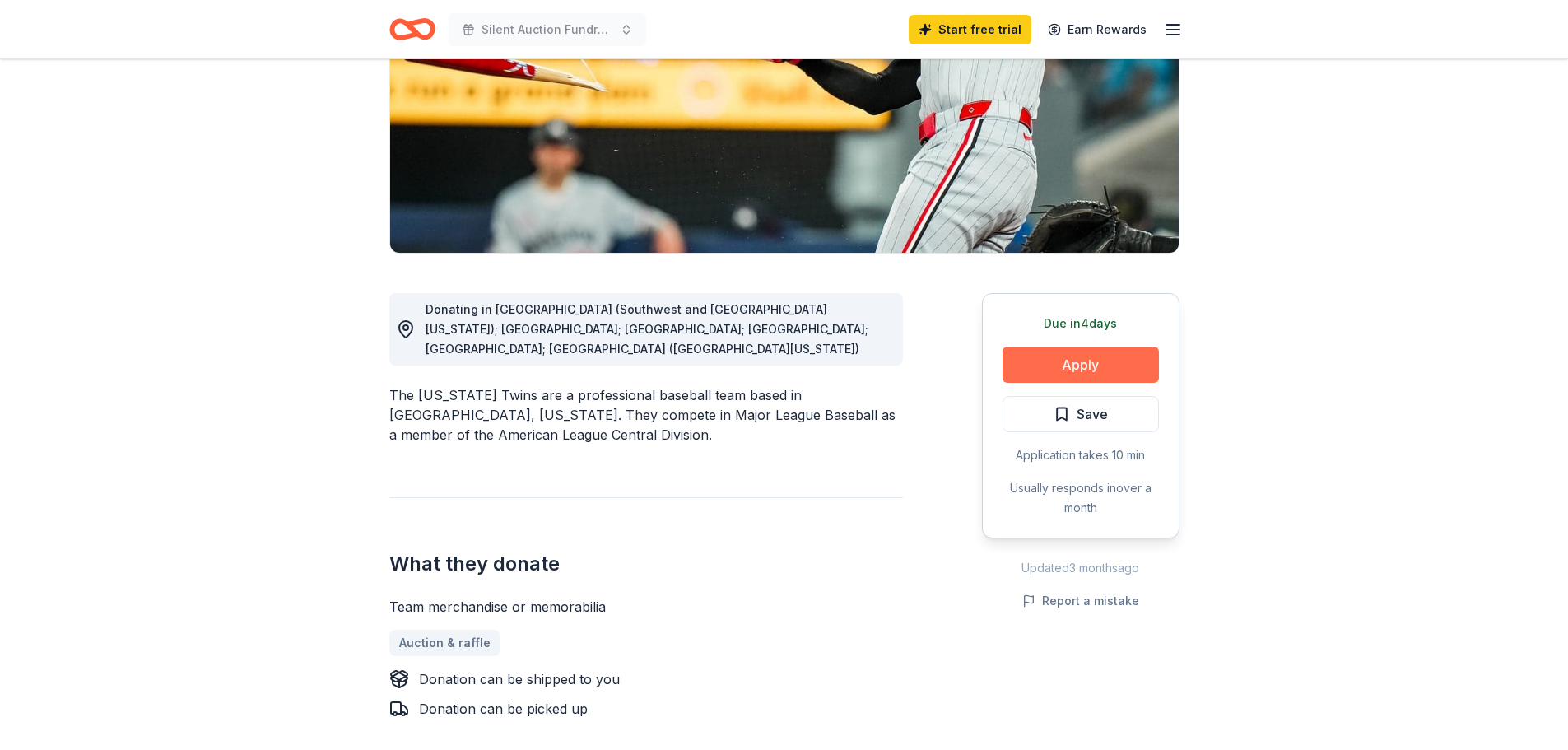
click at [1043, 363] on button "Apply" at bounding box center [1081, 364] width 157 height 36
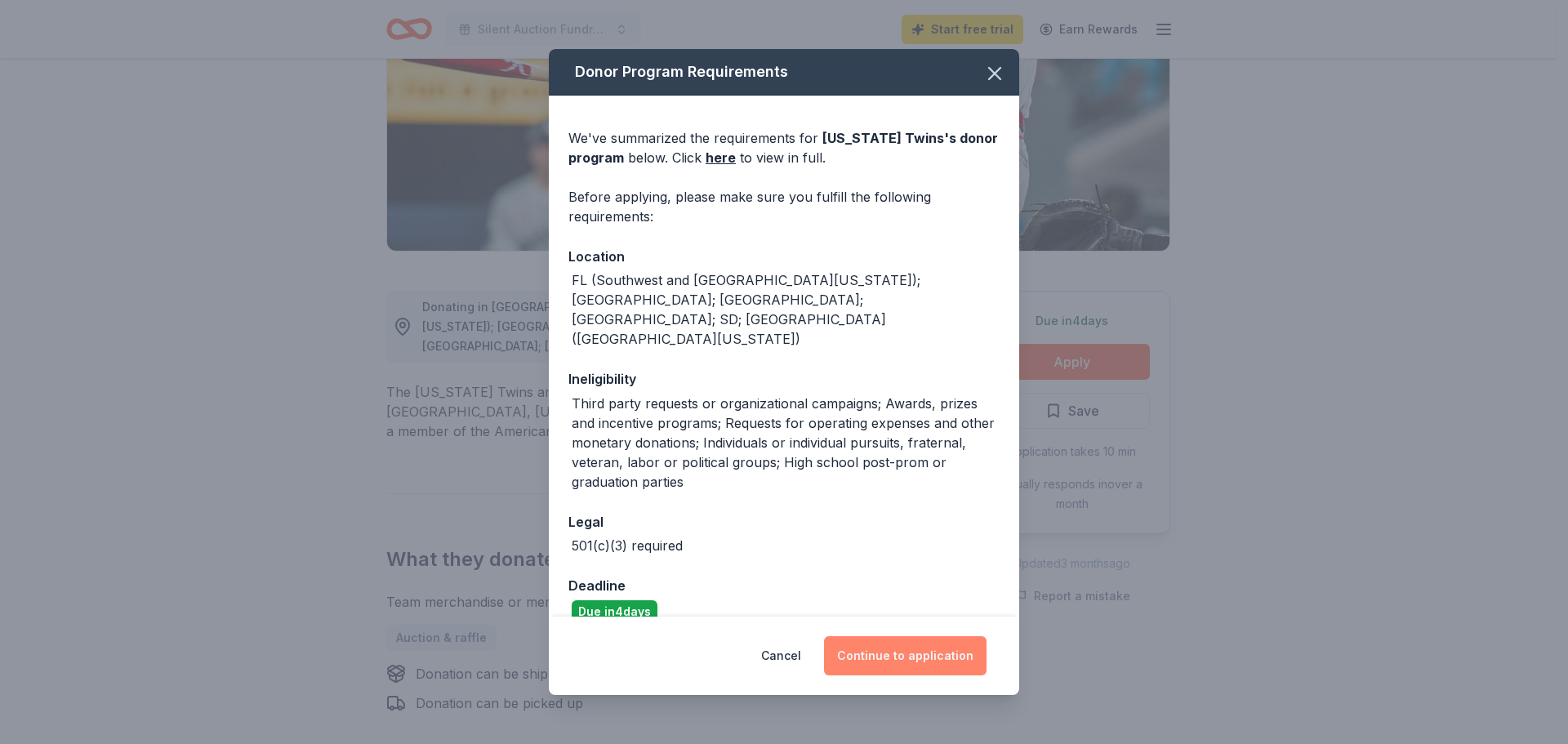
click at [869, 645] on button "Continue to application" at bounding box center [904, 656] width 162 height 39
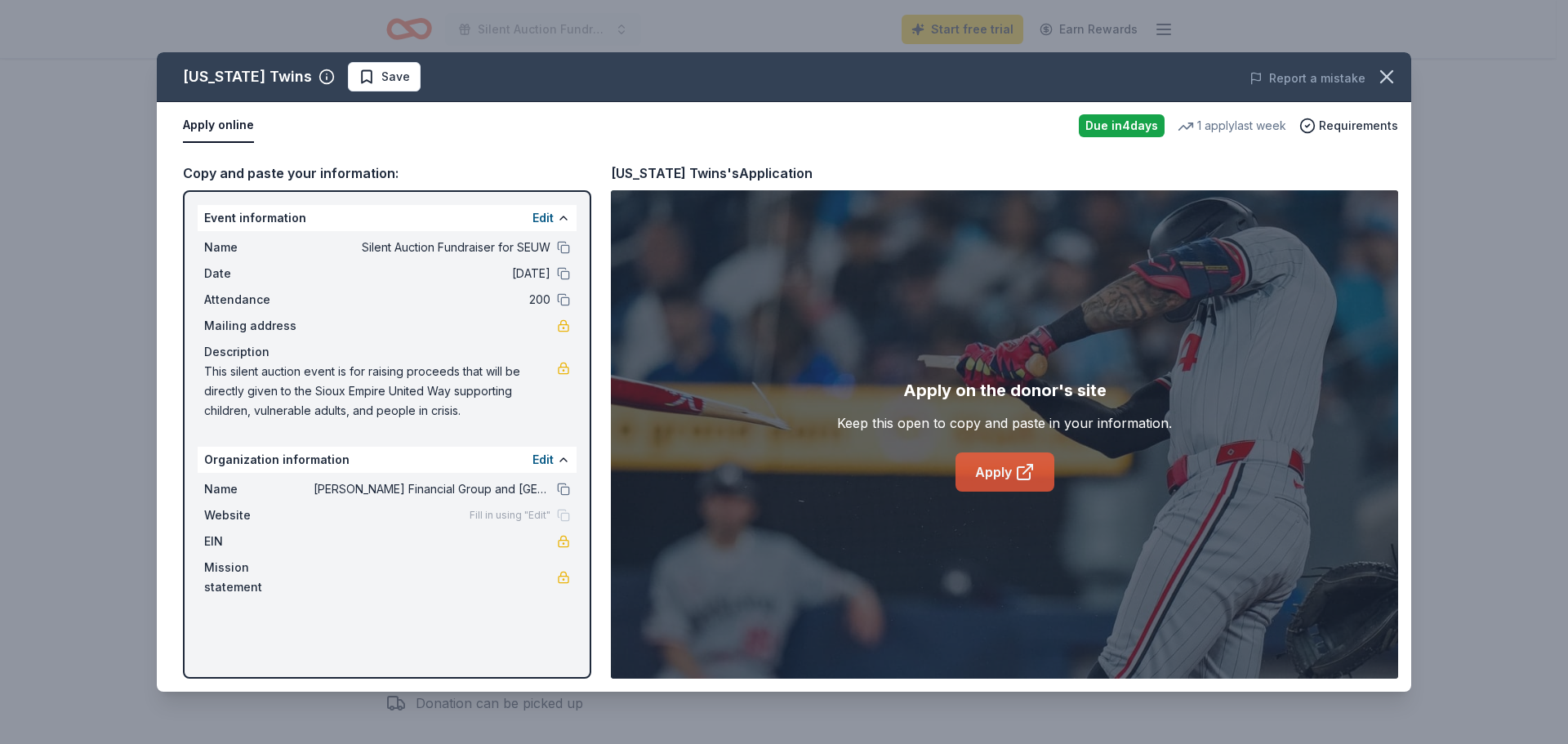
click at [990, 467] on link "Apply" at bounding box center [1005, 472] width 99 height 39
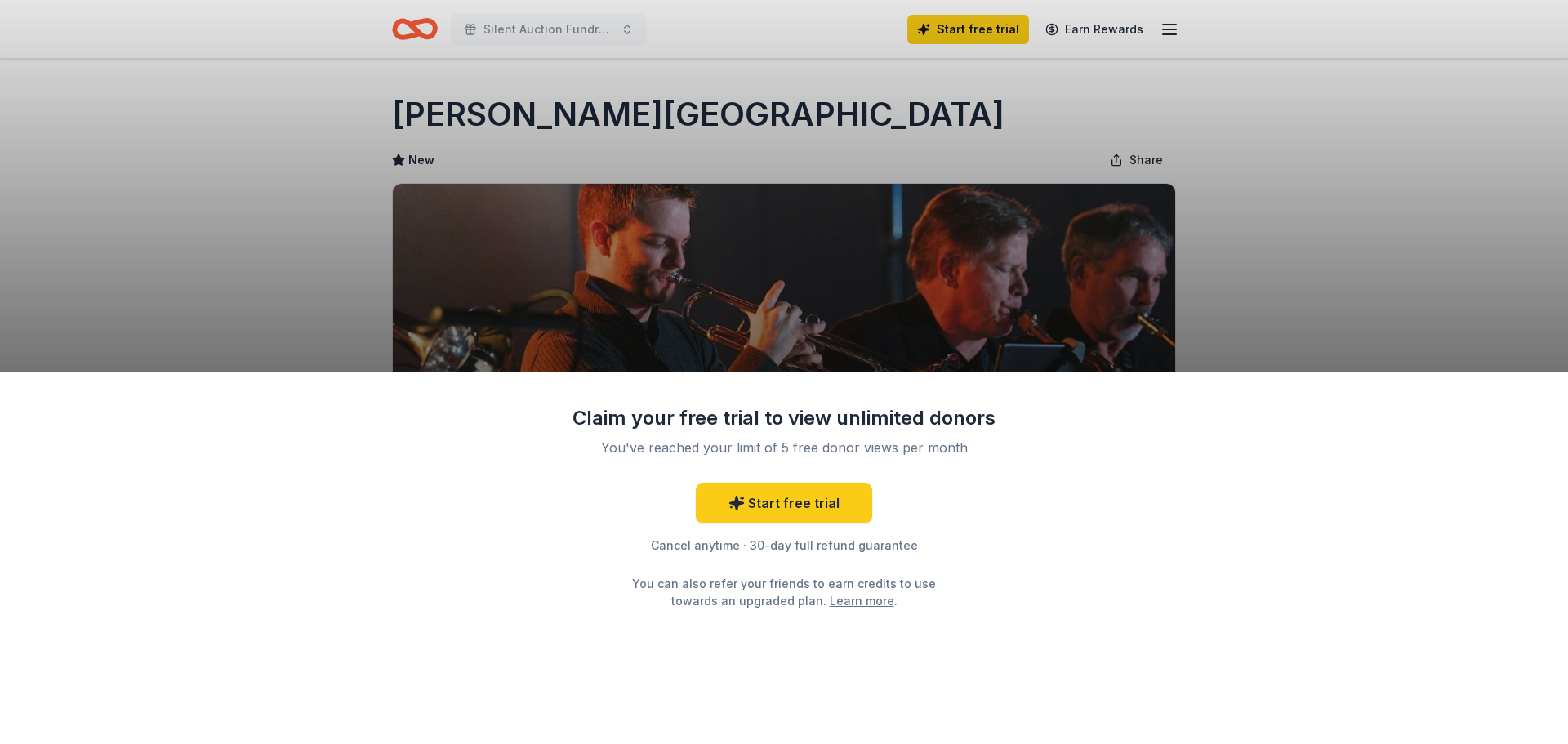
click at [1108, 32] on div "Claim your free trial to view unlimited donors You've reached your limit of 5 f…" at bounding box center [784, 372] width 1568 height 744
click at [777, 496] on link "Start free trial" at bounding box center [784, 503] width 177 height 39
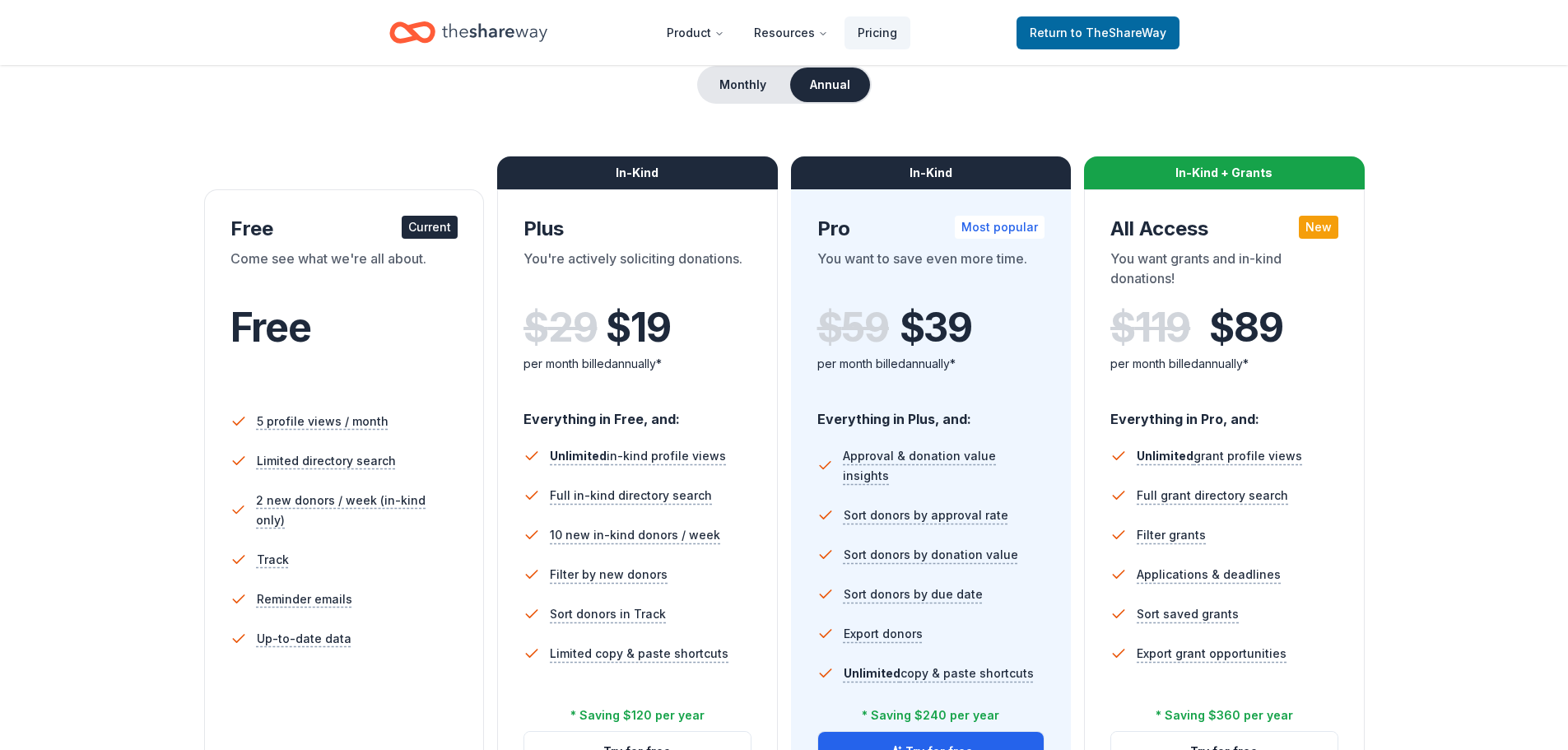
scroll to position [164, 0]
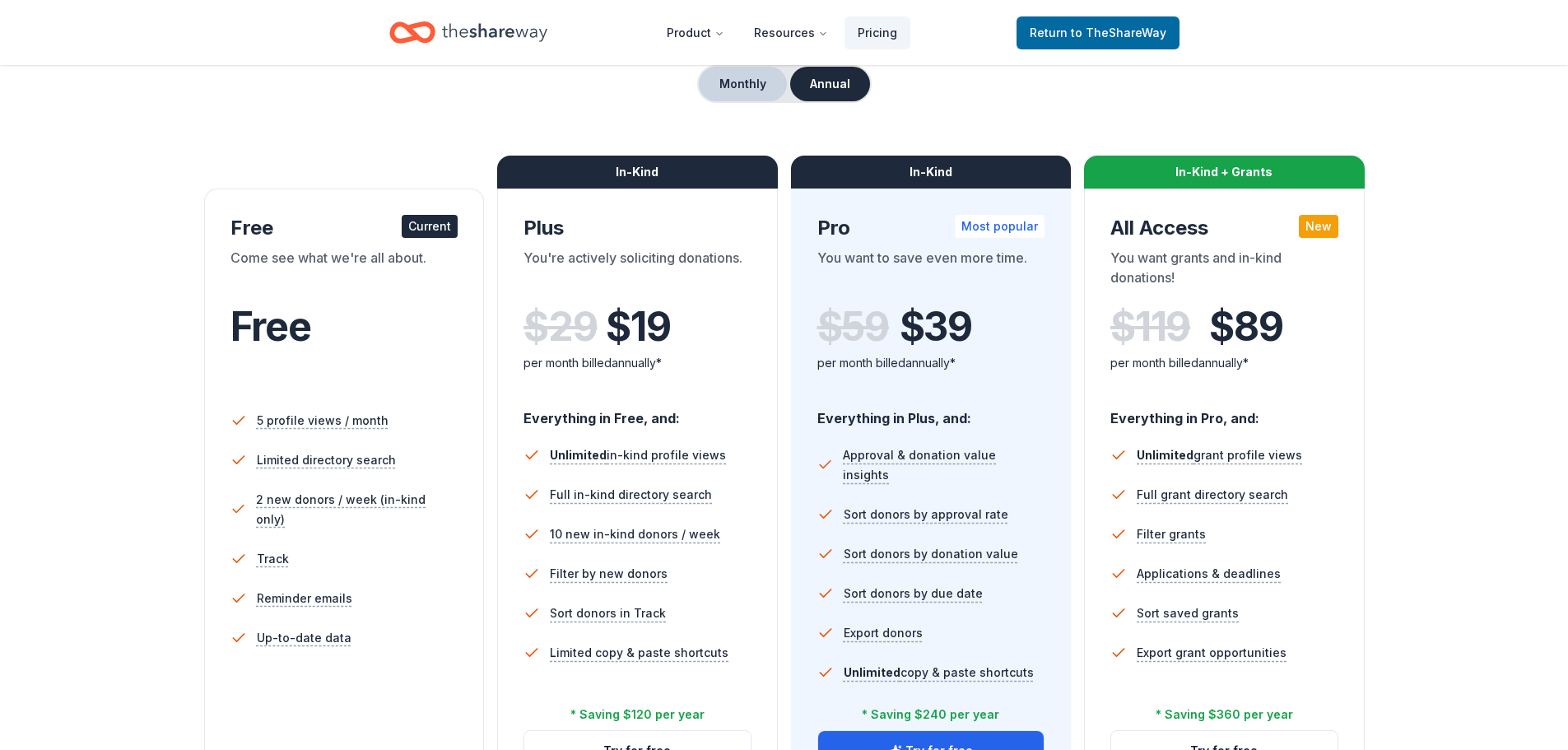
click at [725, 77] on button "Monthly" at bounding box center [743, 83] width 88 height 34
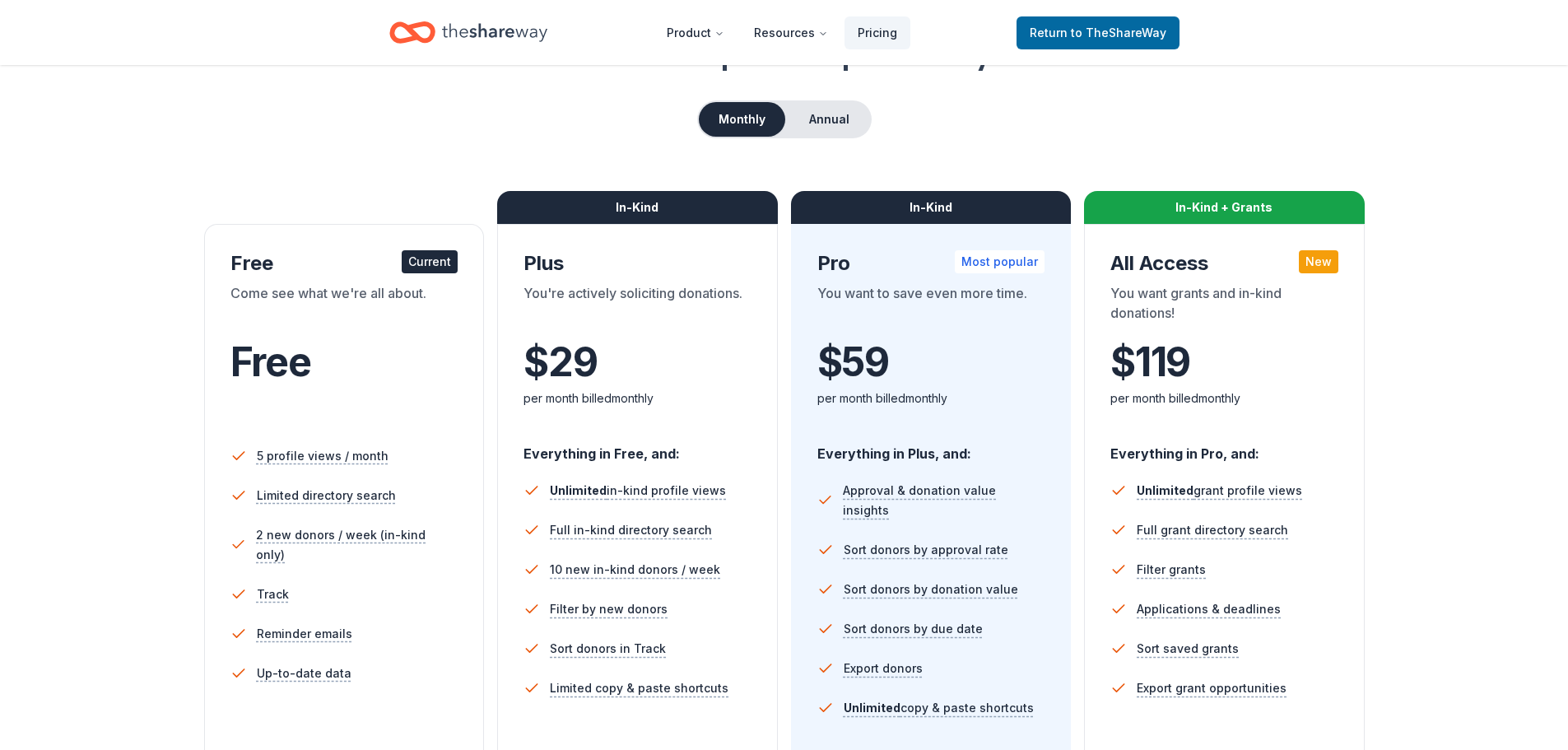
scroll to position [329, 0]
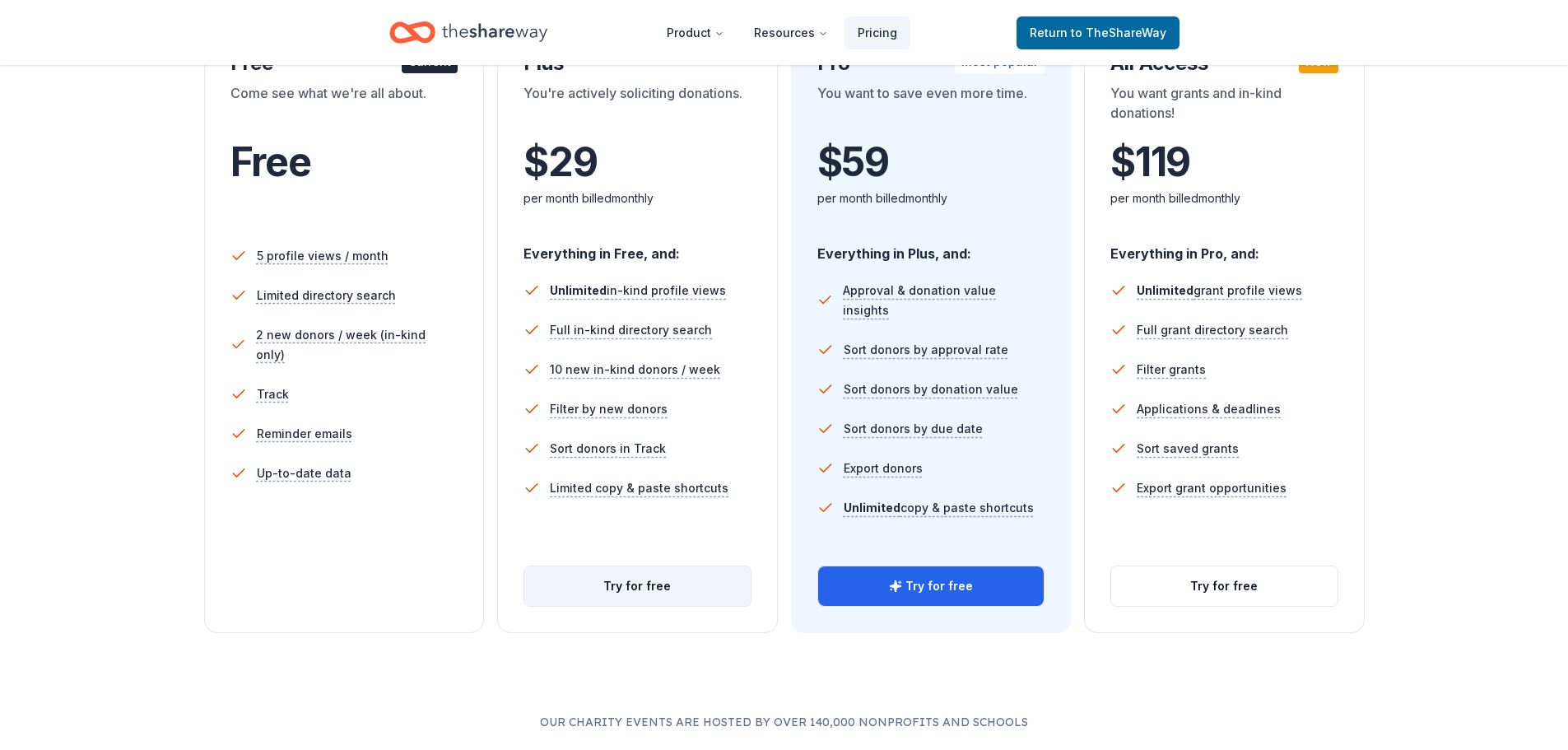
click at [627, 588] on button "Try for free" at bounding box center [637, 586] width 226 height 39
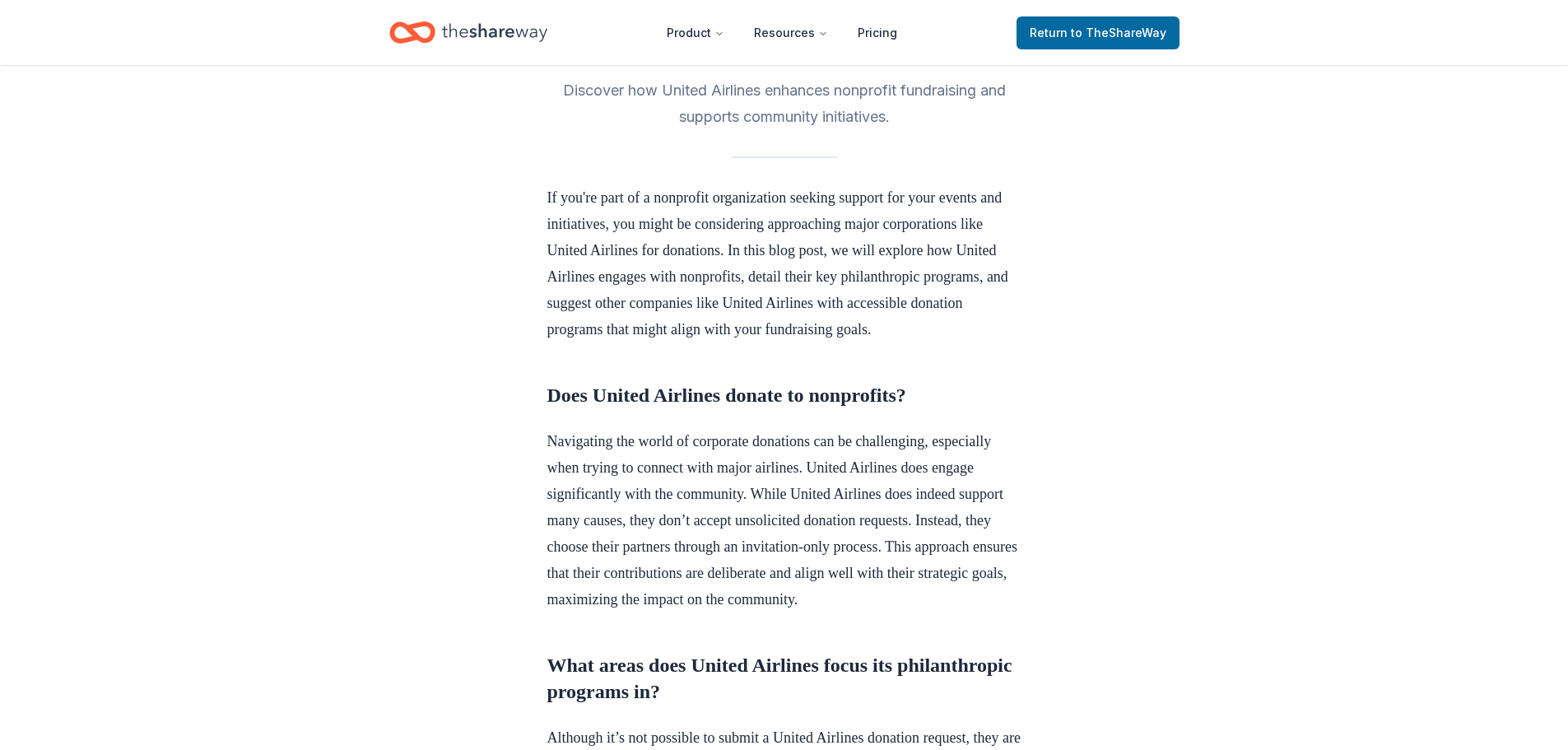
scroll to position [411, 0]
